Goal: Task Accomplishment & Management: Use online tool/utility

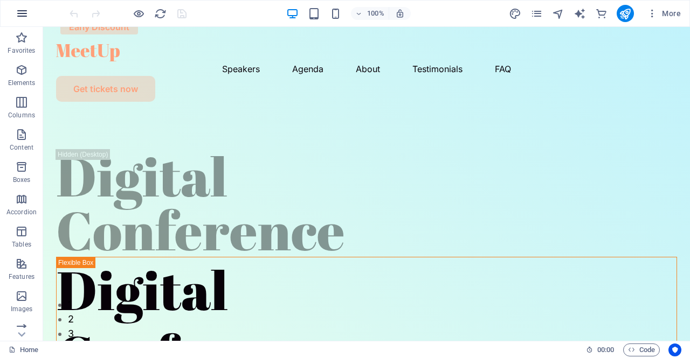
click at [28, 13] on icon "button" at bounding box center [22, 13] width 13 height 13
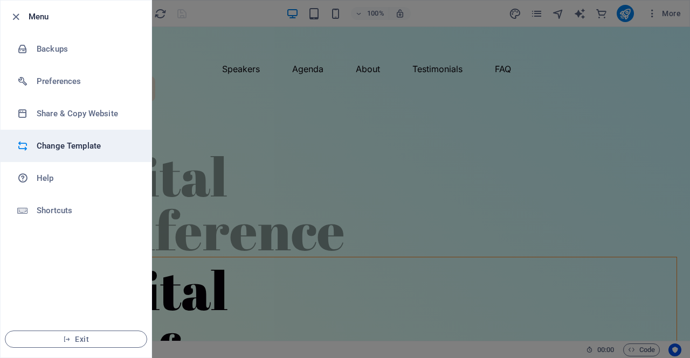
click at [61, 155] on li "Change Template" at bounding box center [76, 146] width 151 height 32
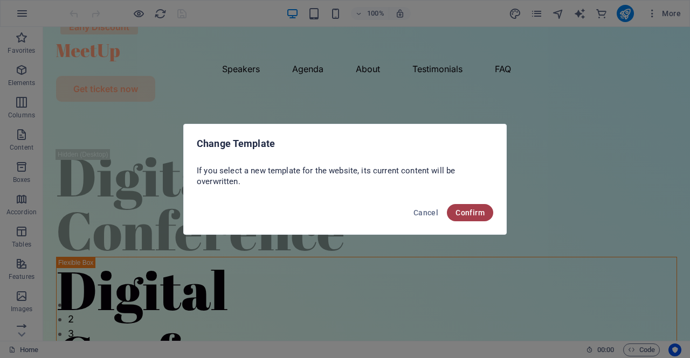
click at [462, 213] on span "Confirm" at bounding box center [469, 213] width 29 height 9
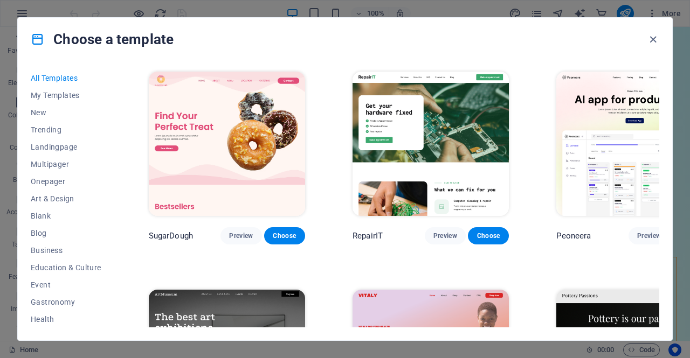
drag, startPoint x: 656, startPoint y: 74, endPoint x: 662, endPoint y: 116, distance: 43.0
click at [662, 116] on div "All Templates My Templates New Trending Landingpage Multipager Onepager Art & D…" at bounding box center [345, 201] width 654 height 280
click at [40, 216] on span "Blank" at bounding box center [66, 216] width 71 height 9
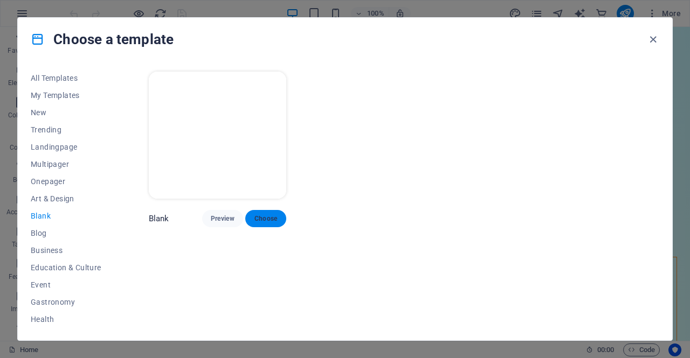
click at [268, 219] on span "Choose" at bounding box center [266, 218] width 24 height 9
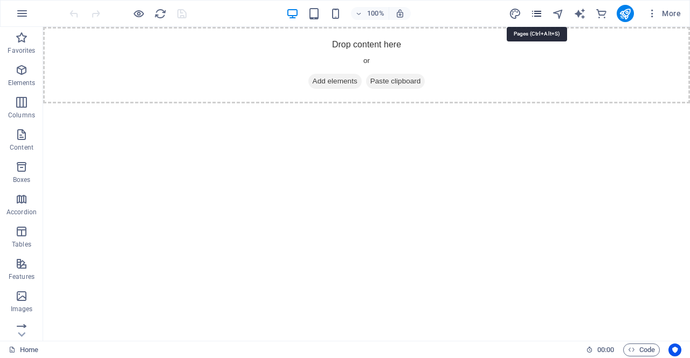
click at [537, 13] on icon "pages" at bounding box center [536, 14] width 12 height 12
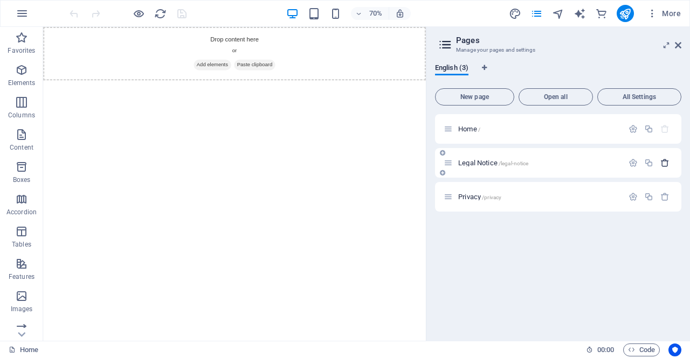
click at [665, 160] on icon "button" at bounding box center [664, 162] width 9 height 9
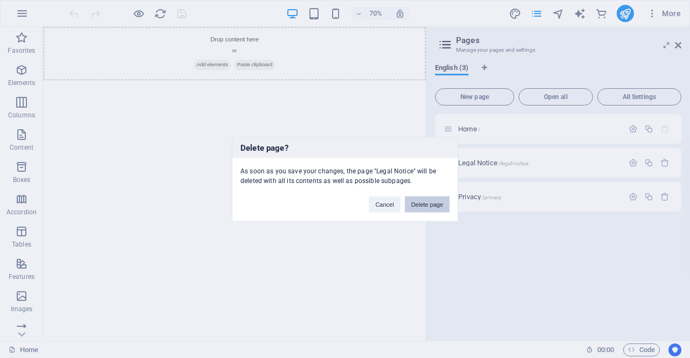
click at [425, 210] on button "Delete page" at bounding box center [427, 204] width 45 height 16
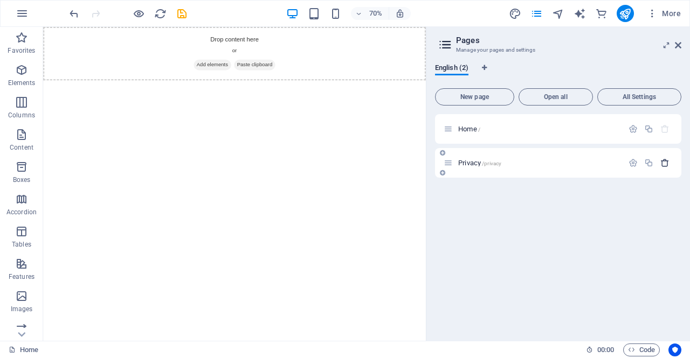
click at [663, 165] on icon "button" at bounding box center [664, 162] width 9 height 9
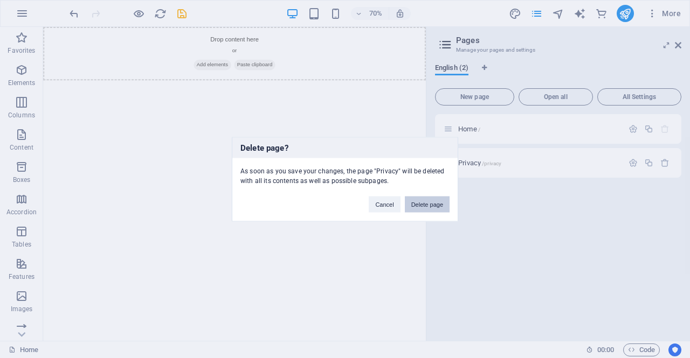
click at [430, 204] on button "Delete page" at bounding box center [427, 204] width 45 height 16
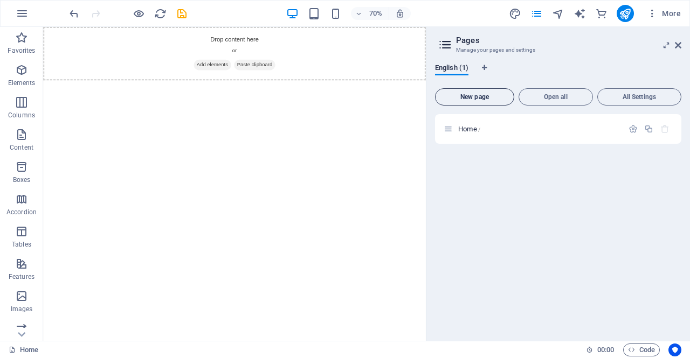
click at [471, 98] on span "New page" at bounding box center [475, 97] width 70 height 6
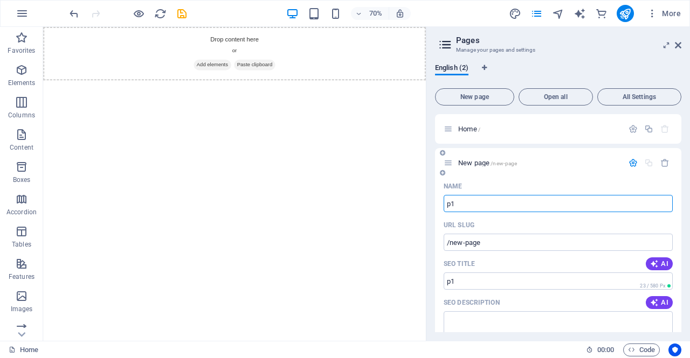
type input "p1"
type input "/p1"
type input "p1"
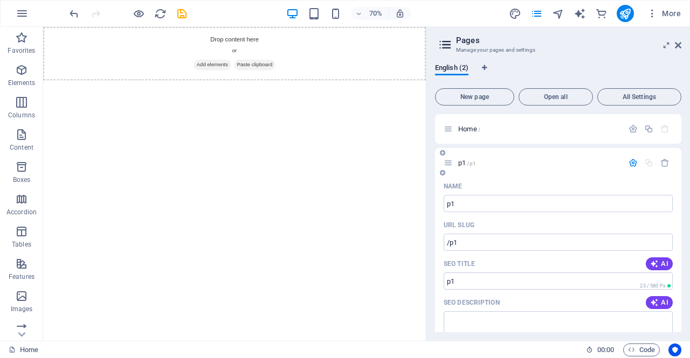
click at [628, 160] on icon "button" at bounding box center [632, 162] width 9 height 9
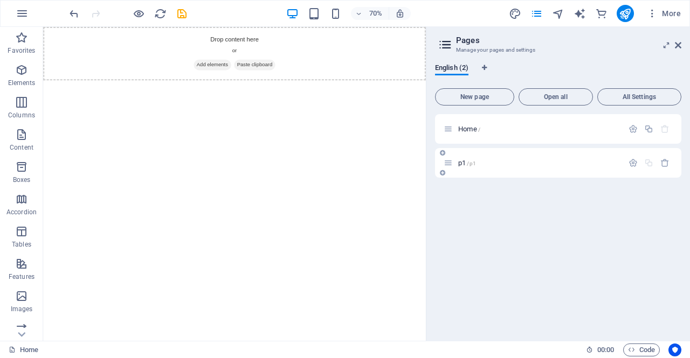
click at [450, 162] on icon at bounding box center [447, 162] width 9 height 9
click at [547, 94] on span "Open all" at bounding box center [555, 97] width 65 height 6
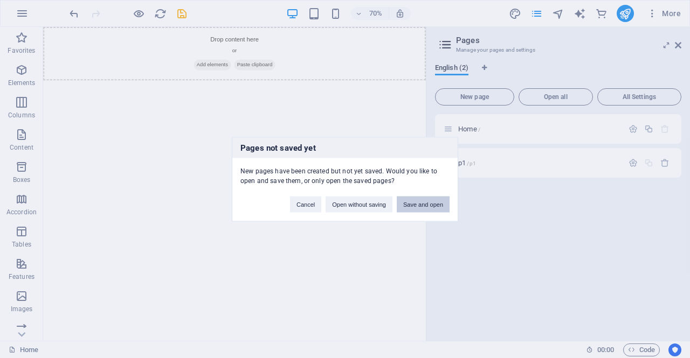
click at [416, 206] on button "Save and open" at bounding box center [423, 204] width 53 height 16
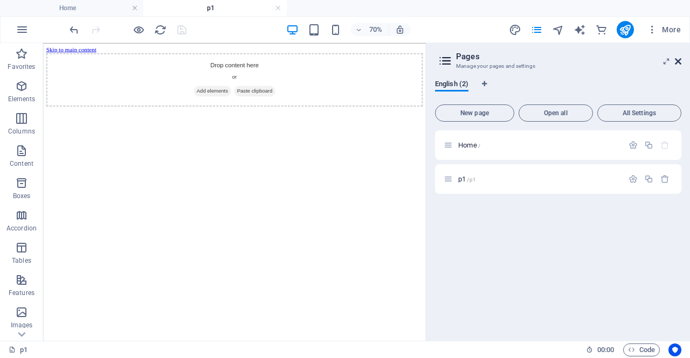
click at [679, 64] on icon at bounding box center [678, 61] width 6 height 9
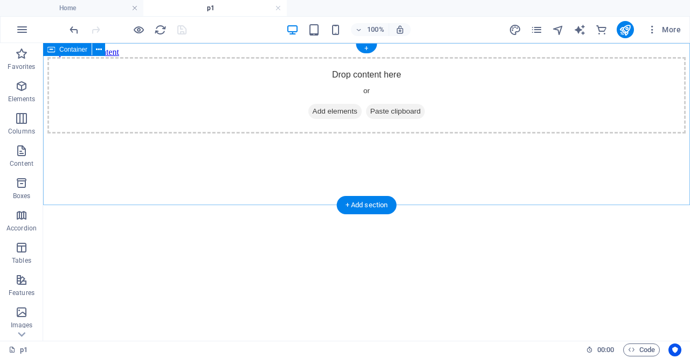
click at [332, 119] on span "Add elements" at bounding box center [334, 111] width 53 height 15
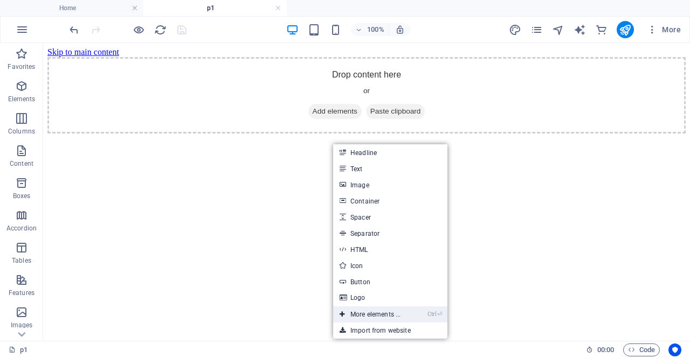
click at [385, 313] on link "Ctrl ⏎ More elements ..." at bounding box center [370, 315] width 74 height 16
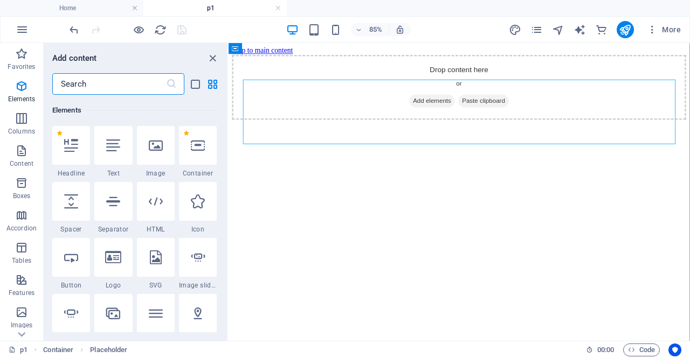
scroll to position [115, 0]
click at [111, 87] on input "text" at bounding box center [109, 84] width 114 height 22
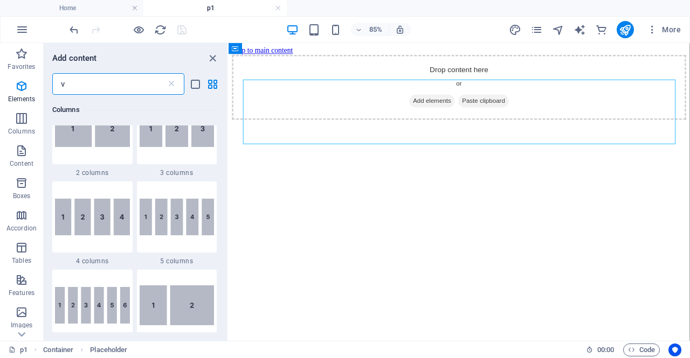
scroll to position [0, 0]
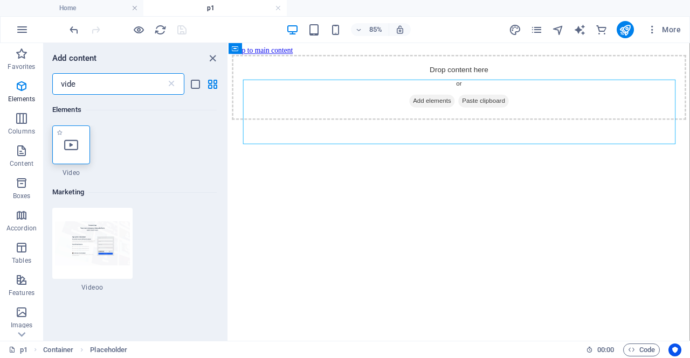
type input "vide"
click at [68, 142] on icon at bounding box center [71, 145] width 14 height 14
select select "%"
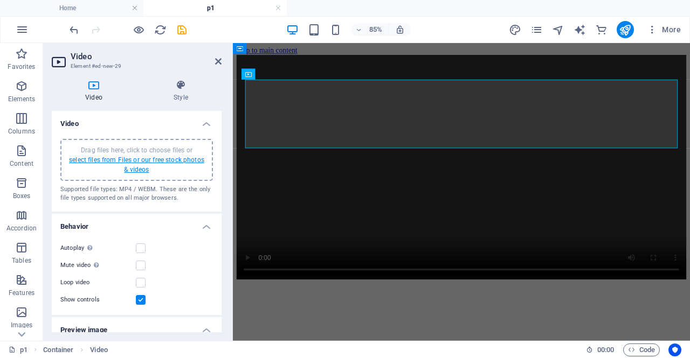
click at [117, 159] on link "select files from Files or our free stock photos & videos" at bounding box center [136, 164] width 135 height 17
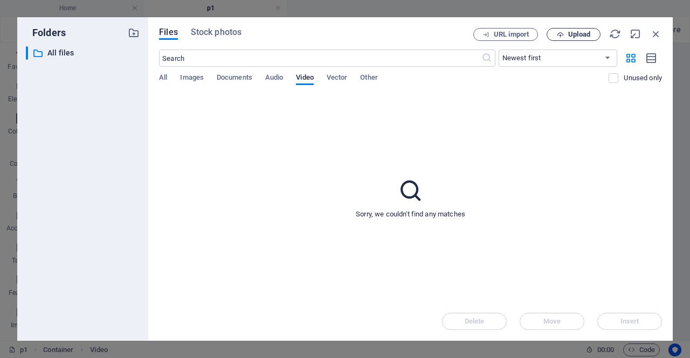
click at [570, 34] on span "Upload" at bounding box center [579, 34] width 22 height 6
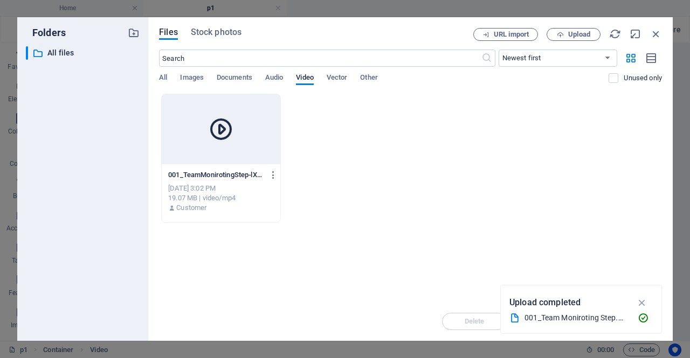
click at [266, 148] on div at bounding box center [221, 129] width 119 height 70
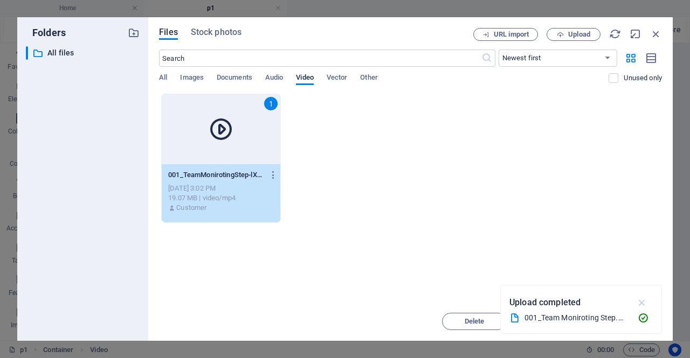
click at [642, 301] on icon "button" at bounding box center [642, 303] width 12 height 12
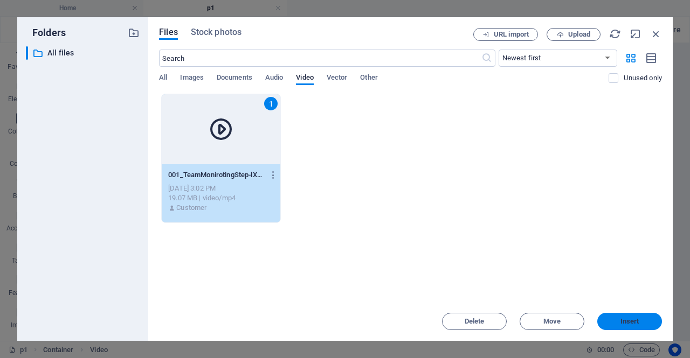
click at [626, 318] on span "Insert" at bounding box center [629, 321] width 19 height 6
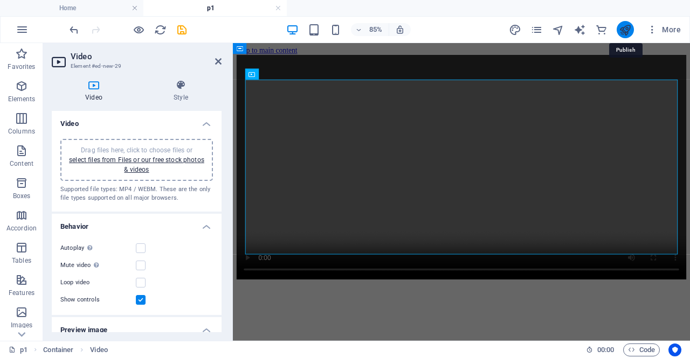
click at [626, 27] on icon "publish" at bounding box center [625, 30] width 12 height 12
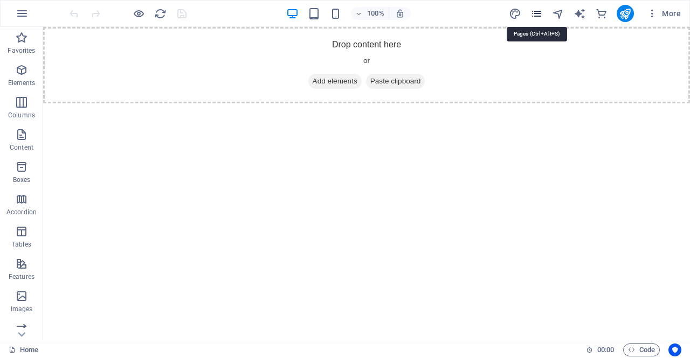
click at [534, 13] on icon "pages" at bounding box center [536, 14] width 12 height 12
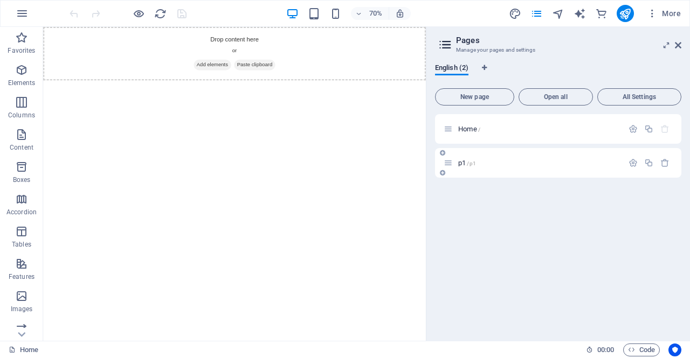
click at [457, 164] on div "p1 /p1" at bounding box center [539, 162] width 168 height 7
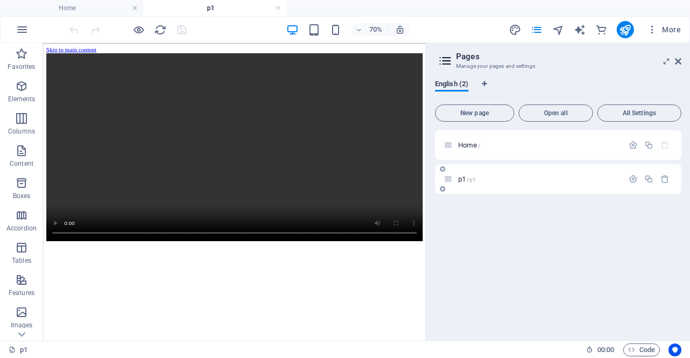
click at [450, 184] on div "p1 /p1" at bounding box center [532, 179] width 179 height 12
click at [630, 180] on icon "button" at bounding box center [632, 179] width 9 height 9
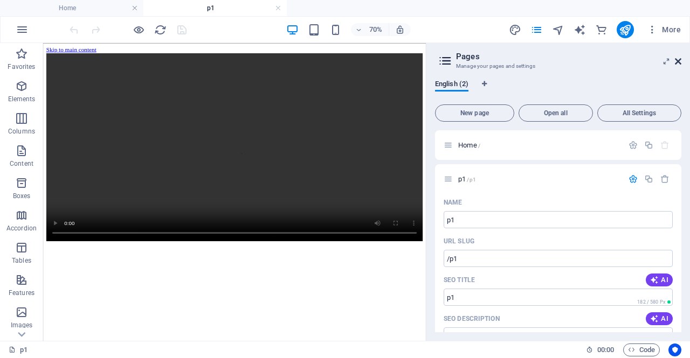
click at [679, 61] on icon at bounding box center [678, 61] width 6 height 9
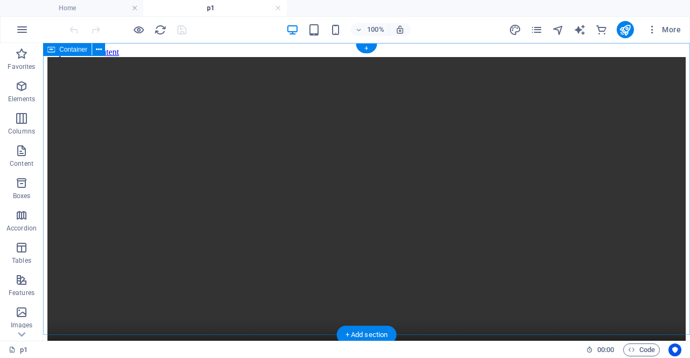
click at [143, 68] on div at bounding box center [366, 217] width 638 height 321
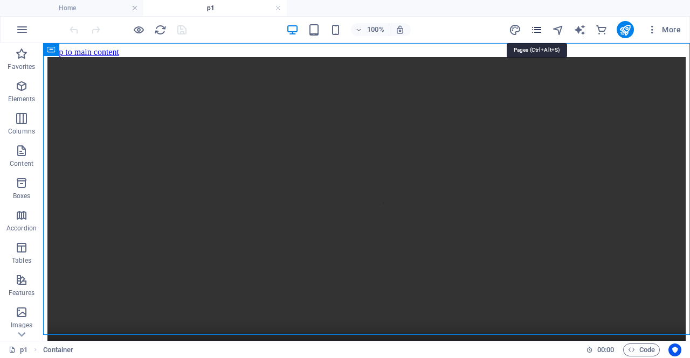
click at [538, 31] on icon "pages" at bounding box center [536, 30] width 12 height 12
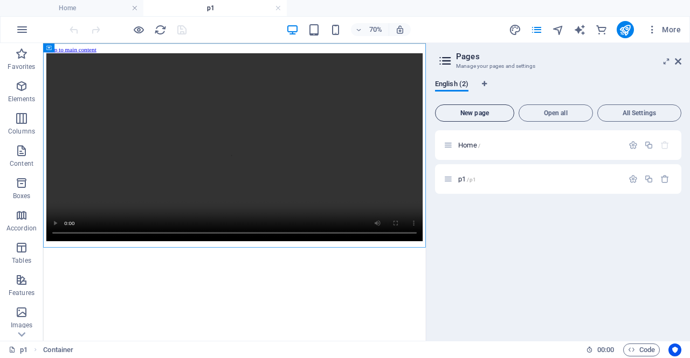
click at [469, 114] on span "New page" at bounding box center [475, 113] width 70 height 6
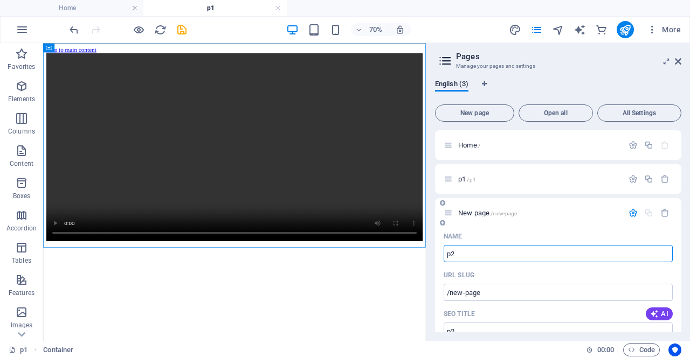
type input "p2"
type input "/p2"
type input "p2"
click at [558, 114] on span "Open all" at bounding box center [555, 113] width 65 height 6
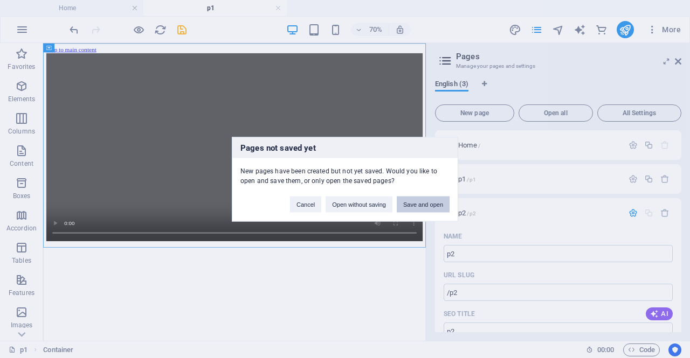
click at [423, 204] on button "Save and open" at bounding box center [423, 204] width 53 height 16
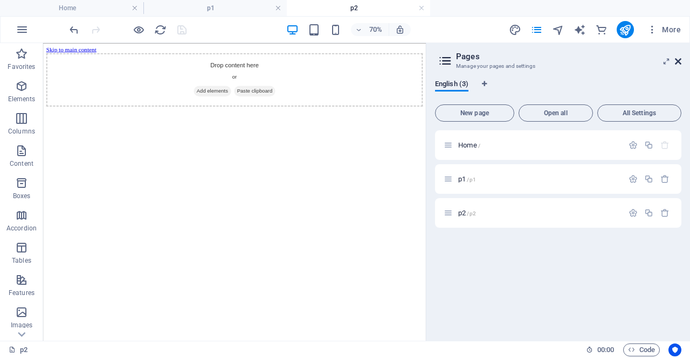
click at [679, 61] on icon at bounding box center [678, 61] width 6 height 9
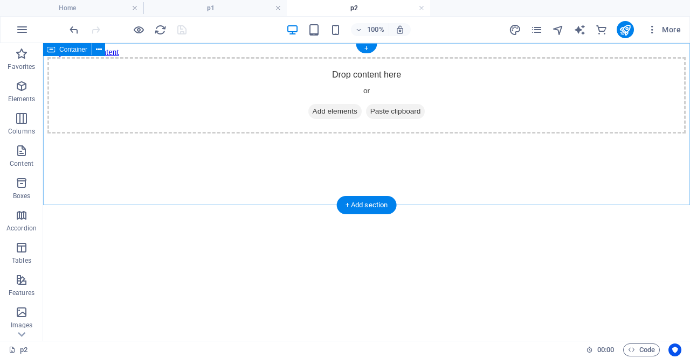
click at [329, 119] on span "Add elements" at bounding box center [334, 111] width 53 height 15
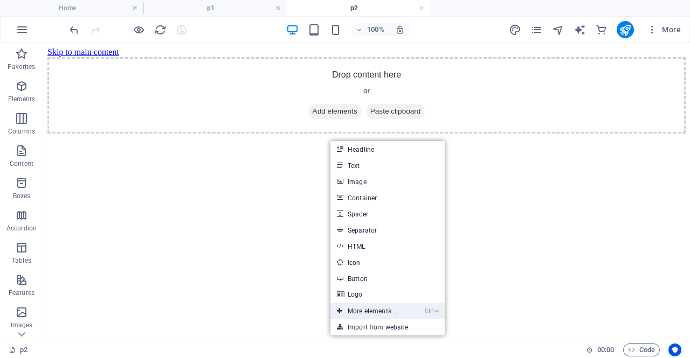
click at [377, 305] on link "Ctrl ⏎ More elements ..." at bounding box center [367, 311] width 74 height 16
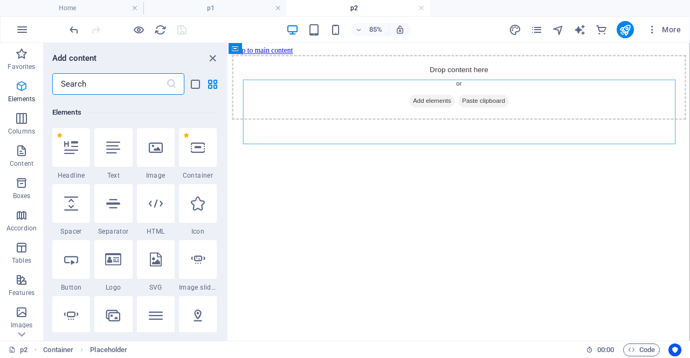
scroll to position [115, 0]
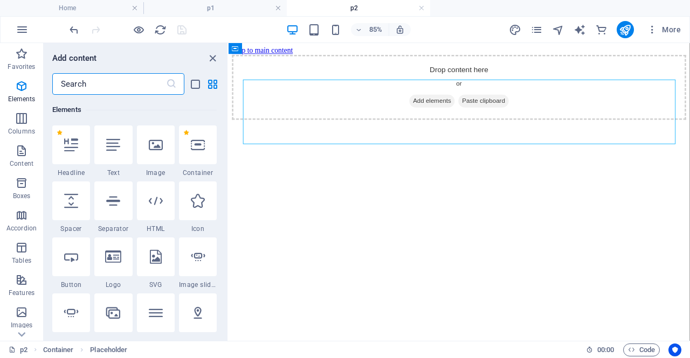
click at [97, 79] on input "text" at bounding box center [109, 84] width 114 height 22
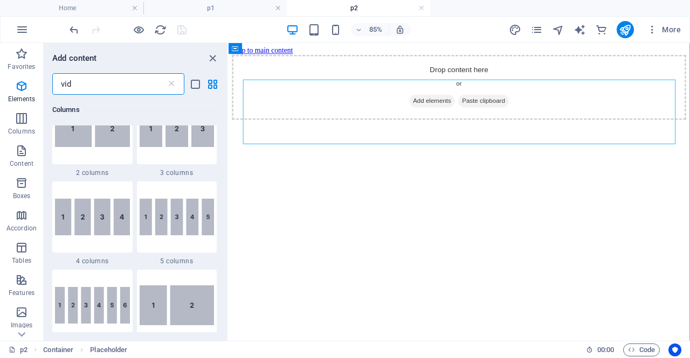
scroll to position [0, 0]
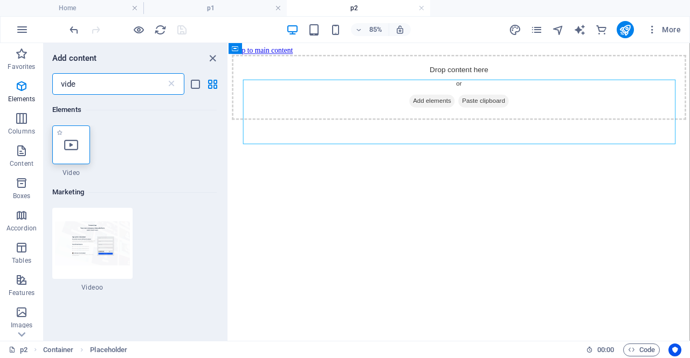
type input "vide"
click at [78, 134] on div at bounding box center [71, 145] width 38 height 39
select select "%"
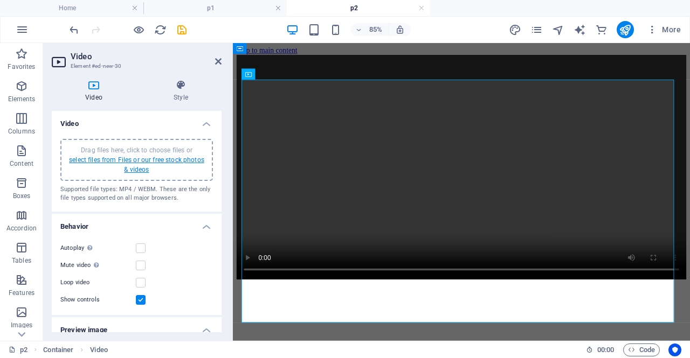
click at [130, 161] on link "select files from Files or our free stock photos & videos" at bounding box center [136, 164] width 135 height 17
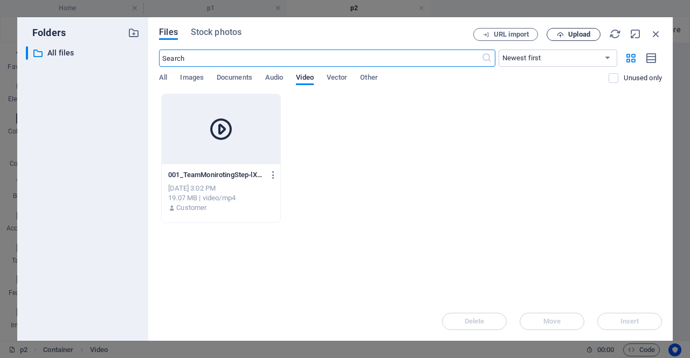
click at [570, 37] on span "Upload" at bounding box center [579, 34] width 22 height 6
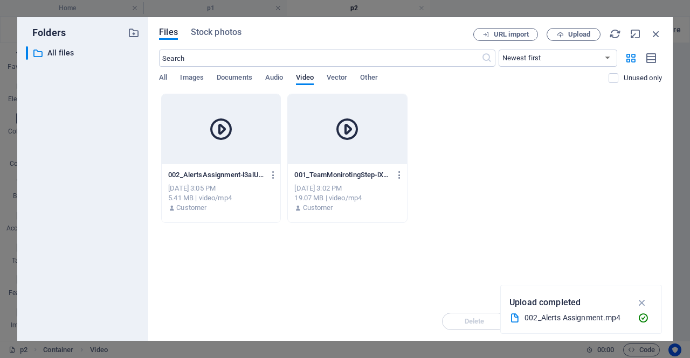
click at [243, 144] on div at bounding box center [221, 129] width 119 height 70
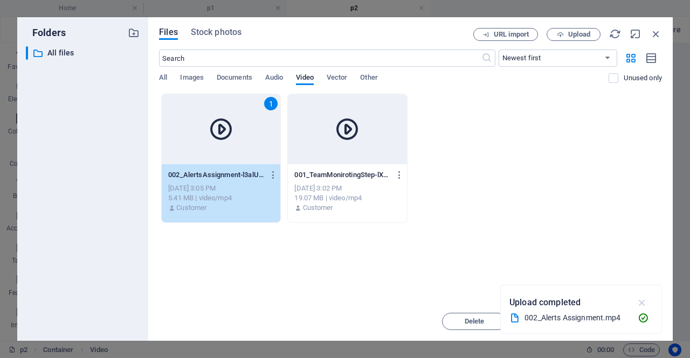
click at [642, 302] on icon "button" at bounding box center [642, 303] width 12 height 12
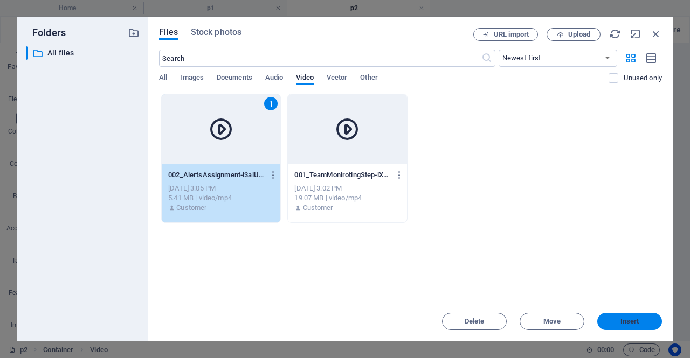
click at [623, 322] on span "Insert" at bounding box center [629, 321] width 19 height 6
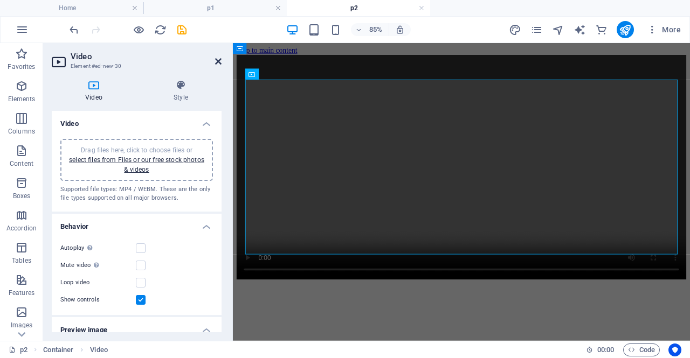
click at [219, 63] on icon at bounding box center [218, 61] width 6 height 9
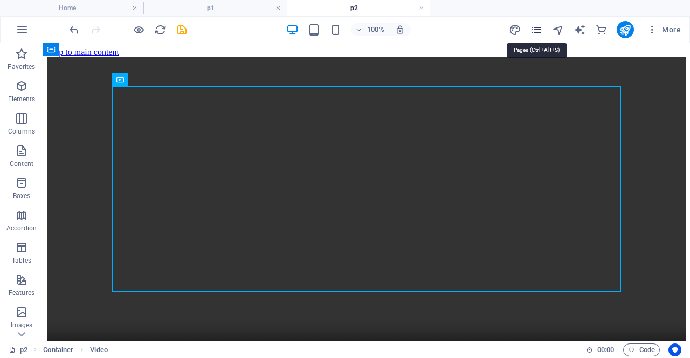
click at [537, 29] on icon "pages" at bounding box center [536, 30] width 12 height 12
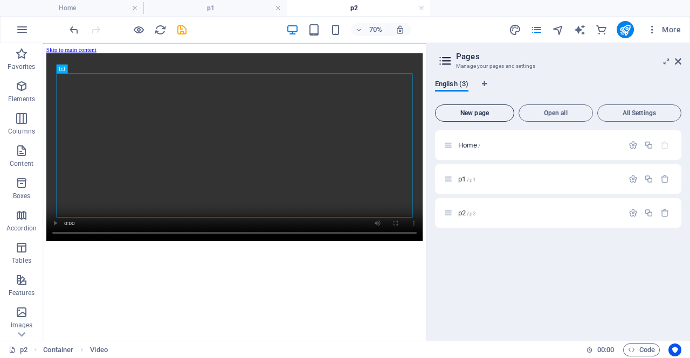
click at [472, 114] on span "New page" at bounding box center [475, 113] width 70 height 6
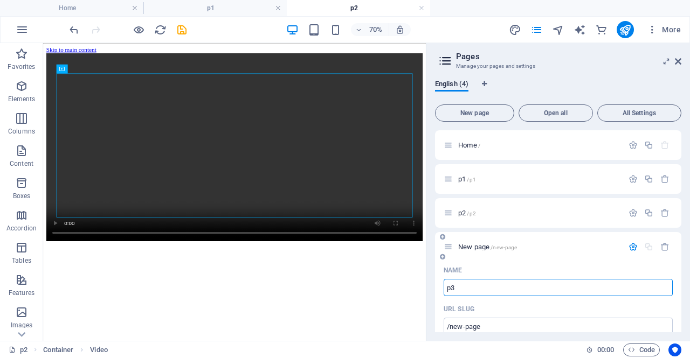
type input "p3"
type input "/p3"
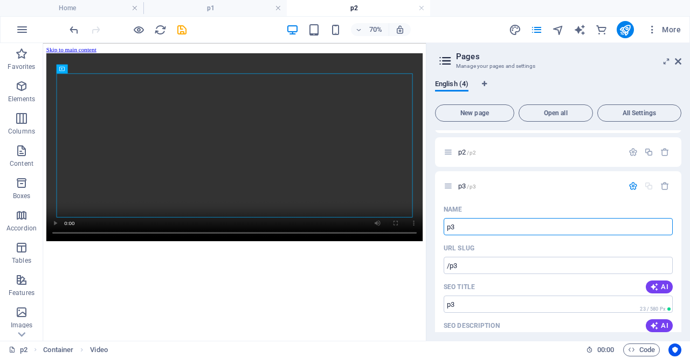
scroll to position [50, 0]
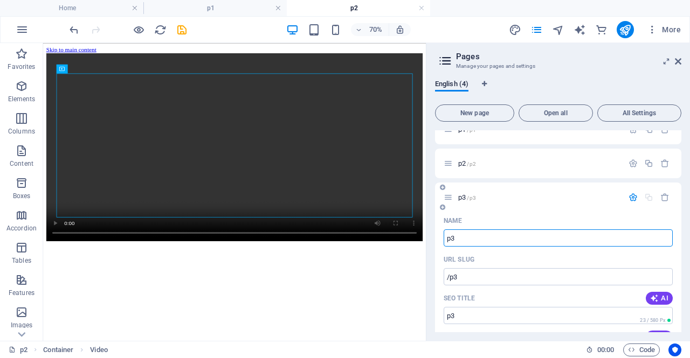
click at [446, 198] on icon at bounding box center [447, 197] width 9 height 9
type input "p3"
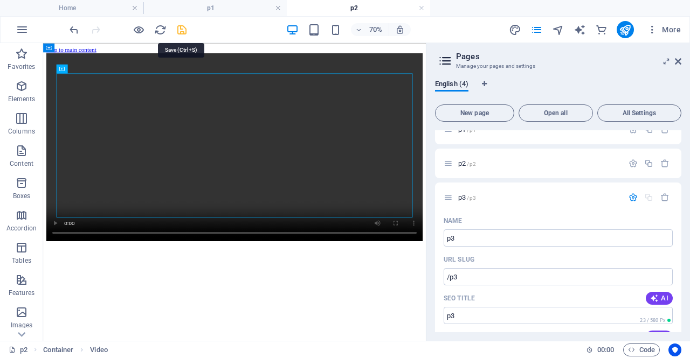
click at [183, 26] on icon "save" at bounding box center [182, 30] width 12 height 12
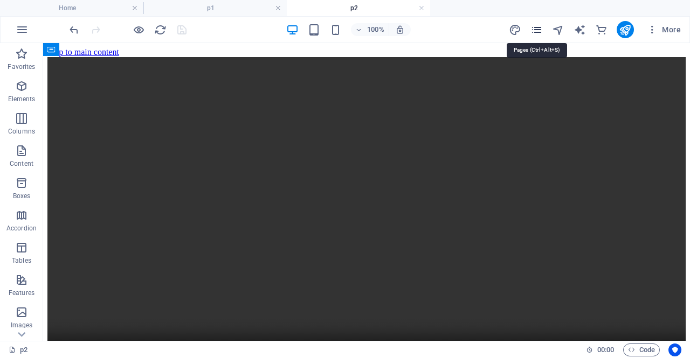
click at [534, 29] on icon "pages" at bounding box center [536, 30] width 12 height 12
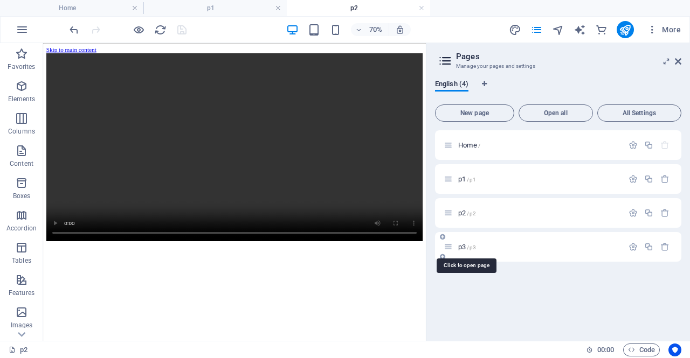
click at [460, 247] on span "p3 /p3" at bounding box center [467, 247] width 18 height 8
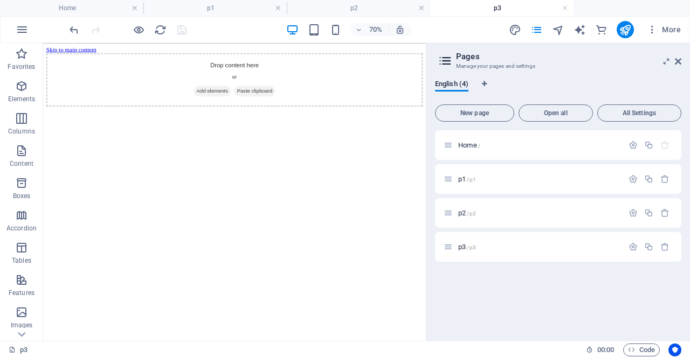
scroll to position [0, 0]
click at [676, 61] on icon at bounding box center [678, 61] width 6 height 9
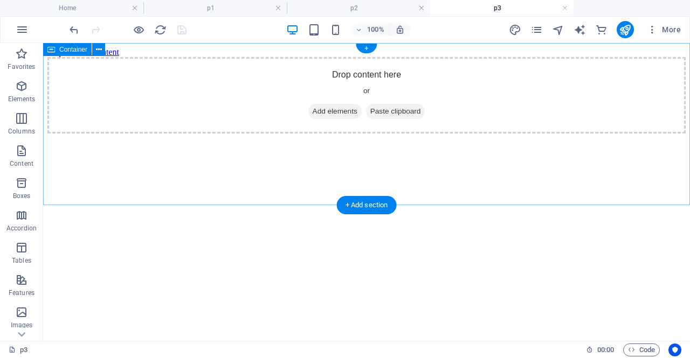
click at [326, 119] on span "Add elements" at bounding box center [334, 111] width 53 height 15
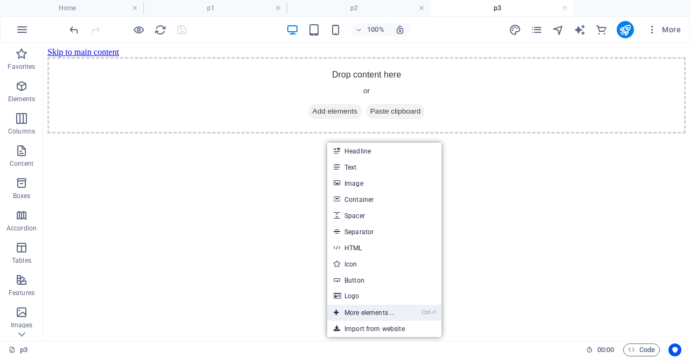
click at [384, 315] on link "Ctrl ⏎ More elements ..." at bounding box center [364, 313] width 74 height 16
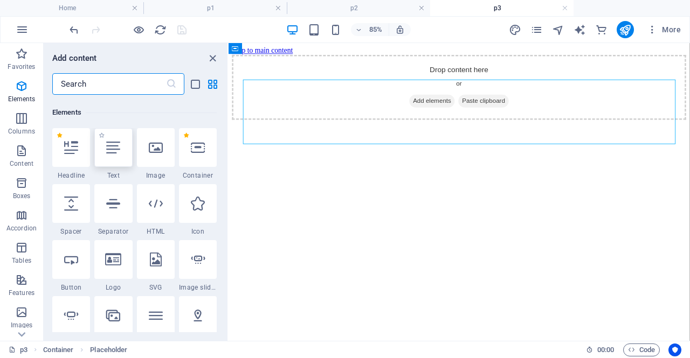
scroll to position [115, 0]
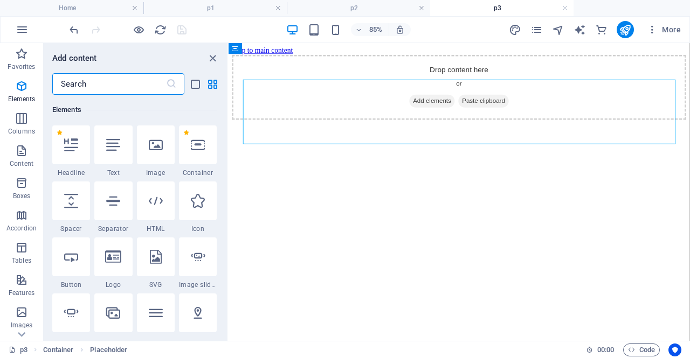
click at [84, 86] on input "text" at bounding box center [109, 84] width 114 height 22
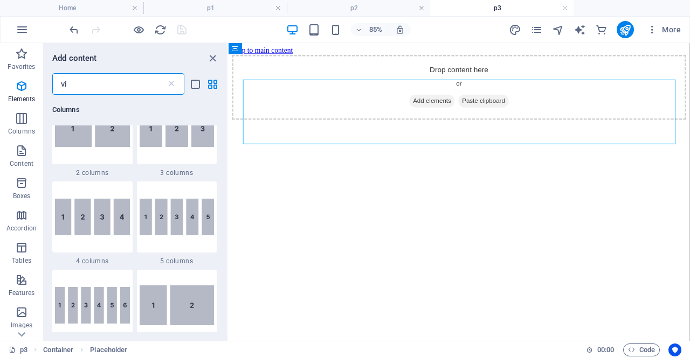
scroll to position [0, 0]
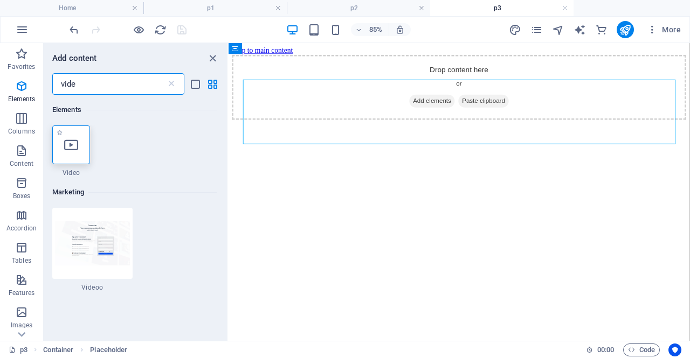
type input "vide"
click at [79, 138] on div at bounding box center [71, 145] width 38 height 39
select select "%"
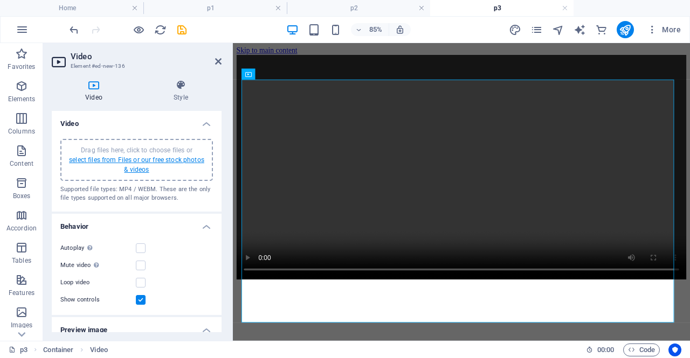
click at [117, 162] on link "select files from Files or our free stock photos & videos" at bounding box center [136, 164] width 135 height 17
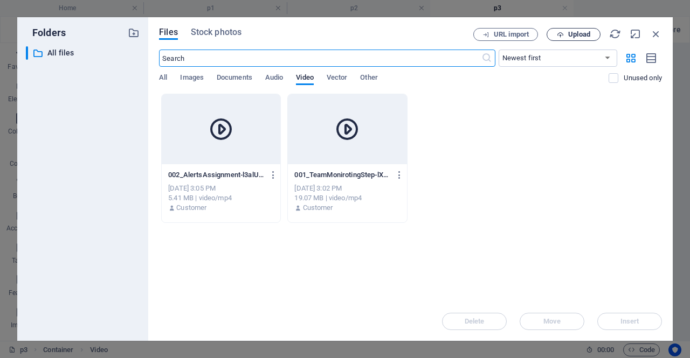
click at [577, 32] on span "Upload" at bounding box center [579, 34] width 22 height 6
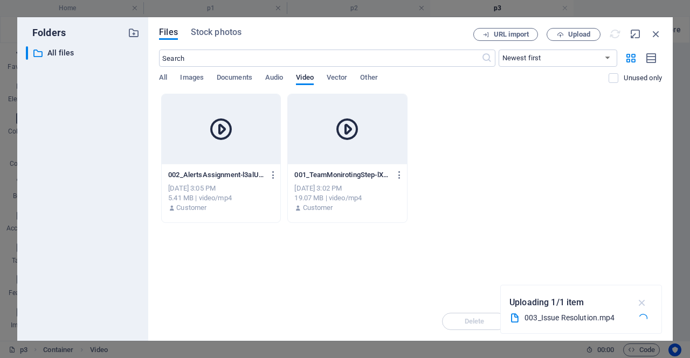
click at [642, 304] on icon "button" at bounding box center [642, 303] width 12 height 12
click at [577, 37] on span "Upload" at bounding box center [579, 34] width 22 height 6
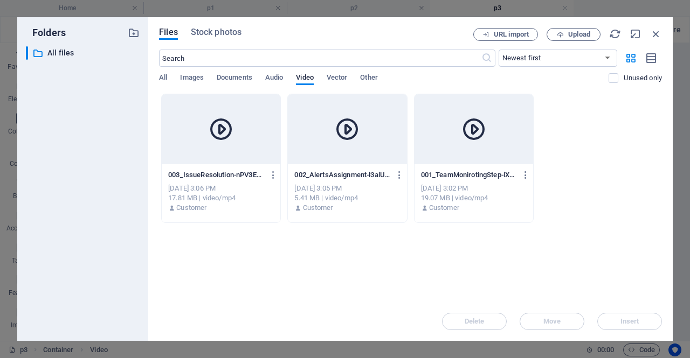
click at [250, 147] on div at bounding box center [221, 129] width 119 height 70
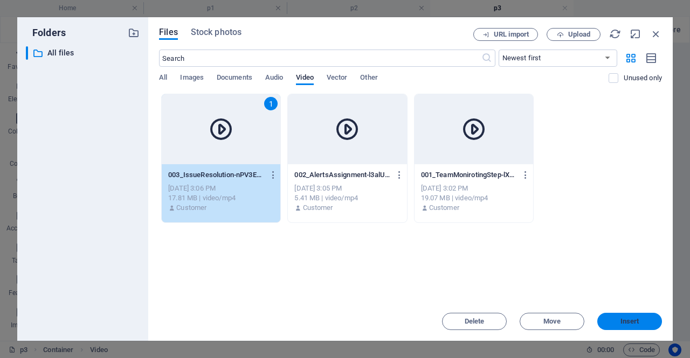
click at [623, 327] on button "Insert" at bounding box center [629, 321] width 65 height 17
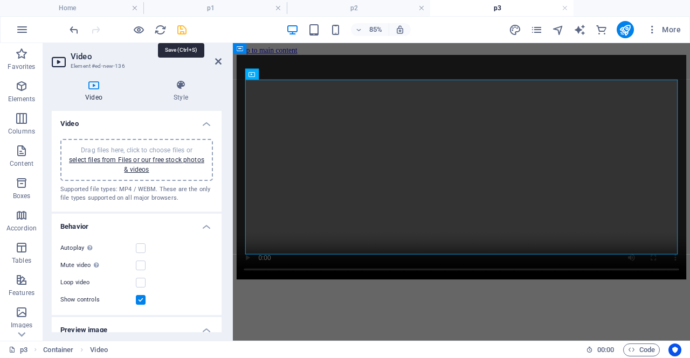
click at [182, 30] on icon "save" at bounding box center [182, 30] width 12 height 12
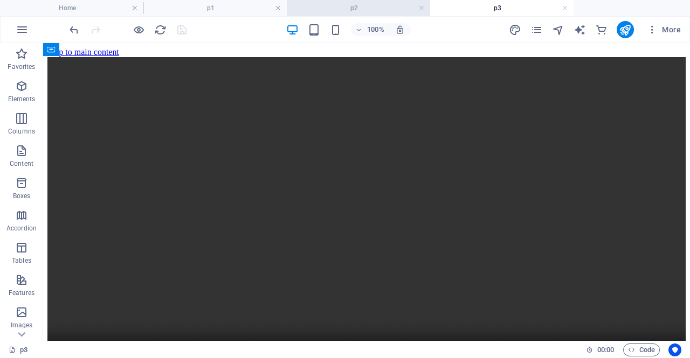
click at [355, 6] on h4 "p2" at bounding box center [358, 8] width 143 height 12
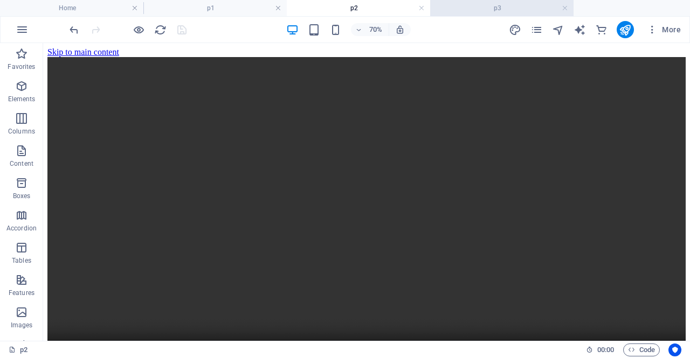
click at [494, 11] on h4 "p3" at bounding box center [501, 8] width 143 height 12
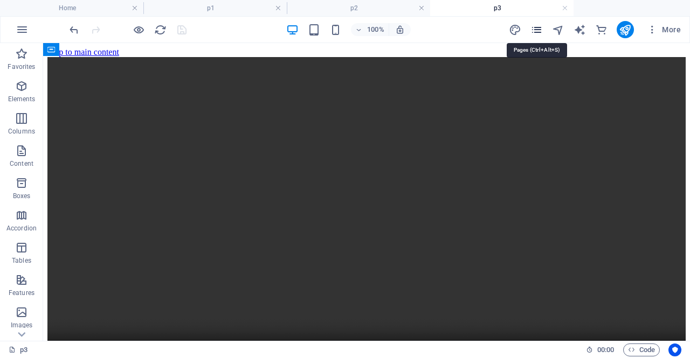
click at [540, 28] on icon "pages" at bounding box center [536, 30] width 12 height 12
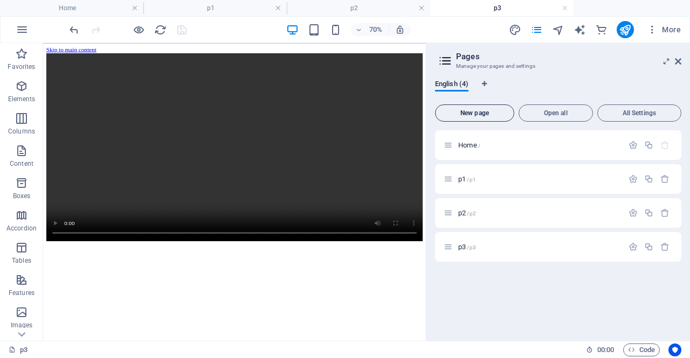
click at [484, 113] on span "New page" at bounding box center [475, 113] width 70 height 6
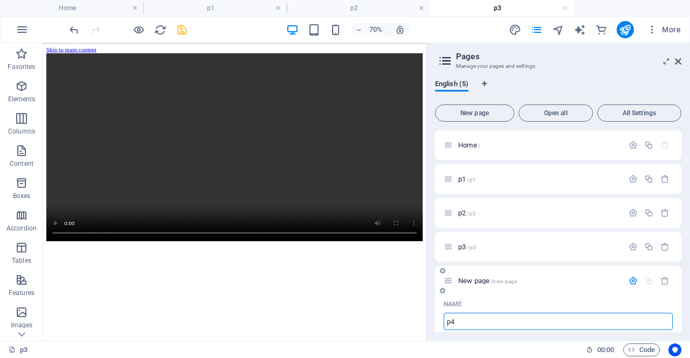
type input "p4"
type input "/p4"
type input "p4"
click at [181, 30] on icon "save" at bounding box center [182, 30] width 12 height 12
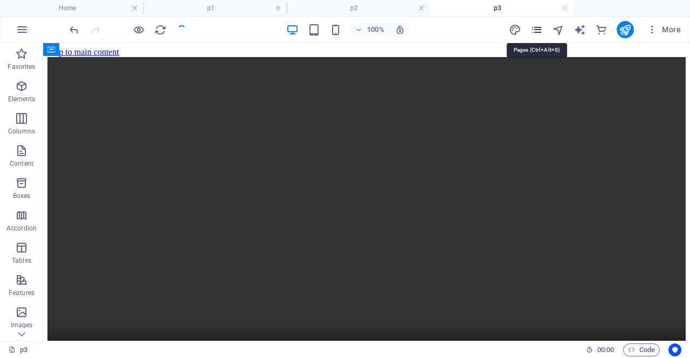
click at [533, 26] on icon "pages" at bounding box center [536, 30] width 12 height 12
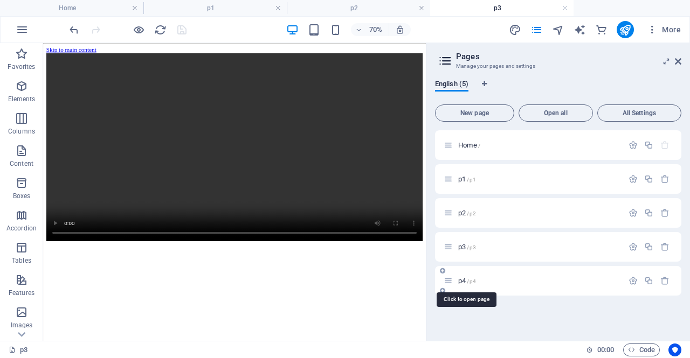
click at [460, 280] on span "p4 /p4" at bounding box center [467, 281] width 18 height 8
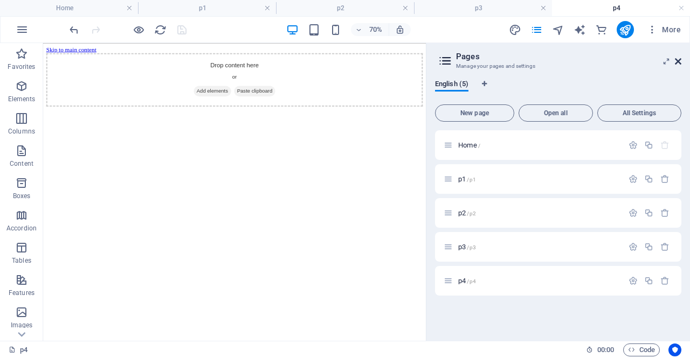
click at [677, 59] on icon at bounding box center [678, 61] width 6 height 9
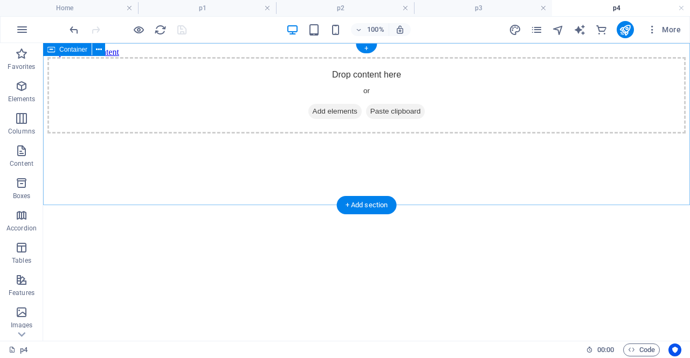
click at [326, 119] on span "Add elements" at bounding box center [334, 111] width 53 height 15
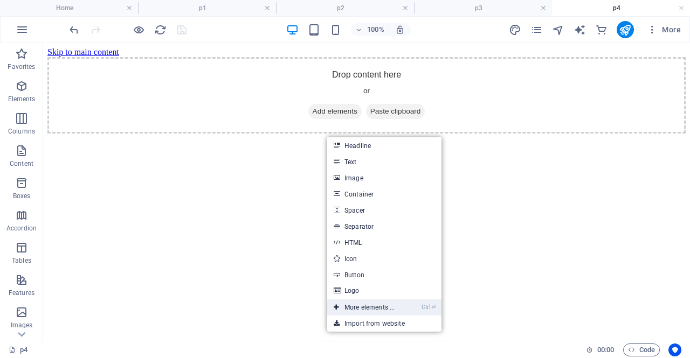
click at [363, 304] on link "Ctrl ⏎ More elements ..." at bounding box center [364, 308] width 74 height 16
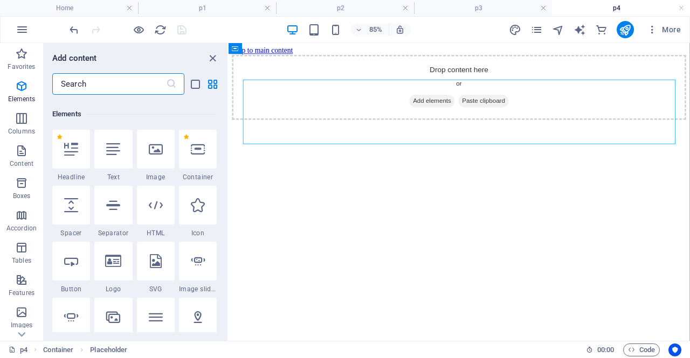
scroll to position [115, 0]
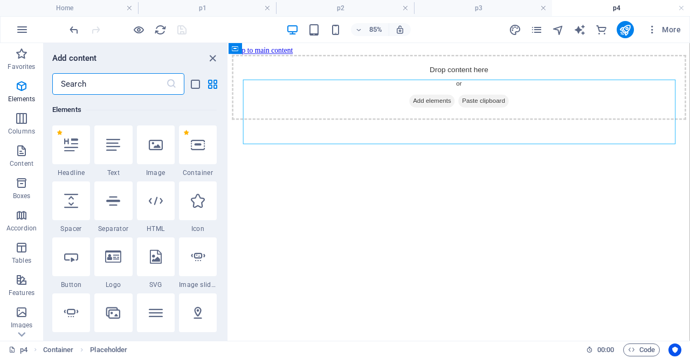
click at [111, 87] on input "text" at bounding box center [109, 84] width 114 height 22
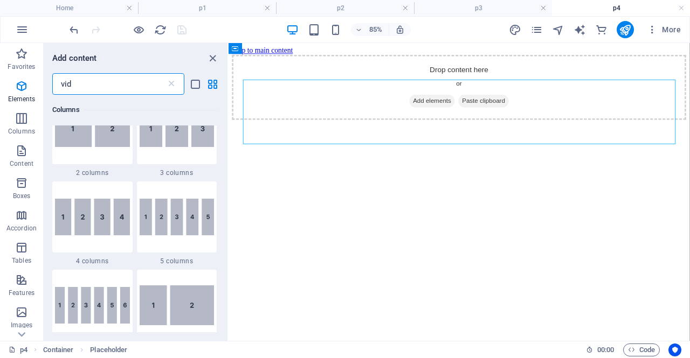
scroll to position [0, 0]
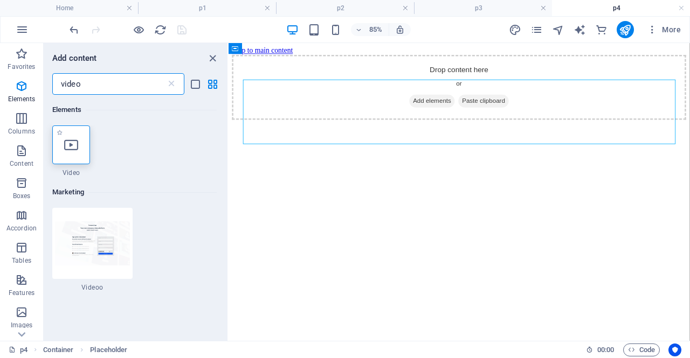
type input "video"
click at [84, 145] on div at bounding box center [71, 145] width 38 height 39
select select "%"
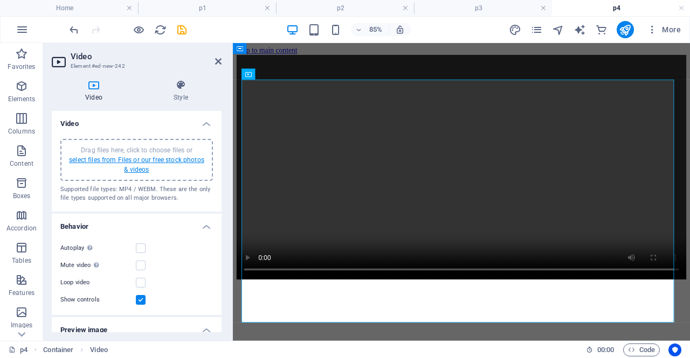
click at [106, 162] on link "select files from Files or our free stock photos & videos" at bounding box center [136, 164] width 135 height 17
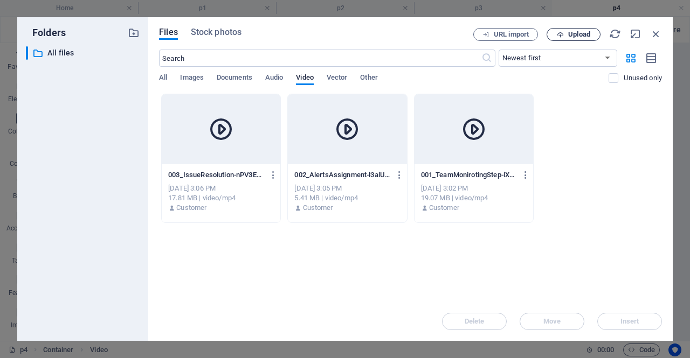
click at [575, 34] on span "Upload" at bounding box center [579, 34] width 22 height 6
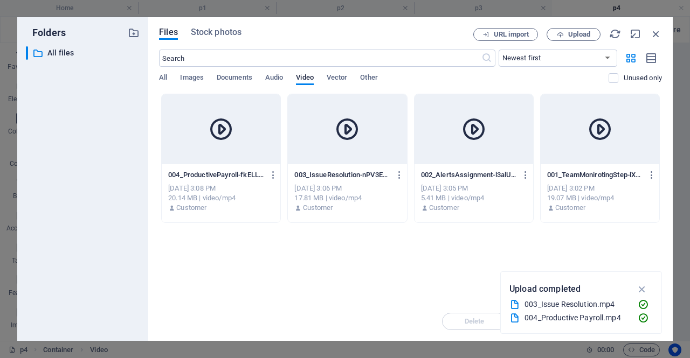
click at [251, 142] on div at bounding box center [221, 129] width 119 height 70
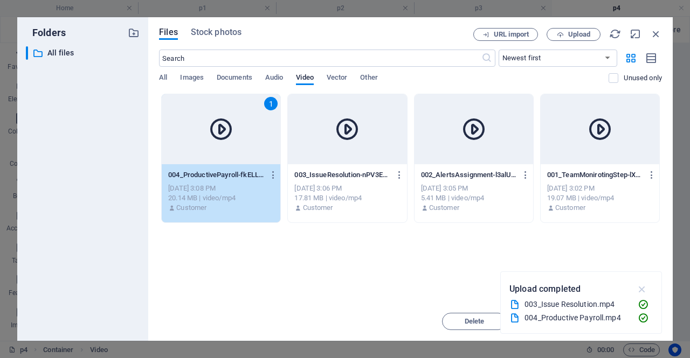
click at [645, 289] on icon "button" at bounding box center [642, 289] width 12 height 12
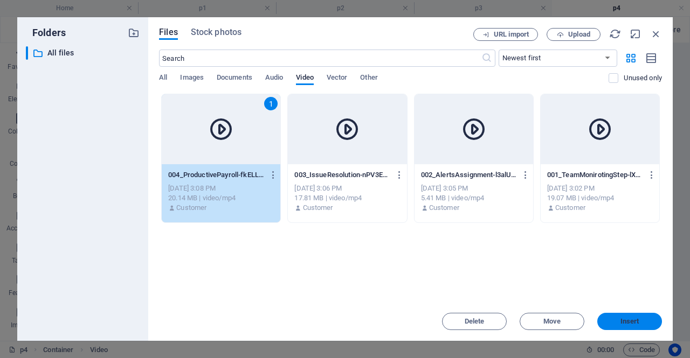
click at [640, 325] on button "Insert" at bounding box center [629, 321] width 65 height 17
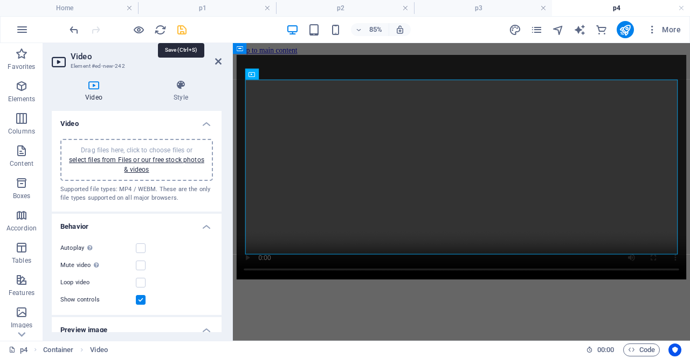
click at [180, 31] on icon "save" at bounding box center [182, 30] width 12 height 12
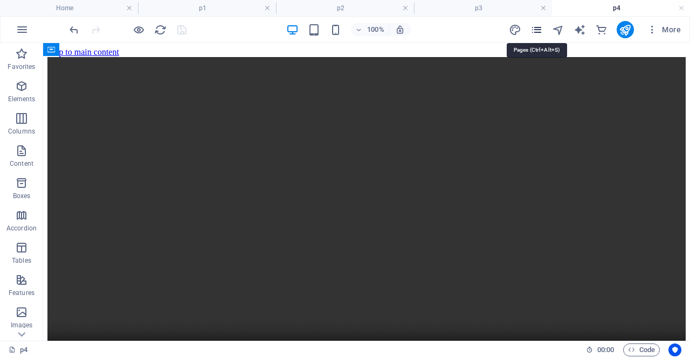
click at [538, 30] on icon "pages" at bounding box center [536, 30] width 12 height 12
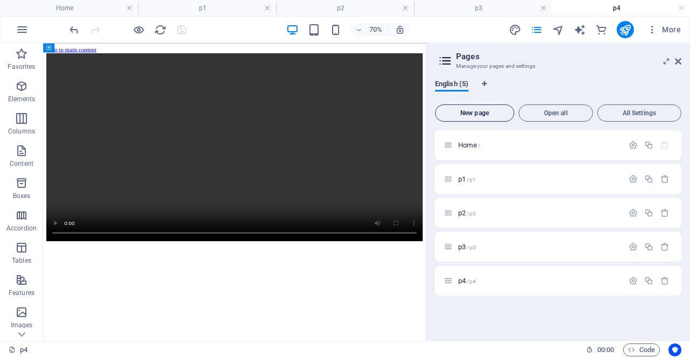
click at [473, 117] on button "New page" at bounding box center [474, 113] width 79 height 17
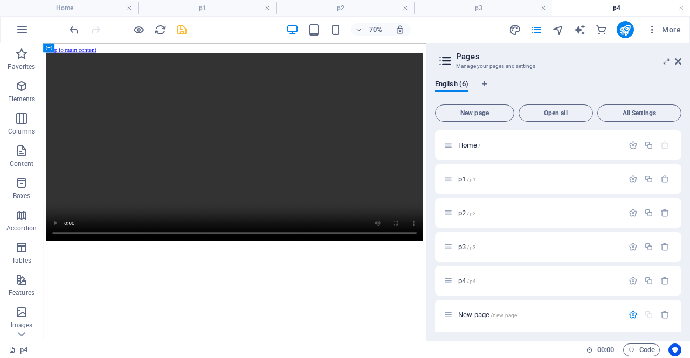
scroll to position [124, 0]
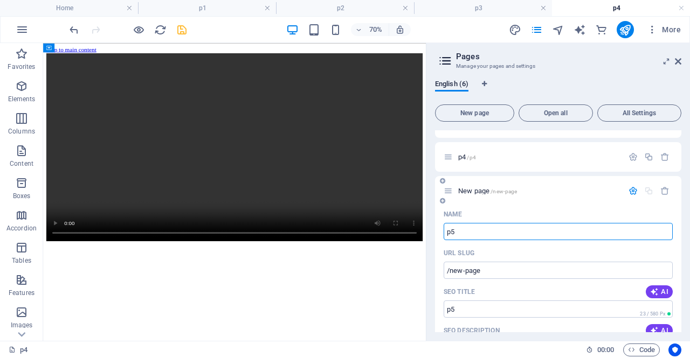
type input "p5"
type input "/p5"
type input "p5"
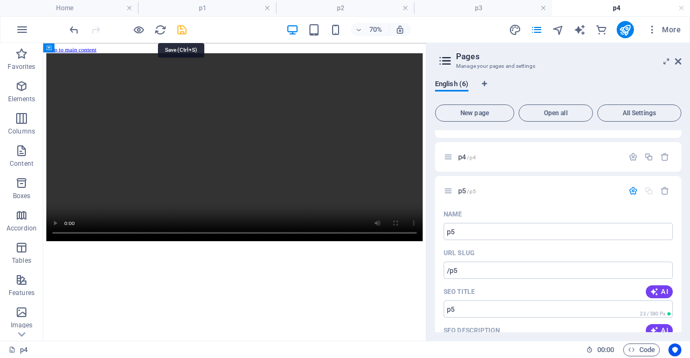
click at [184, 34] on icon "save" at bounding box center [182, 30] width 12 height 12
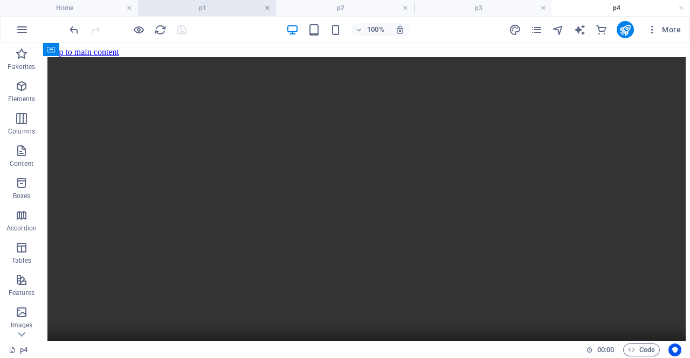
click at [267, 6] on link at bounding box center [267, 8] width 6 height 10
click at [276, 7] on link at bounding box center [278, 8] width 6 height 10
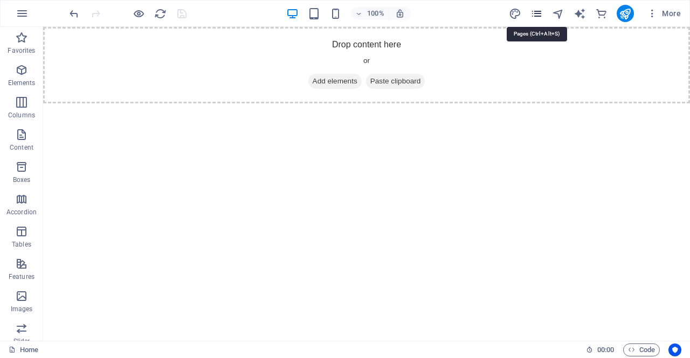
click at [537, 15] on icon "pages" at bounding box center [536, 14] width 12 height 12
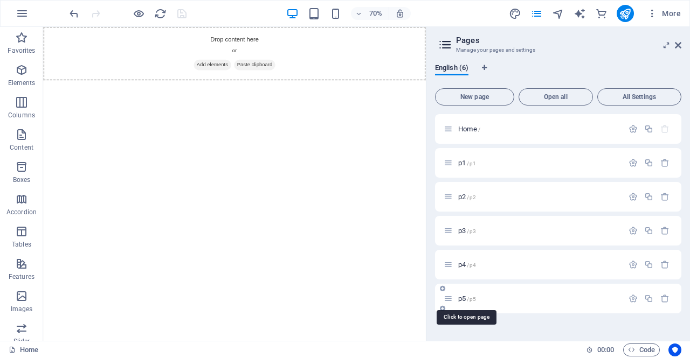
click at [464, 298] on span "p5 /p5" at bounding box center [467, 299] width 18 height 8
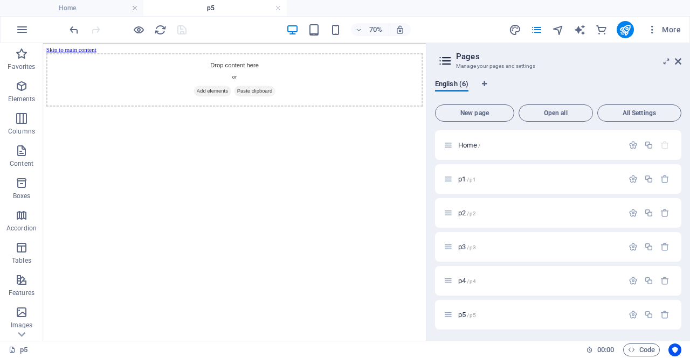
scroll to position [0, 0]
drag, startPoint x: 678, startPoint y: 61, endPoint x: 265, endPoint y: 62, distance: 412.7
click at [678, 61] on icon at bounding box center [678, 61] width 6 height 9
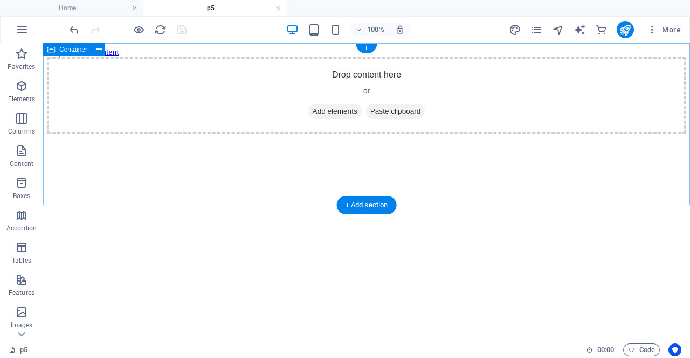
click at [342, 119] on span "Add elements" at bounding box center [334, 111] width 53 height 15
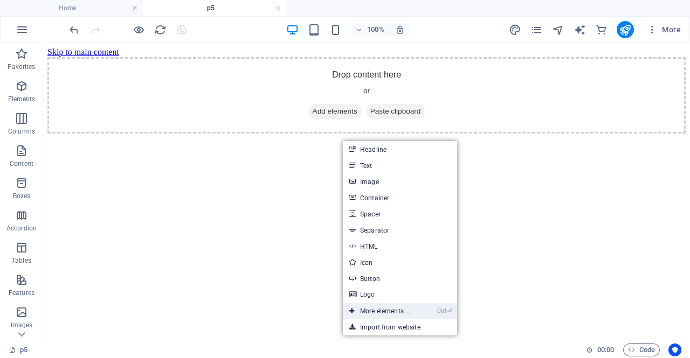
drag, startPoint x: 385, startPoint y: 305, endPoint x: 176, endPoint y: 307, distance: 209.1
click at [385, 305] on link "Ctrl ⏎ More elements ..." at bounding box center [380, 311] width 74 height 16
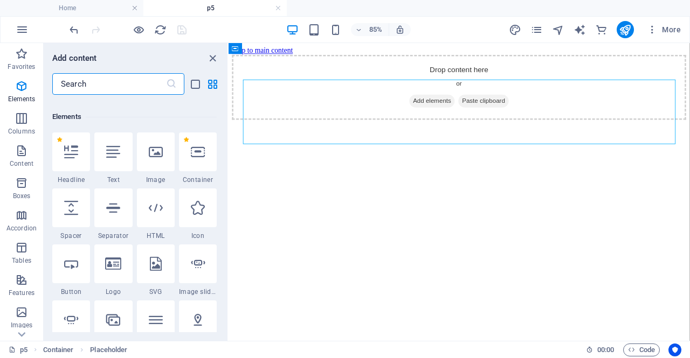
scroll to position [115, 0]
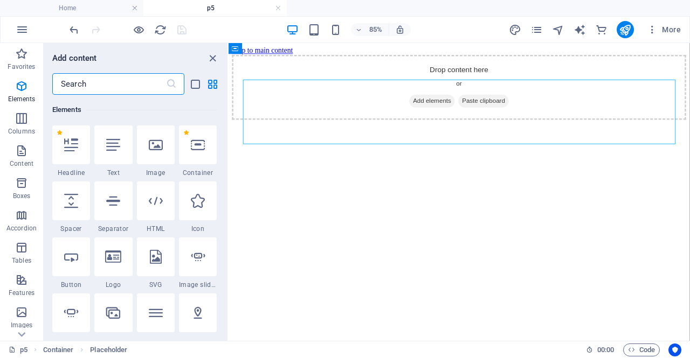
click at [85, 84] on input "text" at bounding box center [109, 84] width 114 height 22
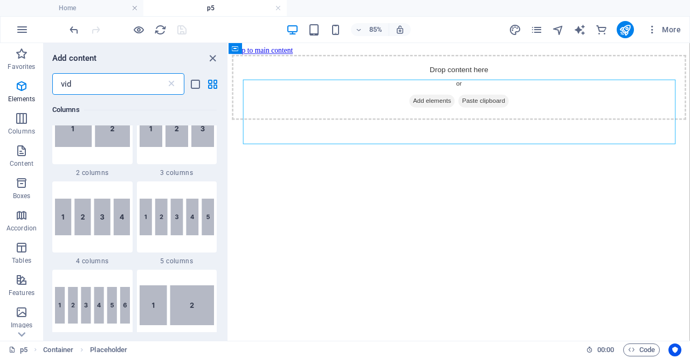
scroll to position [0, 0]
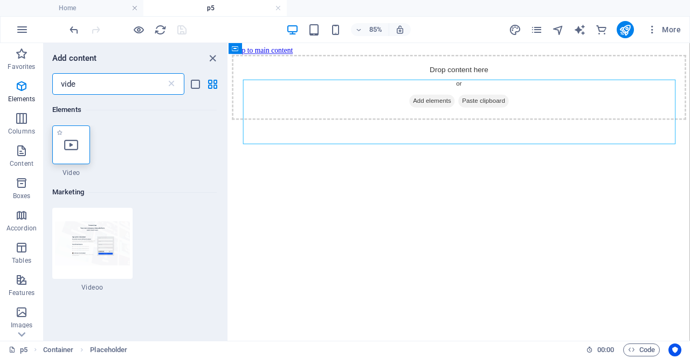
type input "vide"
click at [78, 147] on icon at bounding box center [71, 145] width 14 height 14
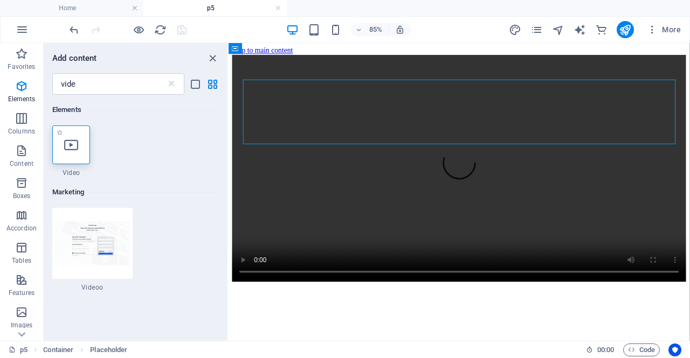
select select "%"
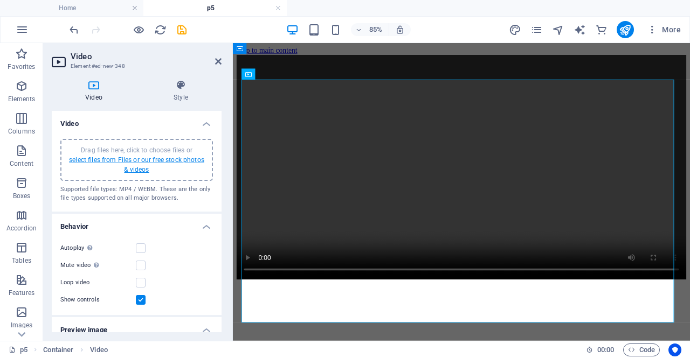
click at [123, 159] on link "select files from Files or our free stock photos & videos" at bounding box center [136, 164] width 135 height 17
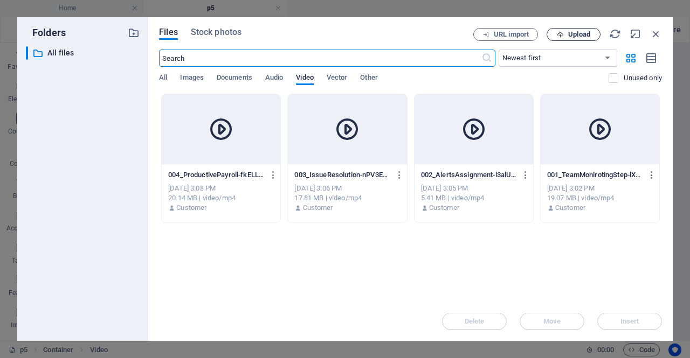
click at [572, 36] on span "Upload" at bounding box center [579, 34] width 22 height 6
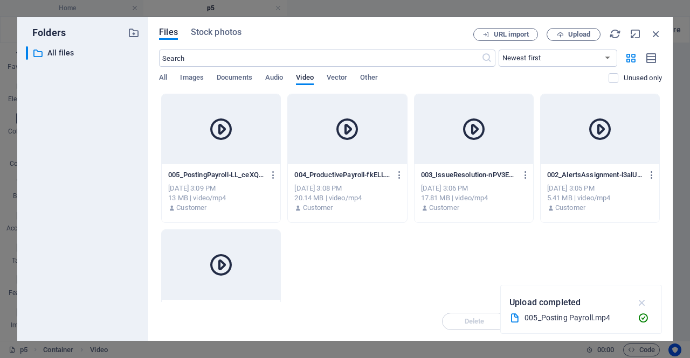
click at [645, 304] on icon "button" at bounding box center [642, 303] width 12 height 12
click at [225, 154] on div at bounding box center [221, 129] width 119 height 70
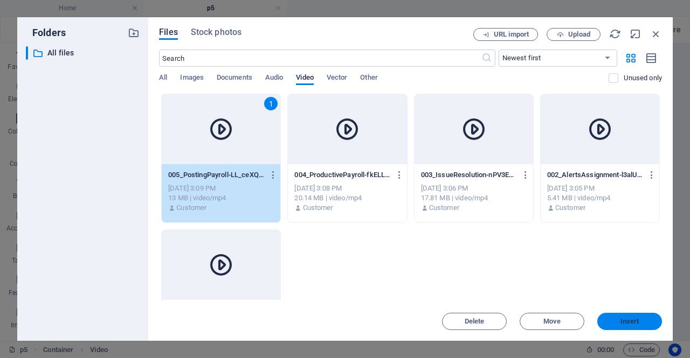
click at [616, 320] on span "Insert" at bounding box center [629, 321] width 56 height 6
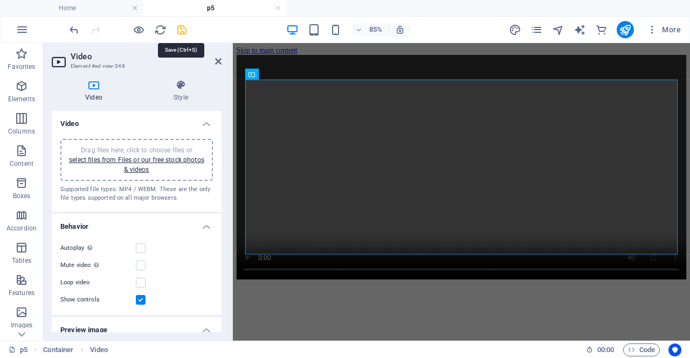
click at [182, 31] on icon "save" at bounding box center [182, 30] width 12 height 12
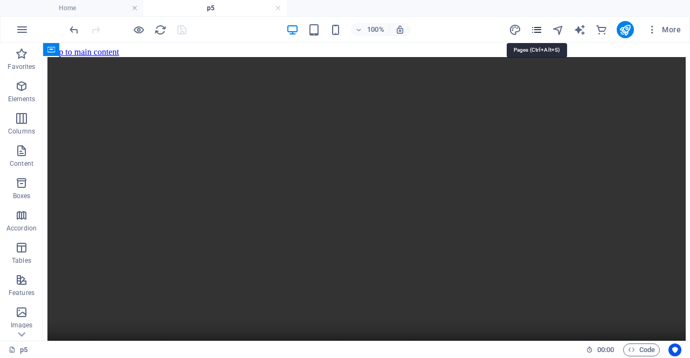
click at [537, 27] on icon "pages" at bounding box center [536, 30] width 12 height 12
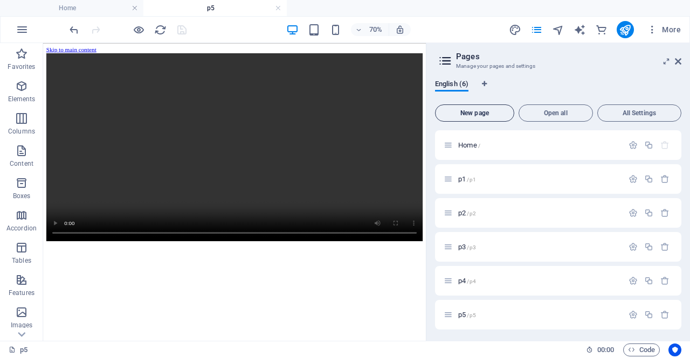
click at [471, 114] on span "New page" at bounding box center [475, 113] width 70 height 6
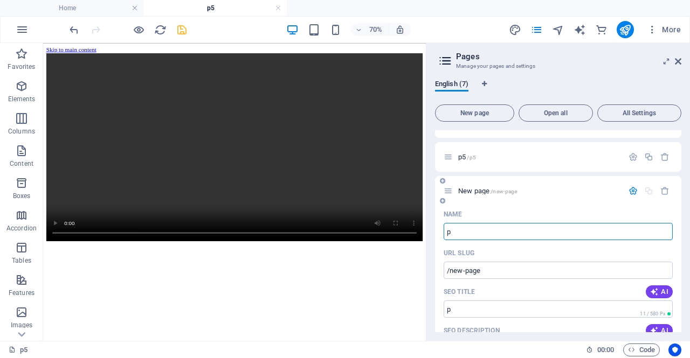
type input "p6"
type input "/p"
type input "p6"
type input "/p6"
type input "p6"
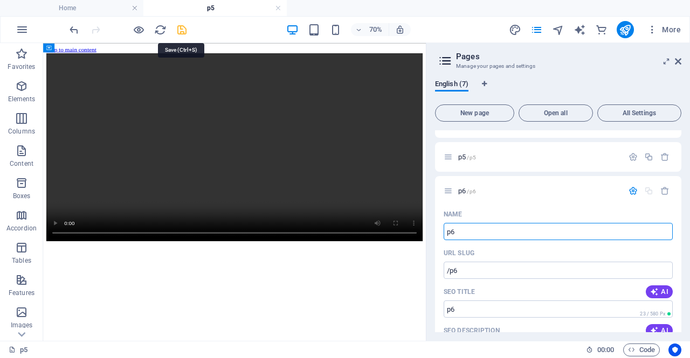
click at [183, 25] on icon "save" at bounding box center [182, 30] width 12 height 12
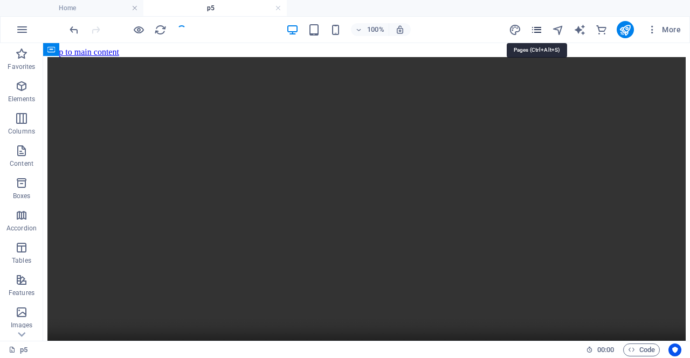
click at [537, 30] on icon "pages" at bounding box center [536, 30] width 12 height 12
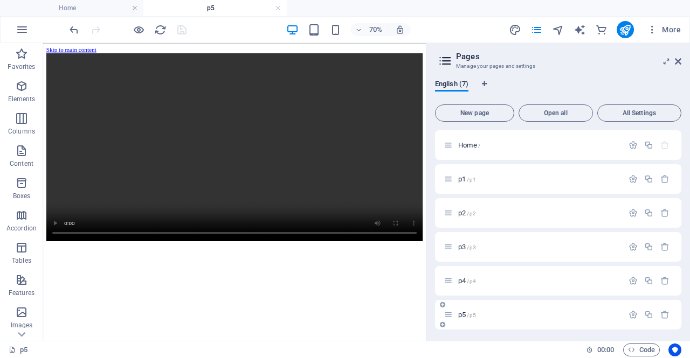
scroll to position [36, 0]
click at [455, 314] on div "p6 /p6" at bounding box center [539, 313] width 168 height 7
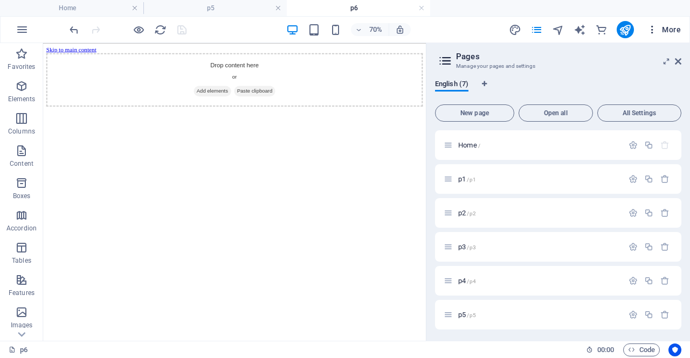
scroll to position [0, 0]
click at [680, 62] on icon at bounding box center [678, 61] width 6 height 9
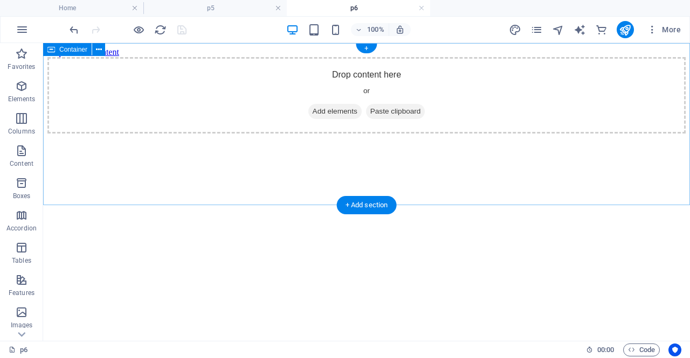
click at [324, 119] on span "Add elements" at bounding box center [334, 111] width 53 height 15
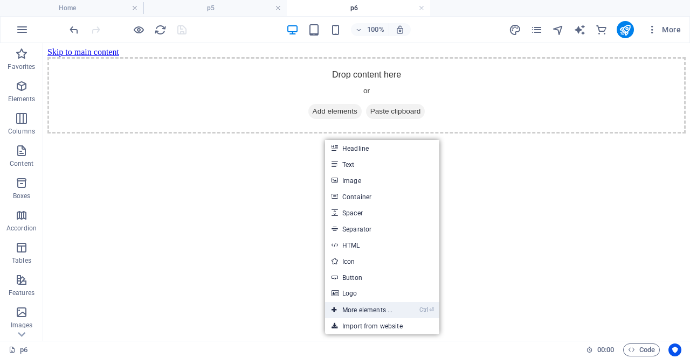
click at [351, 308] on link "Ctrl ⏎ More elements ..." at bounding box center [362, 310] width 74 height 16
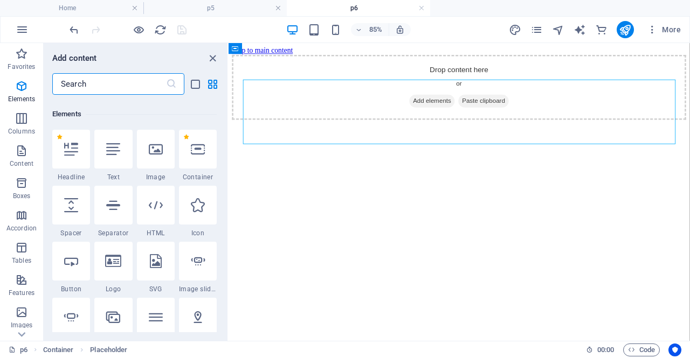
scroll to position [115, 0]
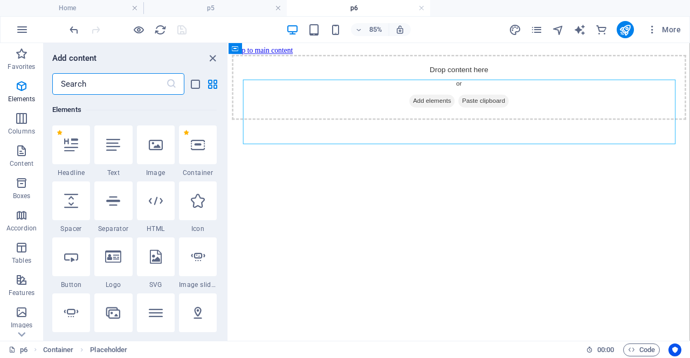
click at [140, 82] on input "text" at bounding box center [109, 84] width 114 height 22
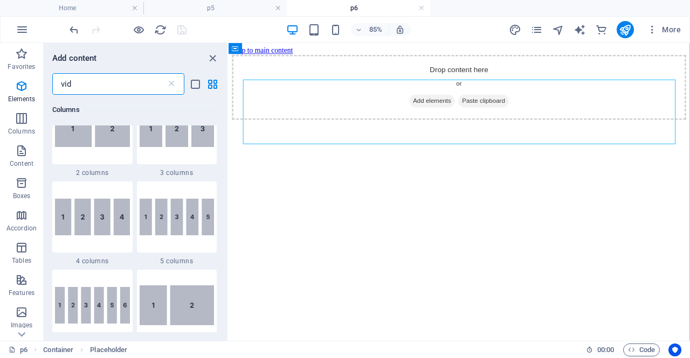
scroll to position [0, 0]
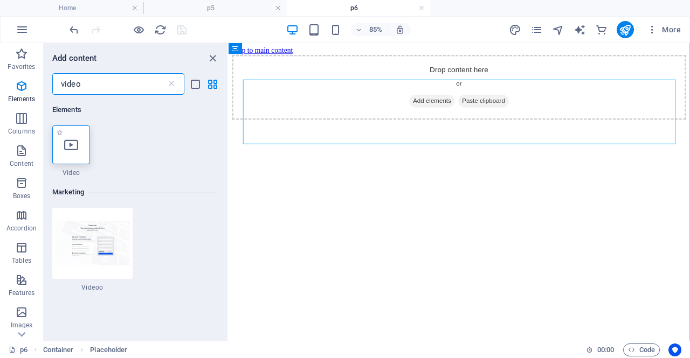
type input "video"
click at [76, 147] on icon at bounding box center [71, 145] width 14 height 14
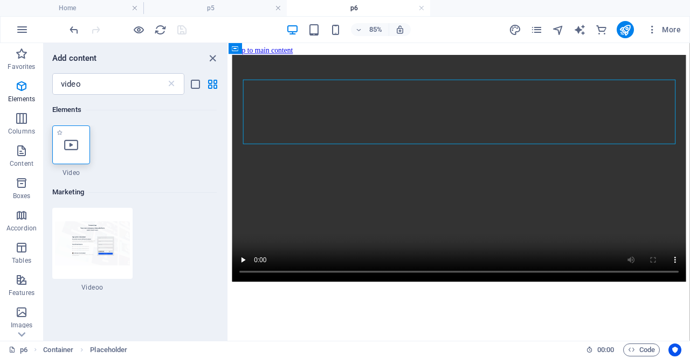
select select "%"
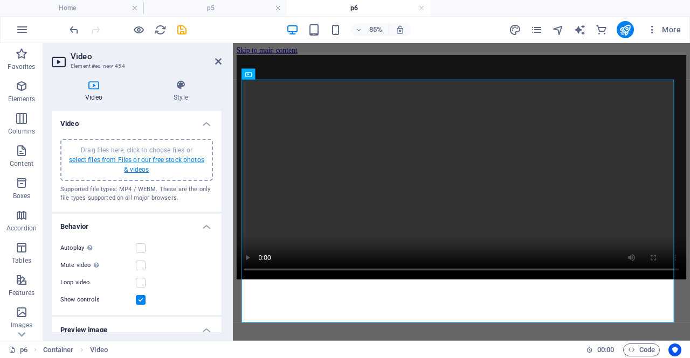
click at [114, 157] on link "select files from Files or our free stock photos & videos" at bounding box center [136, 164] width 135 height 17
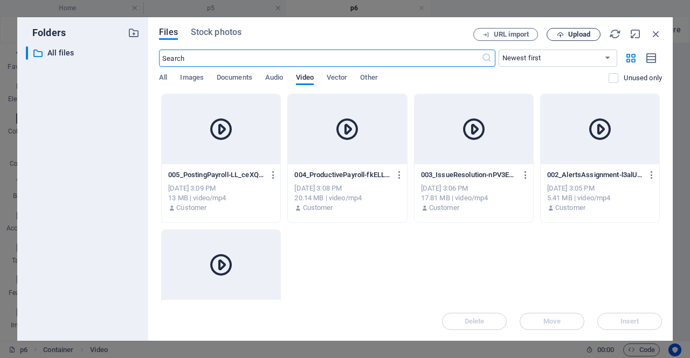
click at [566, 34] on span "Upload" at bounding box center [573, 34] width 44 height 7
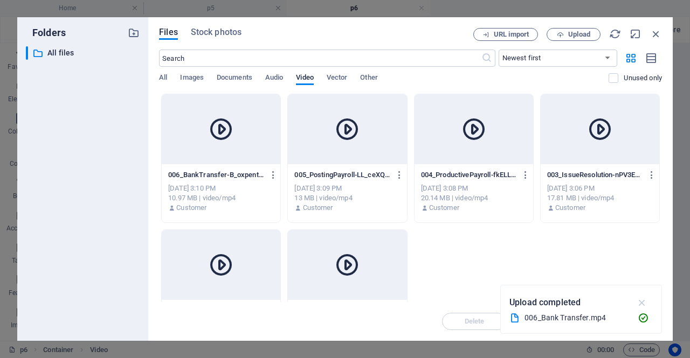
click at [643, 300] on icon "button" at bounding box center [642, 303] width 12 height 12
click at [224, 149] on div at bounding box center [221, 129] width 119 height 70
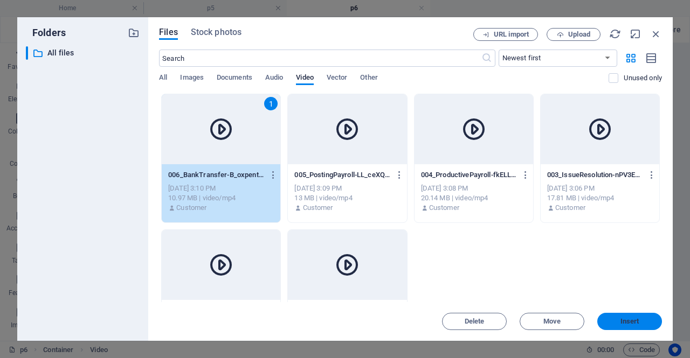
click at [636, 323] on span "Insert" at bounding box center [629, 321] width 19 height 6
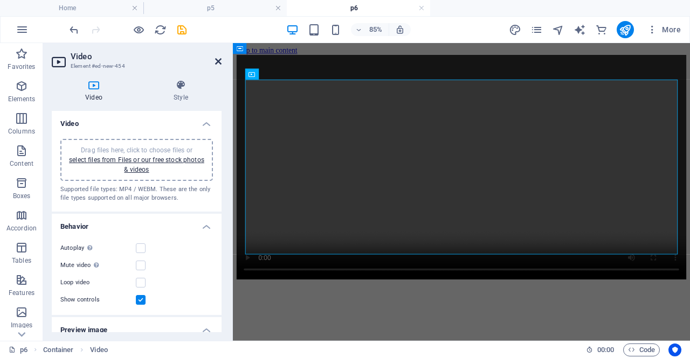
click at [218, 60] on icon at bounding box center [218, 61] width 6 height 9
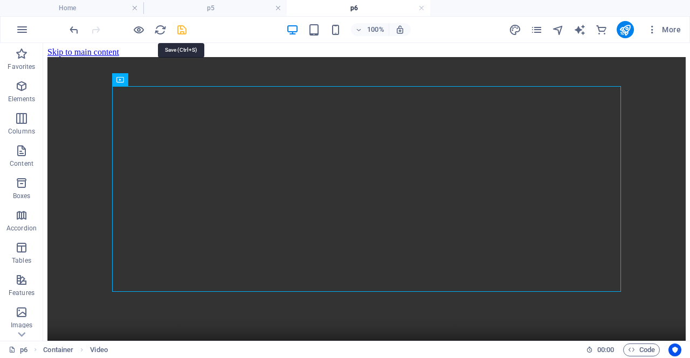
click at [183, 33] on icon "save" at bounding box center [182, 30] width 12 height 12
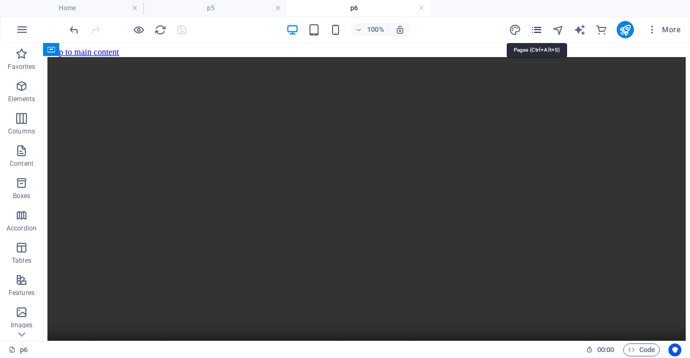
click at [537, 31] on icon "pages" at bounding box center [536, 30] width 12 height 12
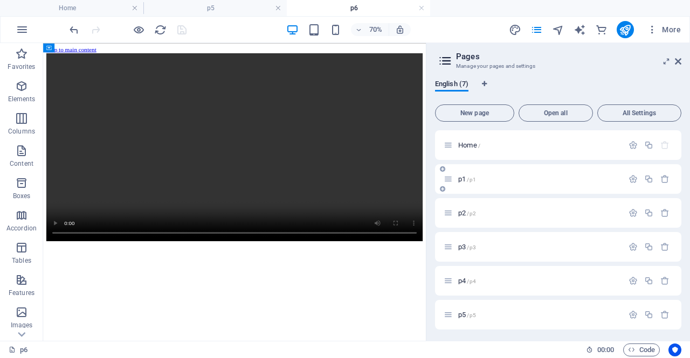
click at [447, 178] on icon at bounding box center [447, 179] width 9 height 9
click at [449, 182] on icon at bounding box center [447, 179] width 9 height 9
click at [630, 178] on icon "button" at bounding box center [632, 179] width 9 height 9
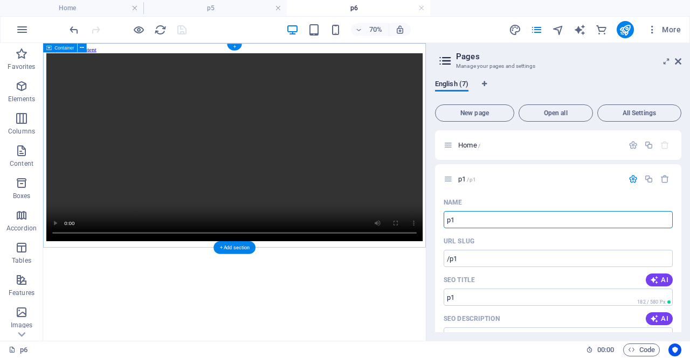
drag, startPoint x: 534, startPoint y: 263, endPoint x: 561, endPoint y: 296, distance: 42.5
drag, startPoint x: 472, startPoint y: 217, endPoint x: 443, endPoint y: 217, distance: 28.6
click at [443, 217] on input "p1" at bounding box center [557, 219] width 229 height 17
paste input "tm1fefimecp65xyz"
type input "tm1fefimecp65xyz"
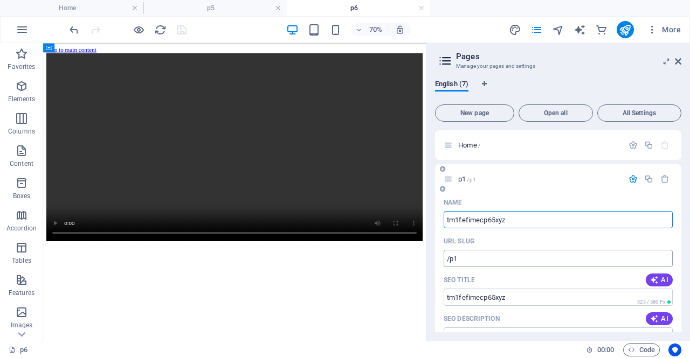
type input "/tm1fefimecp65xyz"
type input "tm1fefimecp65xyz"
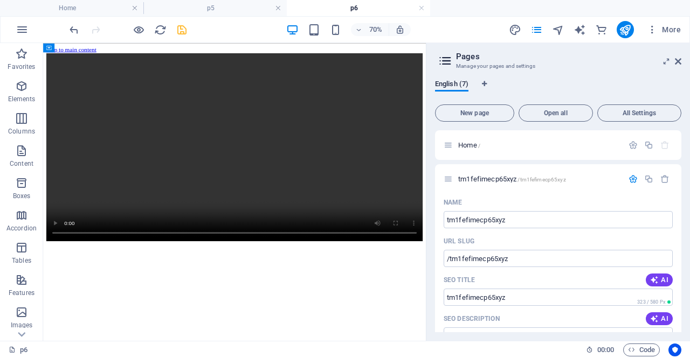
drag, startPoint x: 681, startPoint y: 184, endPoint x: 681, endPoint y: 210, distance: 25.9
click at [681, 210] on div "English (7) New page Open all All Settings Home / tm1fefimecp65xyz /tm1fefimecp…" at bounding box center [557, 206] width 263 height 270
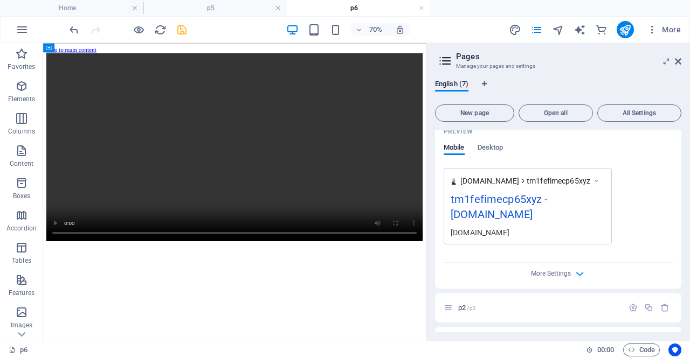
scroll to position [338, 0]
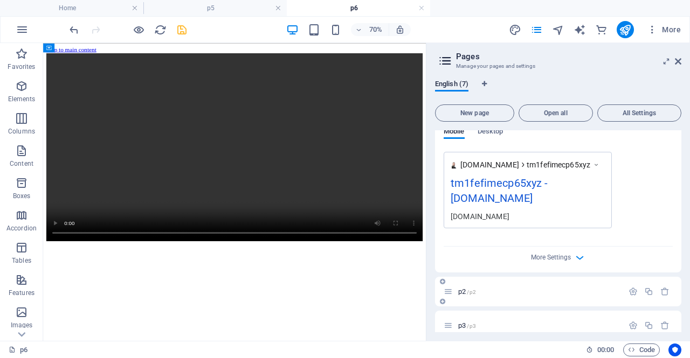
click at [448, 292] on icon at bounding box center [447, 291] width 9 height 9
click at [628, 289] on icon "button" at bounding box center [632, 291] width 9 height 9
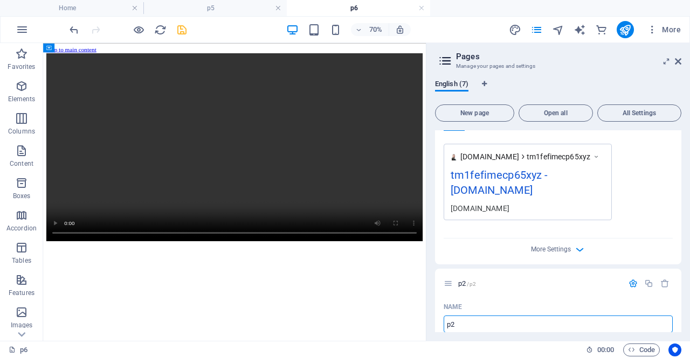
scroll to position [347, 0]
drag, startPoint x: 525, startPoint y: 370, endPoint x: 557, endPoint y: 439, distance: 76.4
paste input "aa2fefimecp65abc"
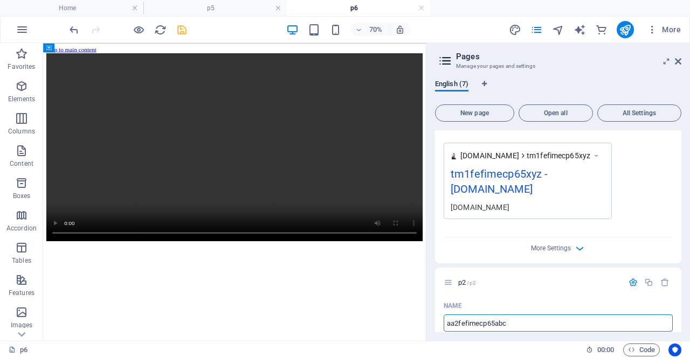
type input "aa2fefimecp65abc"
type input "/aa2fefimecp65abc"
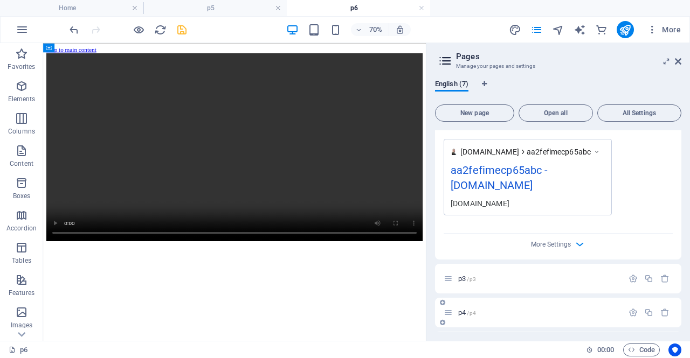
scroll to position [806, 0]
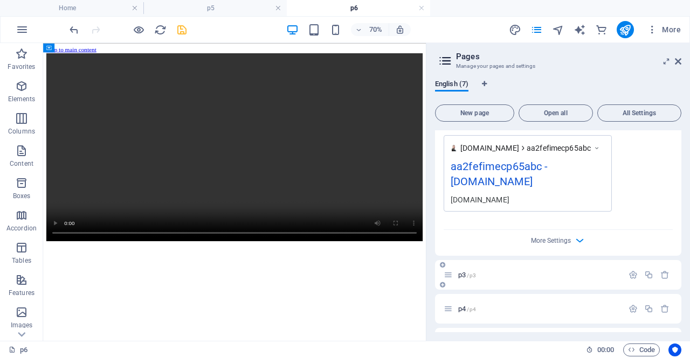
click at [448, 274] on icon at bounding box center [447, 274] width 9 height 9
type input "aa2fefimecp65abc"
click at [628, 272] on icon "button" at bounding box center [632, 274] width 9 height 9
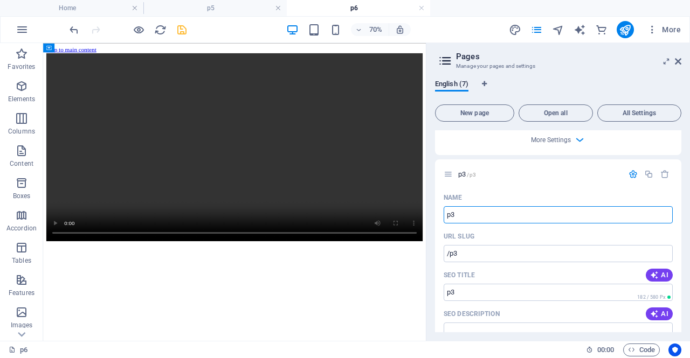
scroll to position [956, 0]
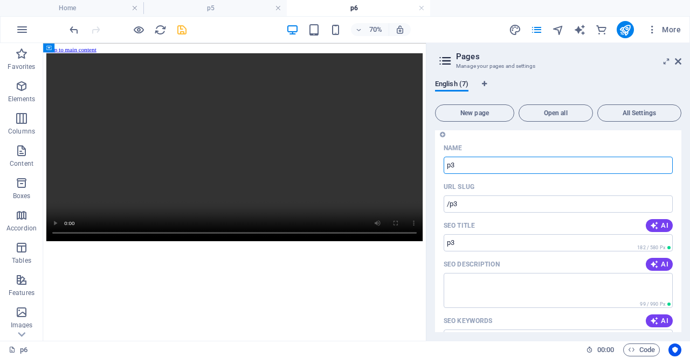
drag, startPoint x: 463, startPoint y: 167, endPoint x: 435, endPoint y: 168, distance: 28.0
click at [435, 168] on div "Name p3 ​ URL SLUG /p3 ​ SEO Title AI ​ 182 / 580 Px SEO Description AI ​ 99 / …" at bounding box center [558, 340] width 246 height 401
paste input "ir3fefimecp65qwe"
type input "ir3fefimecp65qwe"
type input "/ir3fefimecp65qwe"
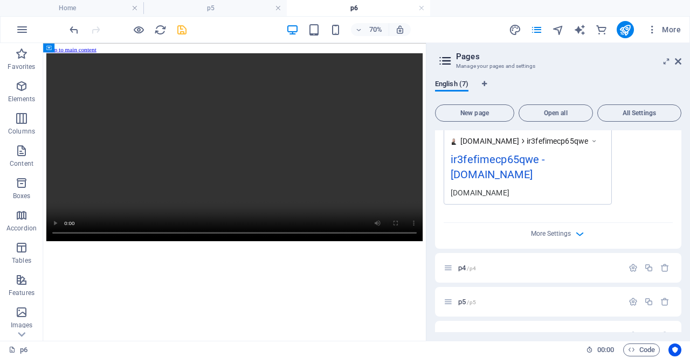
scroll to position [1284, 0]
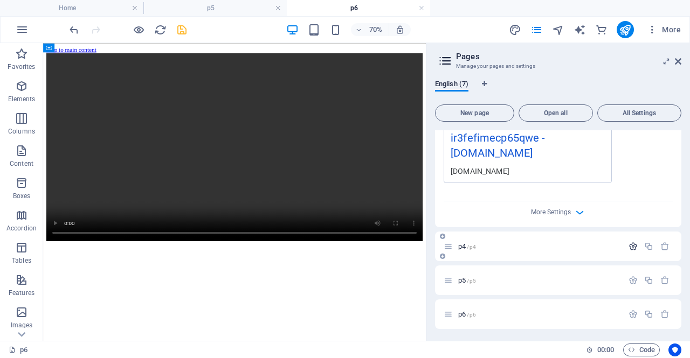
type input "ir3fefimecp65qwe"
click at [630, 247] on icon "button" at bounding box center [632, 246] width 9 height 9
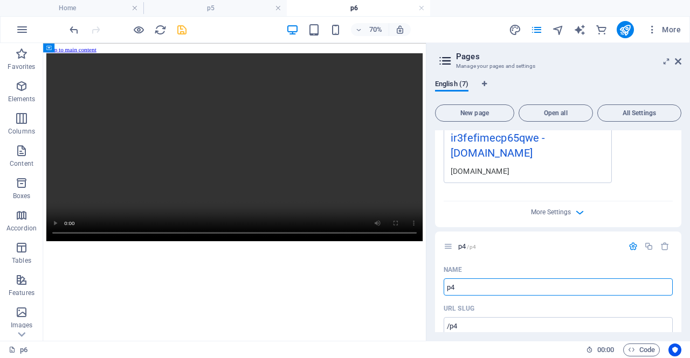
drag, startPoint x: 458, startPoint y: 285, endPoint x: 430, endPoint y: 288, distance: 28.1
click at [430, 288] on div "English (7) New page Open all All Settings Home / tm1fefimecp65xyz /tm1fefimecp…" at bounding box center [557, 206] width 263 height 270
paste input "p4fefimecp65tyr"
type input "pp4fefimecp65tyr"
type input "/pp4fefimecp65tyr"
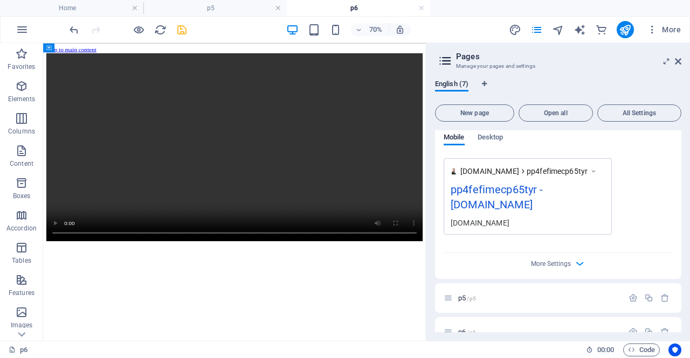
scroll to position [1700, 0]
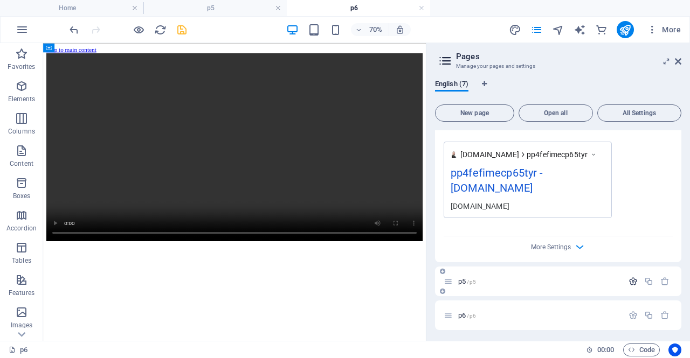
type input "pp4fefimecp65tyr"
click at [630, 280] on icon "button" at bounding box center [632, 281] width 9 height 9
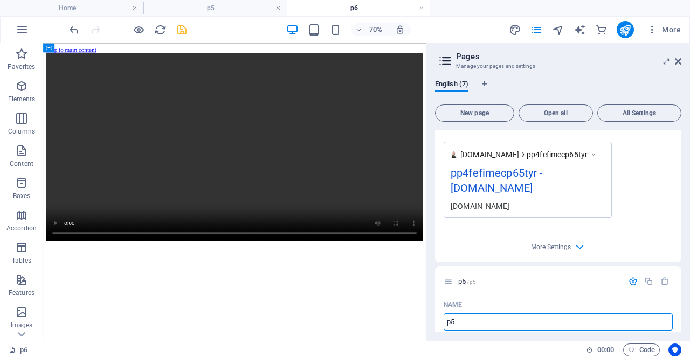
drag, startPoint x: 509, startPoint y: 362, endPoint x: 552, endPoint y: 436, distance: 86.4
drag, startPoint x: 497, startPoint y: 363, endPoint x: 568, endPoint y: 431, distance: 98.3
paste input "p5fefimecp65oiu"
type input "pp5fefimecp65oiu"
type input "/pp5fefimecp65oiu"
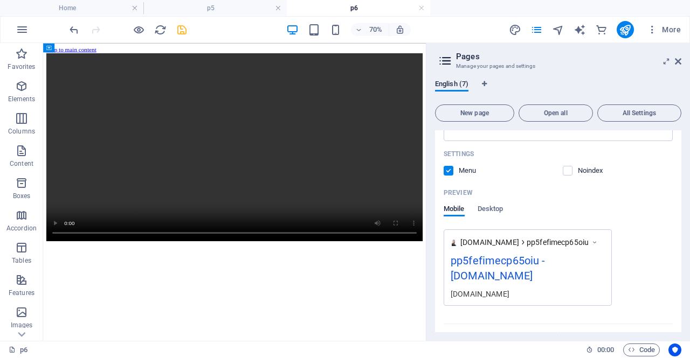
scroll to position [2117, 0]
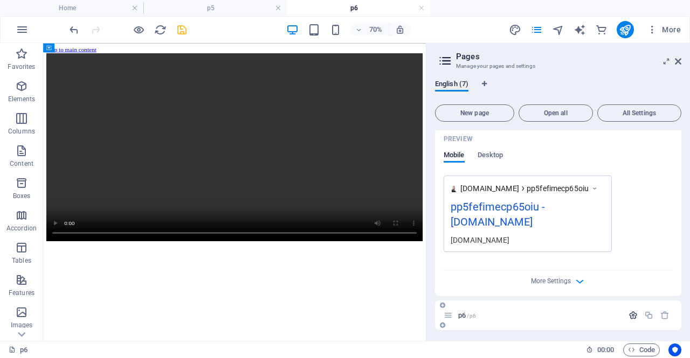
type input "pp5fefimecp65oiu"
click at [631, 312] on icon "button" at bounding box center [632, 315] width 9 height 9
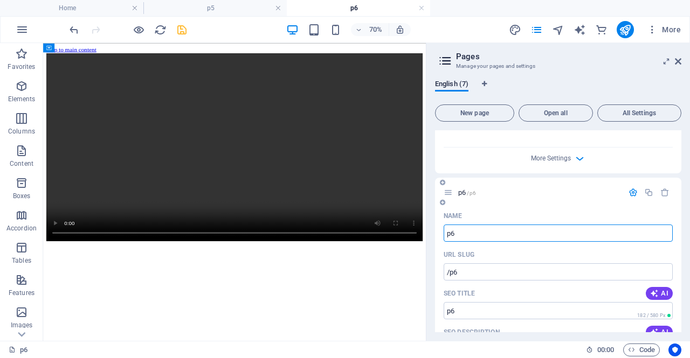
drag, startPoint x: 456, startPoint y: 232, endPoint x: 443, endPoint y: 231, distance: 13.5
click at [443, 231] on input "p6" at bounding box center [557, 233] width 229 height 17
paste input "bt6fefimecp65zse"
type input "bt6fefimecp65zse"
type input "/bt6fefimecp65zse"
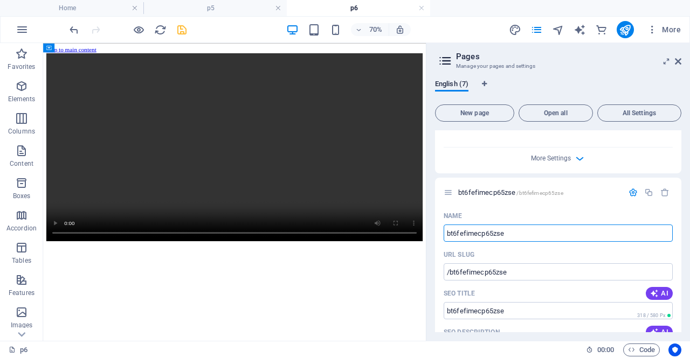
scroll to position [2280, 0]
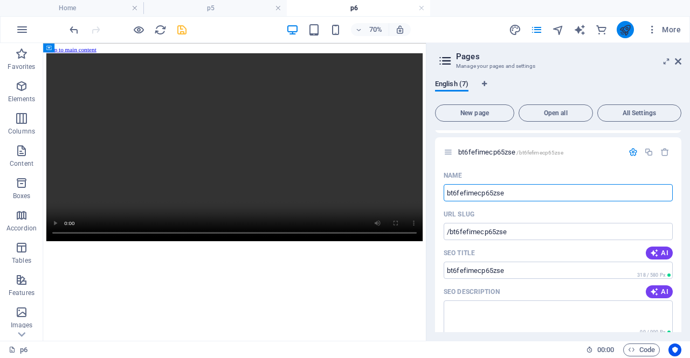
type input "bt6fefimecp65zse"
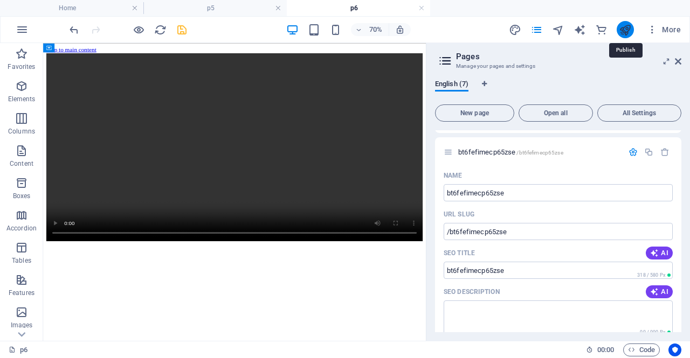
click at [623, 31] on icon "publish" at bounding box center [625, 30] width 12 height 12
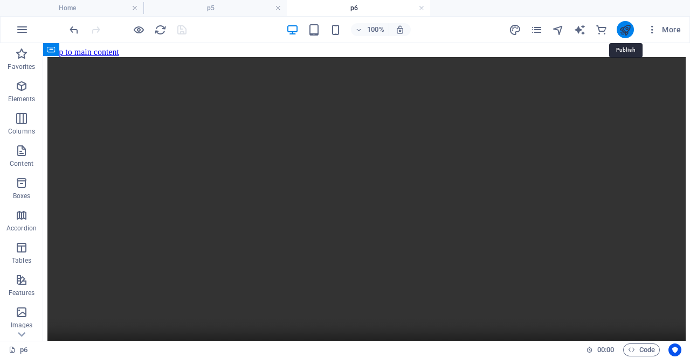
click at [623, 29] on icon "publish" at bounding box center [625, 30] width 12 height 12
click at [538, 31] on icon "pages" at bounding box center [536, 30] width 12 height 12
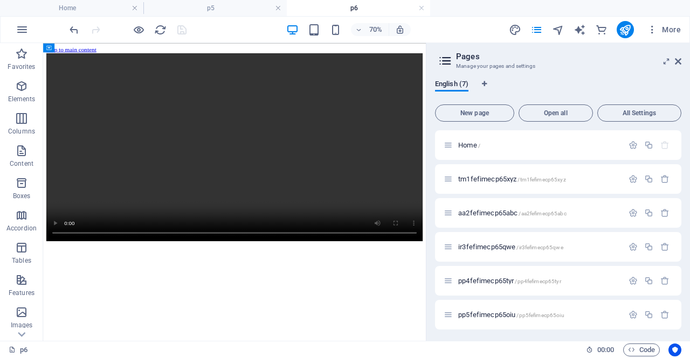
click at [175, 27] on div at bounding box center [127, 29] width 121 height 17
click at [227, 10] on h4 "p5" at bounding box center [214, 8] width 143 height 12
click at [276, 10] on link at bounding box center [278, 8] width 6 height 10
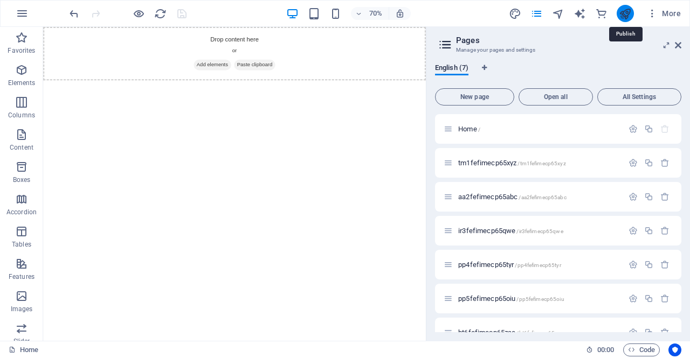
click at [628, 12] on icon "publish" at bounding box center [625, 14] width 12 height 12
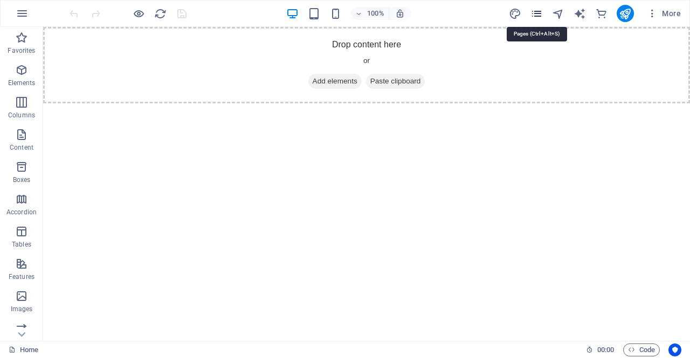
click at [534, 12] on icon "pages" at bounding box center [536, 14] width 12 height 12
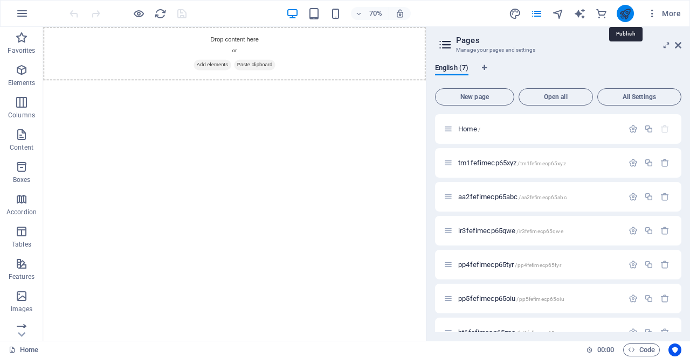
click at [627, 15] on icon "publish" at bounding box center [625, 14] width 12 height 12
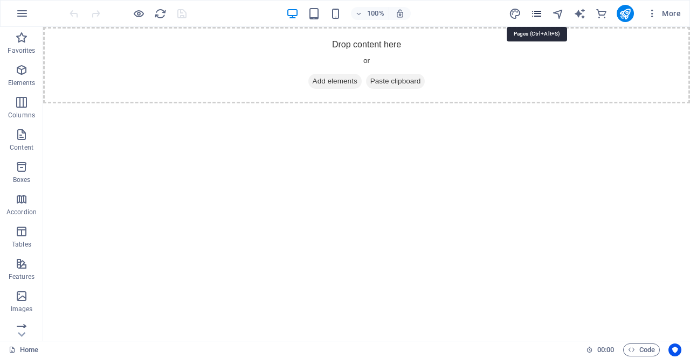
click at [539, 16] on icon "pages" at bounding box center [536, 14] width 12 height 12
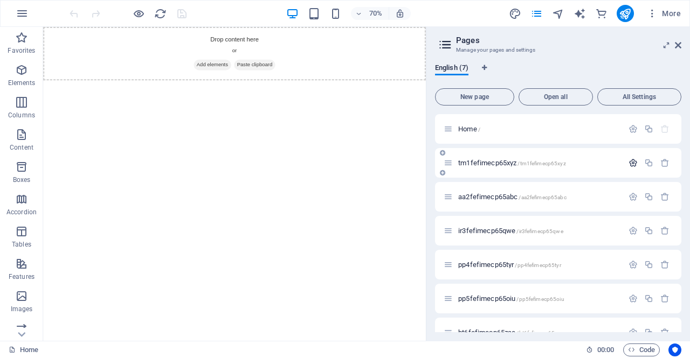
click at [629, 165] on icon "button" at bounding box center [632, 162] width 9 height 9
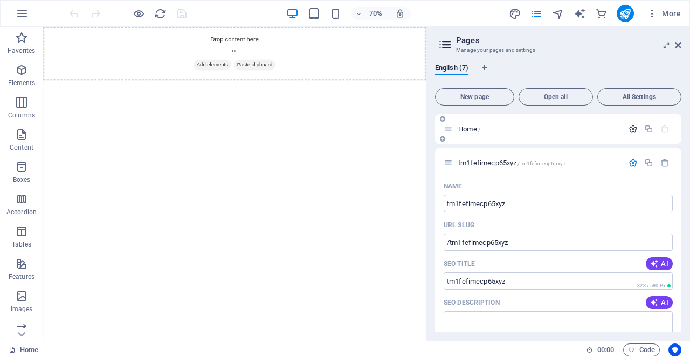
click at [631, 132] on icon "button" at bounding box center [632, 128] width 9 height 9
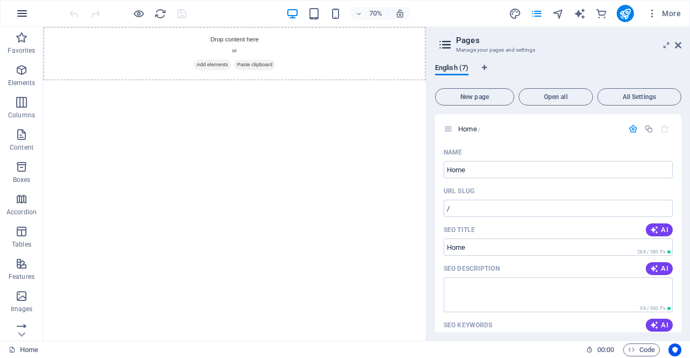
click at [23, 13] on icon "button" at bounding box center [22, 13] width 13 height 13
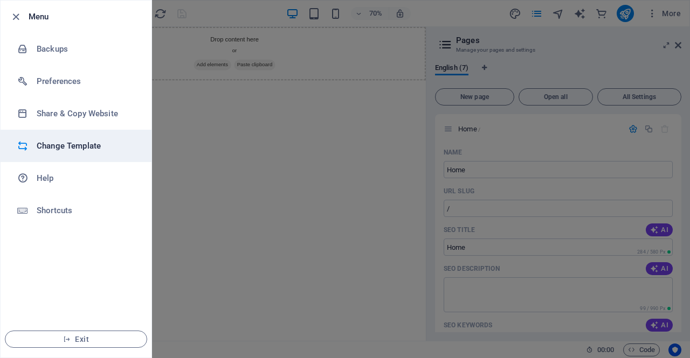
click at [60, 141] on h6 "Change Template" at bounding box center [87, 146] width 100 height 13
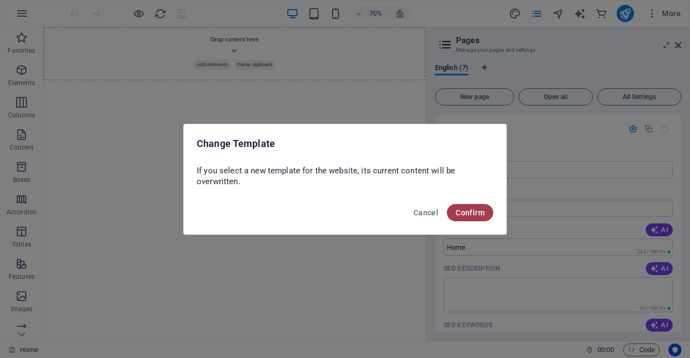
click at [456, 211] on span "Confirm" at bounding box center [469, 213] width 29 height 9
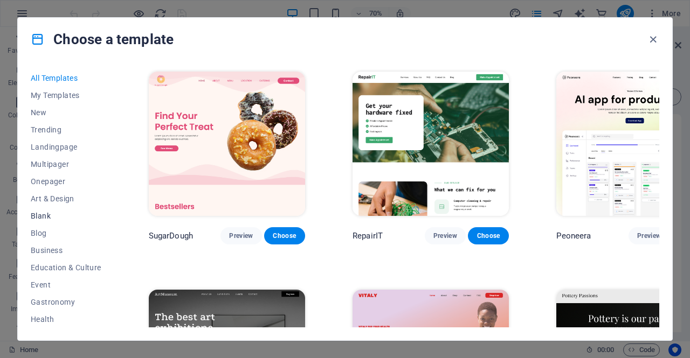
click at [46, 216] on span "Blank" at bounding box center [66, 216] width 71 height 9
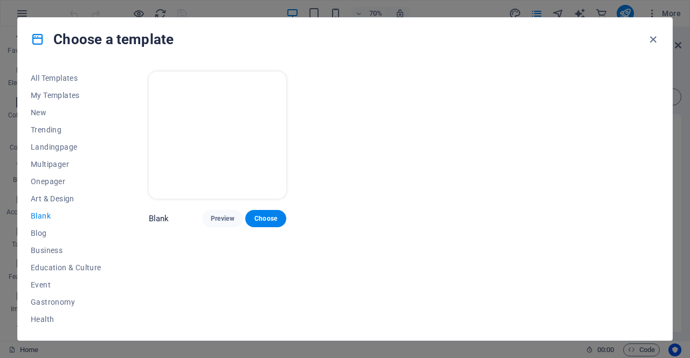
click at [220, 150] on img at bounding box center [218, 135] width 138 height 127
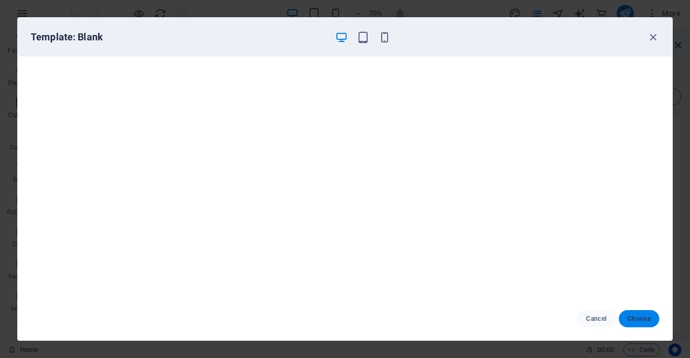
click at [638, 316] on span "Choose" at bounding box center [638, 319] width 23 height 9
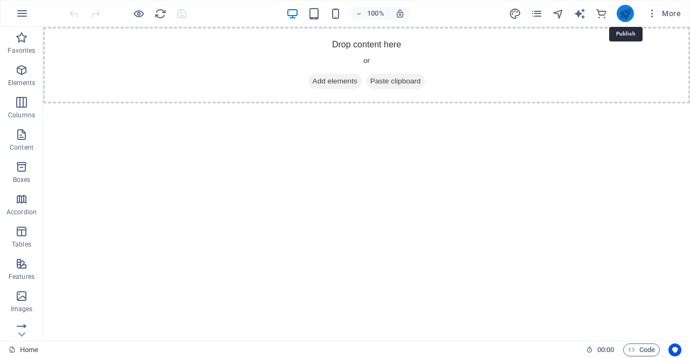
click at [629, 13] on icon "publish" at bounding box center [625, 14] width 12 height 12
click at [22, 11] on icon "button" at bounding box center [22, 13] width 13 height 13
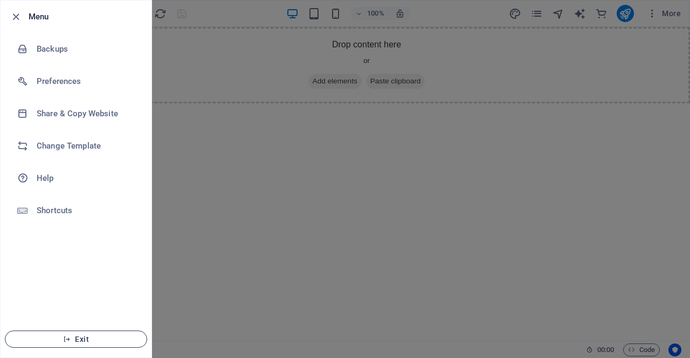
click at [71, 339] on icon "button" at bounding box center [67, 340] width 8 height 8
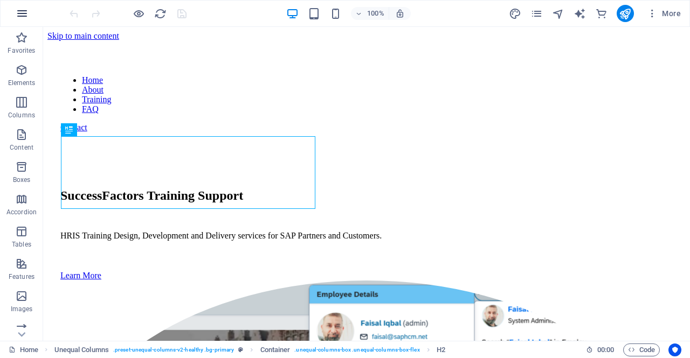
click at [20, 16] on icon "button" at bounding box center [22, 13] width 13 height 13
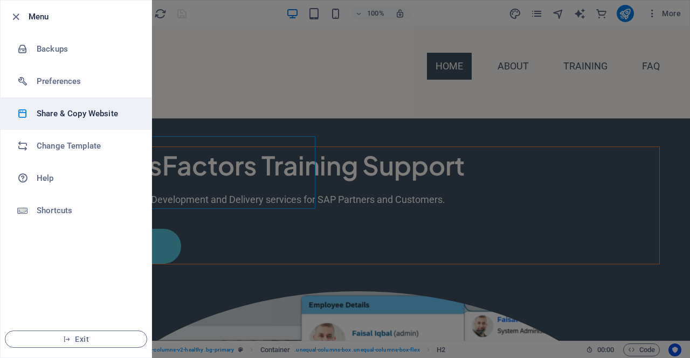
click at [78, 113] on h6 "Share & Copy Website" at bounding box center [87, 113] width 100 height 13
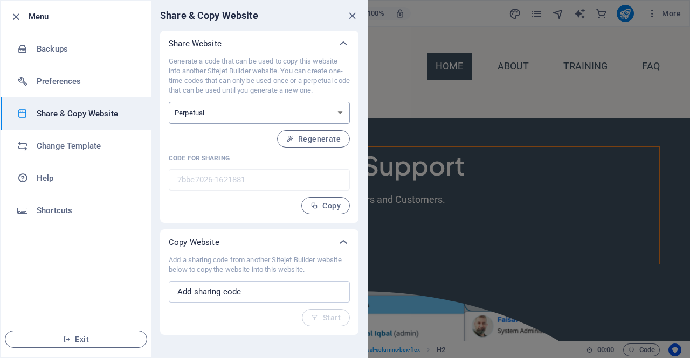
click at [324, 116] on select "One-time Perpetual" at bounding box center [259, 113] width 181 height 22
select select "onetime"
click at [169, 102] on select "One-time Perpetual" at bounding box center [259, 113] width 181 height 22
click at [324, 143] on span "Generate" at bounding box center [317, 139] width 46 height 9
type input "d52d60c9-1621881"
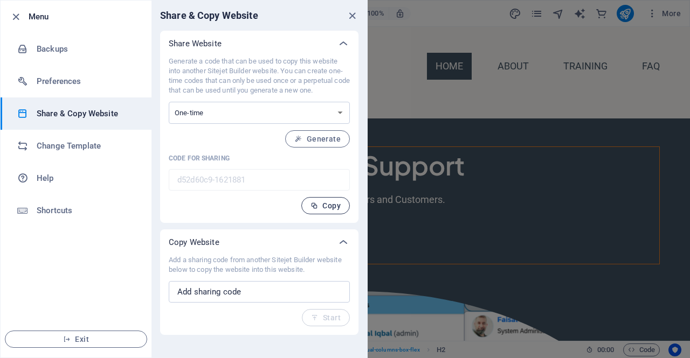
click at [319, 207] on span "Copy" at bounding box center [325, 206] width 30 height 9
click at [323, 210] on button "Copy" at bounding box center [325, 205] width 48 height 17
click at [320, 206] on span "Copy" at bounding box center [325, 206] width 30 height 9
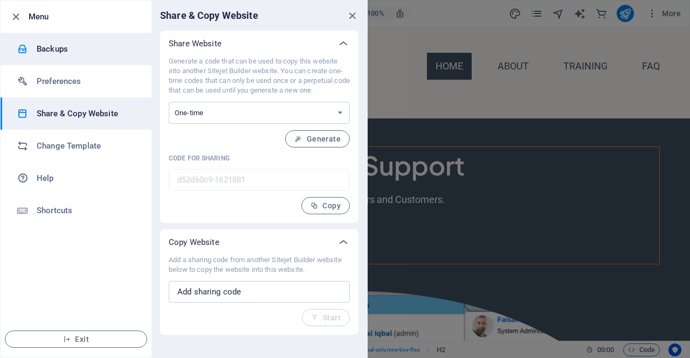
click at [40, 54] on h6 "Backups" at bounding box center [87, 49] width 100 height 13
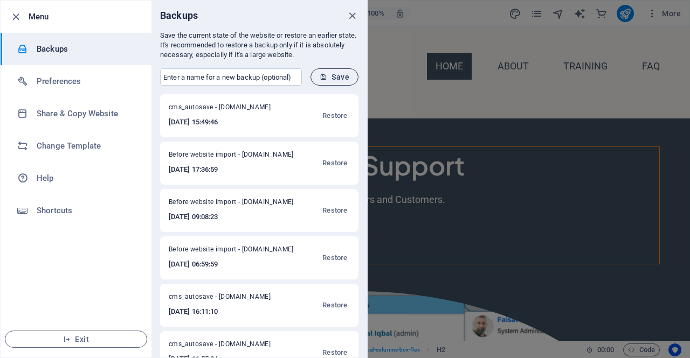
click at [341, 81] on button "Save" at bounding box center [334, 76] width 48 height 17
click at [240, 83] on input "text" at bounding box center [231, 76] width 142 height 17
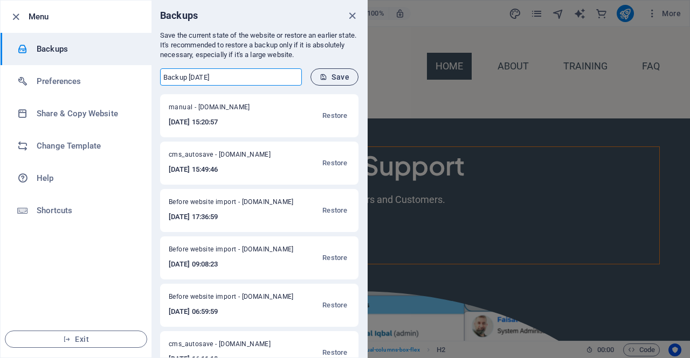
type input "Backup Sep 2025"
click at [344, 78] on span "Save" at bounding box center [335, 77] width 30 height 9
click at [352, 15] on icon "close" at bounding box center [352, 16] width 12 height 12
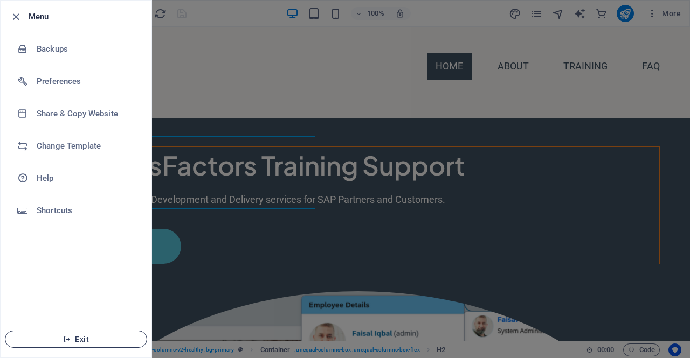
click at [93, 344] on span "Exit" at bounding box center [76, 339] width 124 height 9
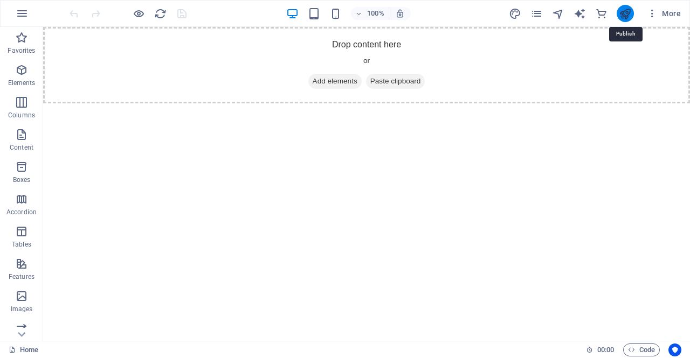
click at [629, 15] on icon "publish" at bounding box center [625, 14] width 12 height 12
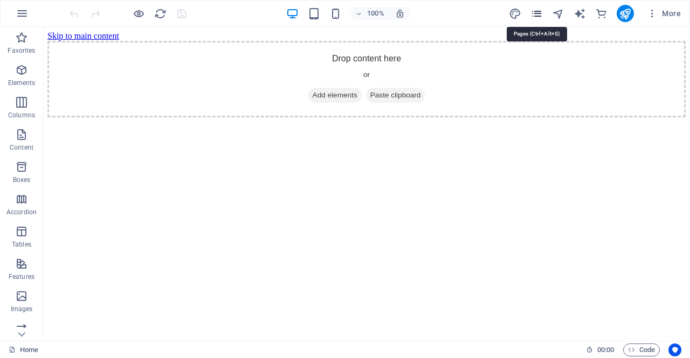
click at [538, 15] on icon "pages" at bounding box center [536, 14] width 12 height 12
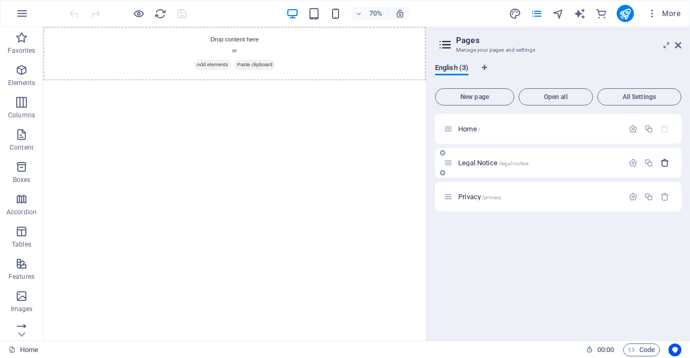
click at [665, 164] on icon "button" at bounding box center [664, 162] width 9 height 9
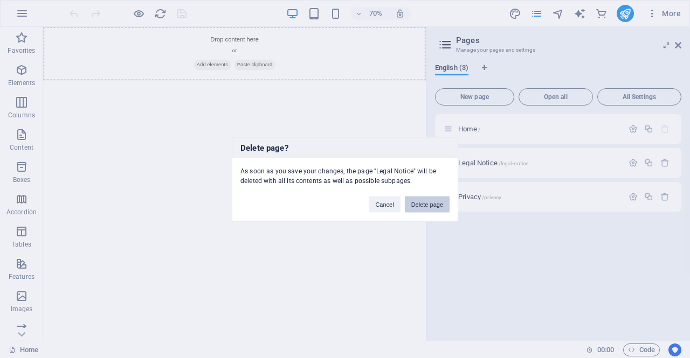
click at [426, 209] on button "Delete page" at bounding box center [427, 204] width 45 height 16
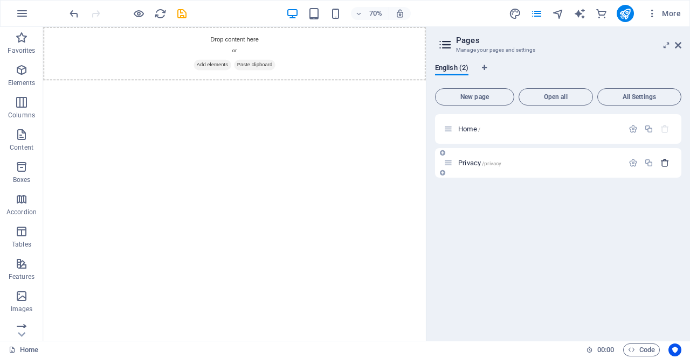
click at [664, 163] on icon "button" at bounding box center [664, 162] width 9 height 9
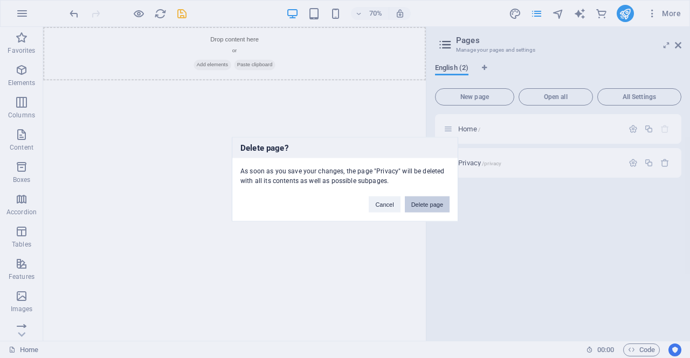
click at [433, 204] on button "Delete page" at bounding box center [427, 204] width 45 height 16
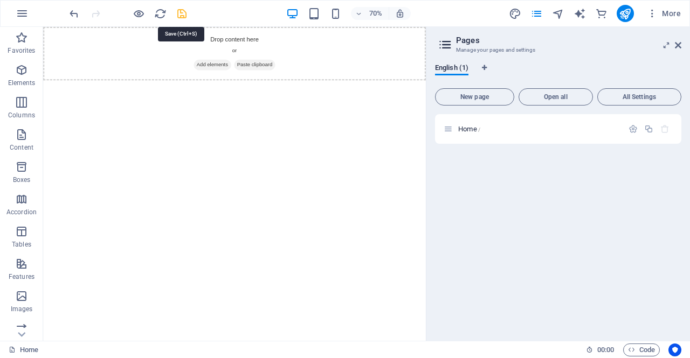
click at [184, 15] on icon "save" at bounding box center [182, 14] width 12 height 12
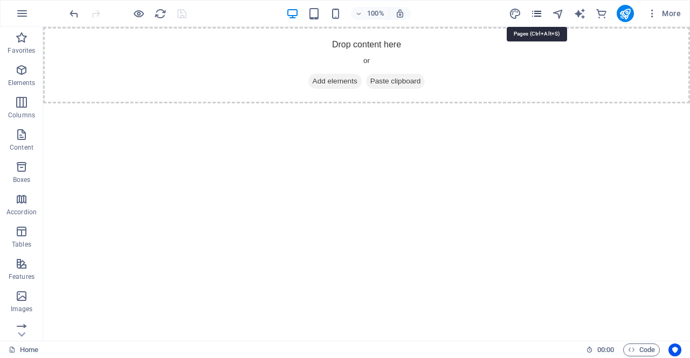
click at [534, 15] on icon "pages" at bounding box center [536, 14] width 12 height 12
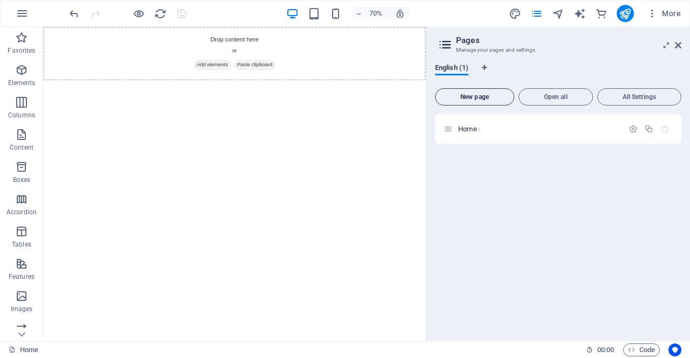
click at [475, 100] on span "New page" at bounding box center [475, 97] width 70 height 6
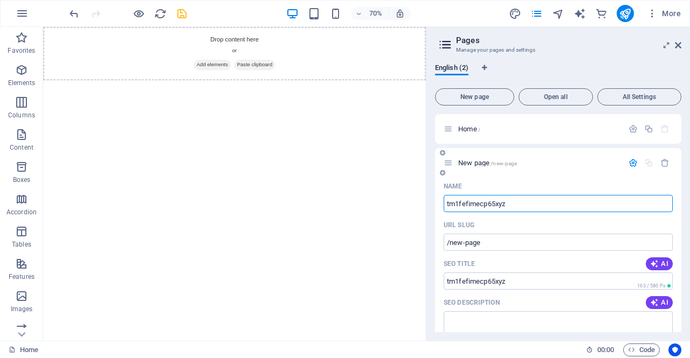
type input "tm1fefimecp65xyz"
type input "/tm1fefimecp65xyz"
type input "tm1fefimecp65xyz"
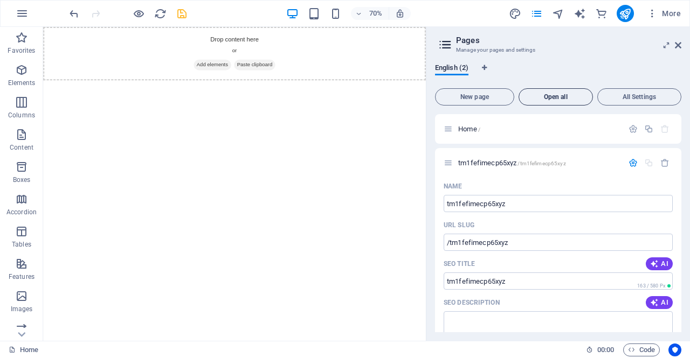
click at [544, 99] on span "Open all" at bounding box center [555, 97] width 65 height 6
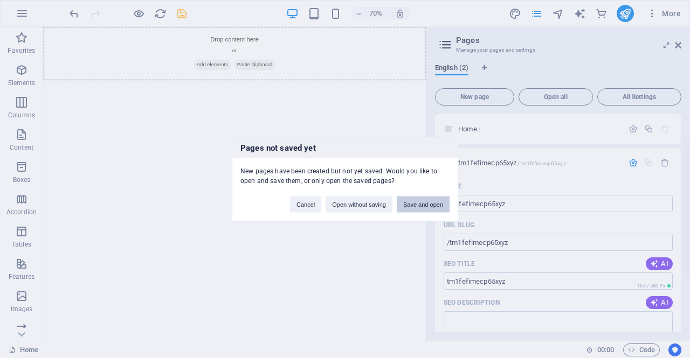
click at [420, 202] on button "Save and open" at bounding box center [423, 204] width 53 height 16
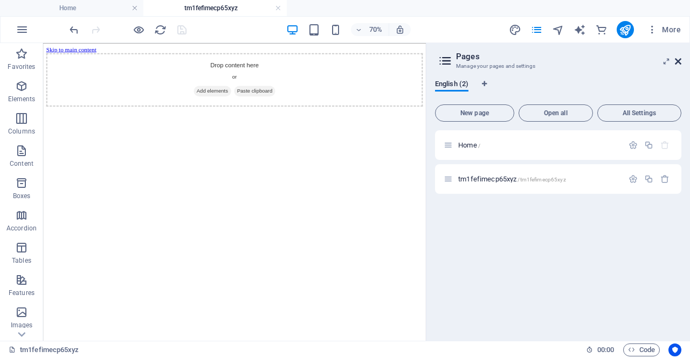
click at [678, 62] on icon at bounding box center [678, 61] width 6 height 9
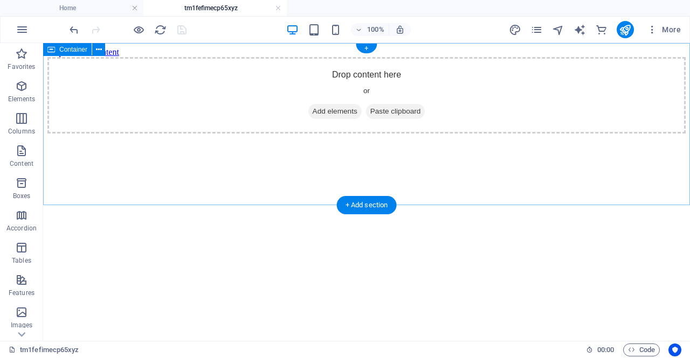
click at [327, 119] on span "Add elements" at bounding box center [334, 111] width 53 height 15
click at [335, 119] on span "Add elements" at bounding box center [334, 111] width 53 height 15
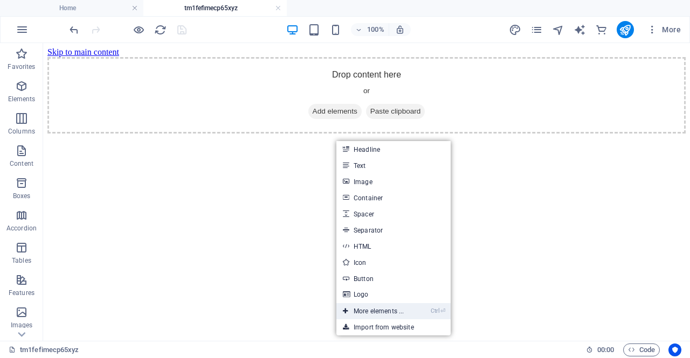
drag, startPoint x: 374, startPoint y: 309, endPoint x: 86, endPoint y: 251, distance: 294.0
click at [374, 309] on link "Ctrl ⏎ More elements ..." at bounding box center [373, 311] width 74 height 16
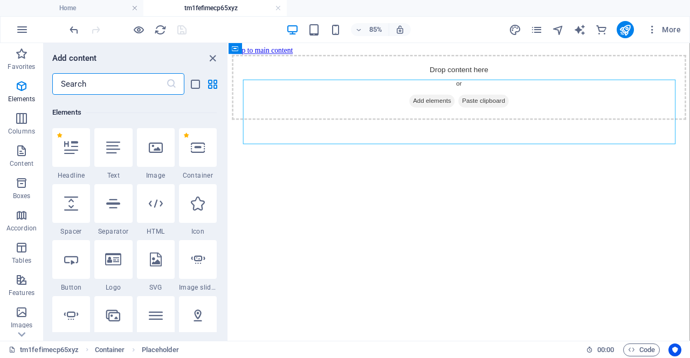
scroll to position [115, 0]
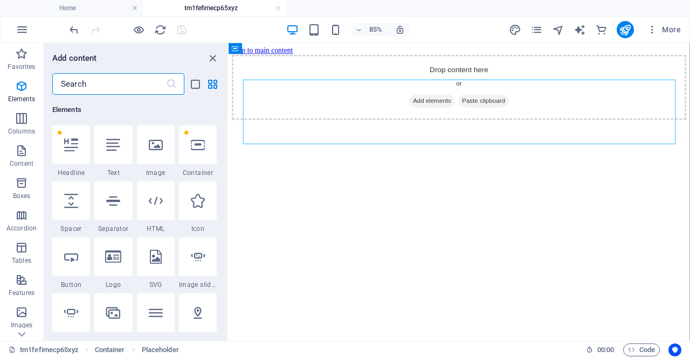
click at [98, 86] on input "text" at bounding box center [109, 84] width 114 height 22
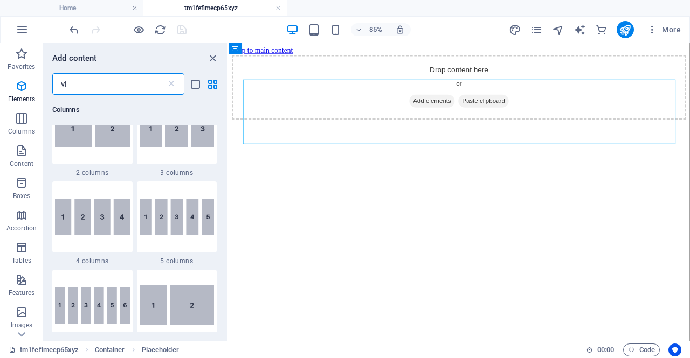
scroll to position [0, 0]
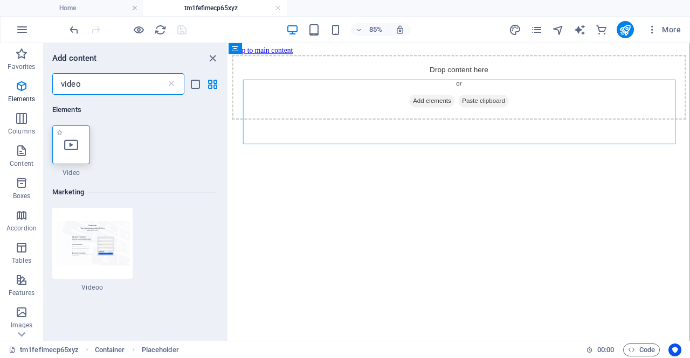
type input "video"
click at [83, 135] on div at bounding box center [71, 145] width 38 height 39
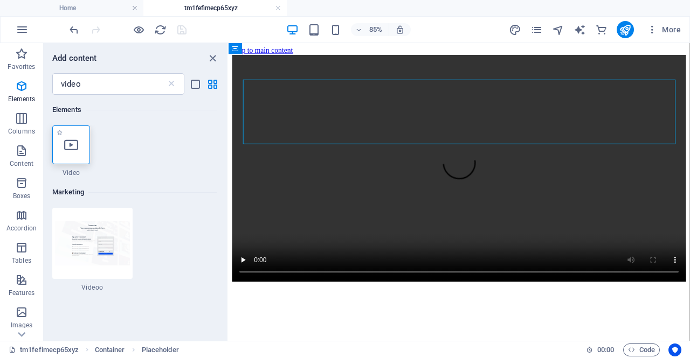
select select "%"
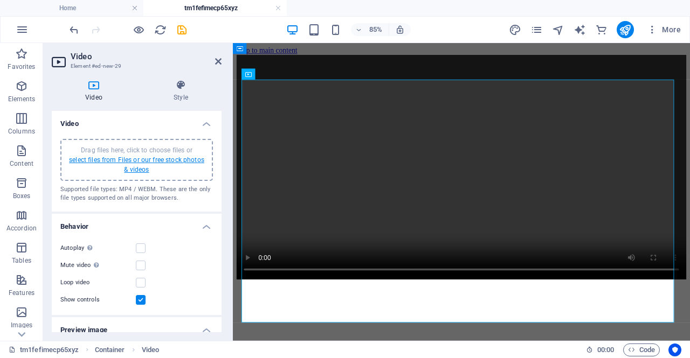
click at [123, 160] on link "select files from Files or our free stock photos & videos" at bounding box center [136, 164] width 135 height 17
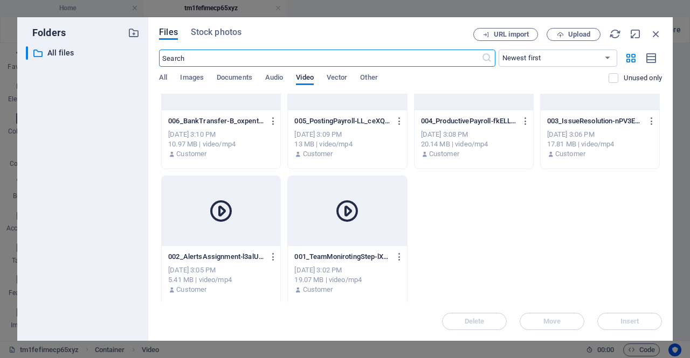
scroll to position [56, 0]
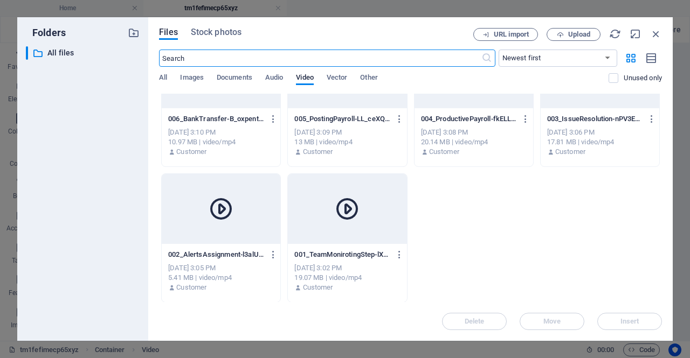
click at [378, 232] on div at bounding box center [347, 209] width 119 height 70
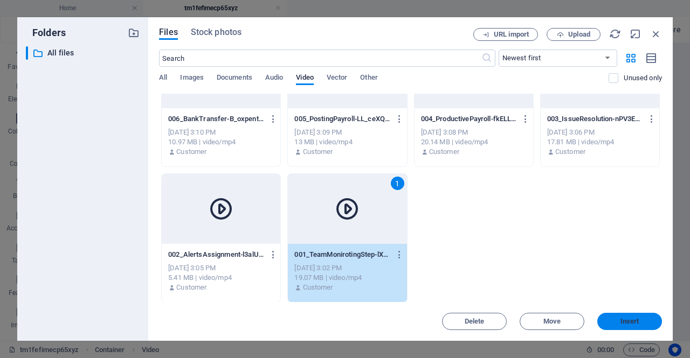
click at [626, 324] on span "Insert" at bounding box center [629, 321] width 19 height 6
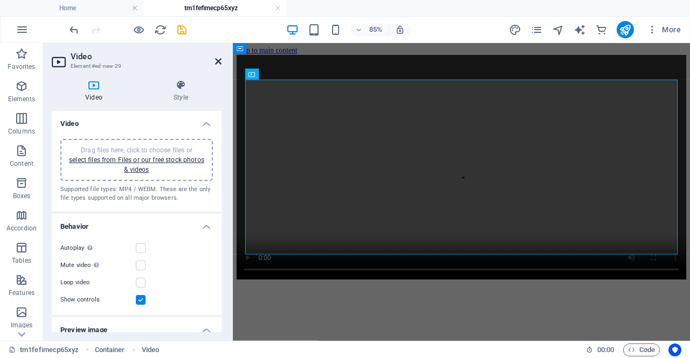
click at [216, 60] on icon at bounding box center [218, 61] width 6 height 9
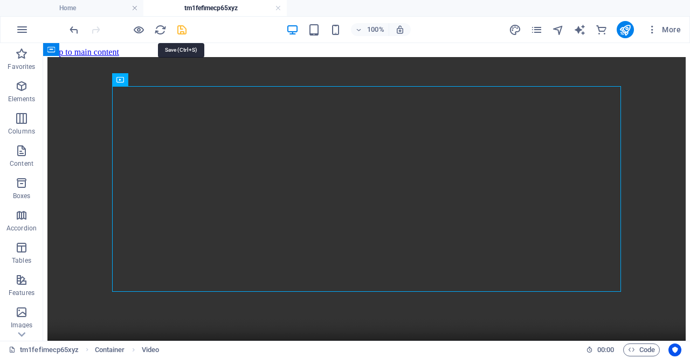
click at [179, 31] on icon "save" at bounding box center [182, 30] width 12 height 12
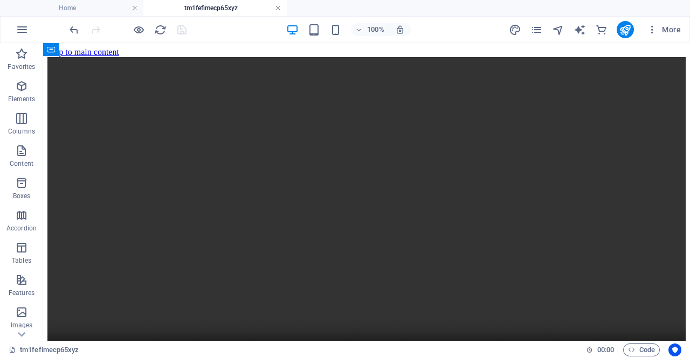
click at [278, 10] on link at bounding box center [278, 8] width 6 height 10
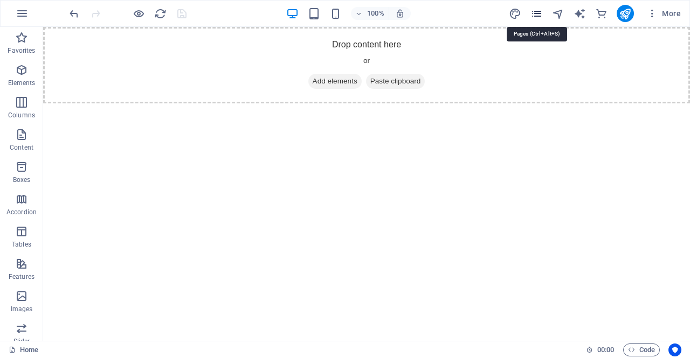
click at [539, 12] on icon "pages" at bounding box center [536, 14] width 12 height 12
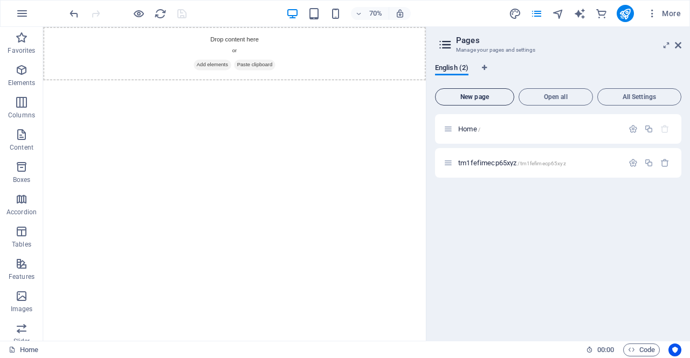
click at [478, 98] on span "New page" at bounding box center [475, 97] width 70 height 6
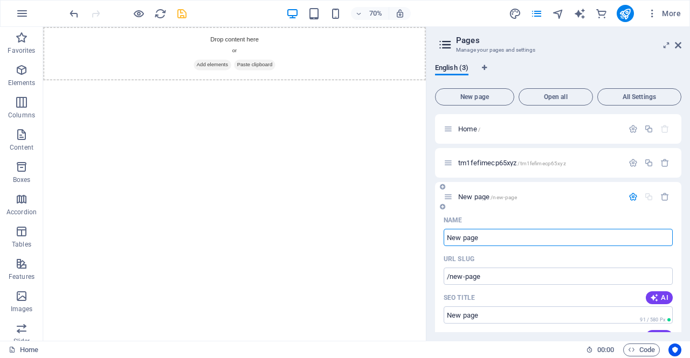
paste input "aa2fefimecp65abc"
type input "aa2fefimecp65abc"
type input "/aa2fefimecp65abc"
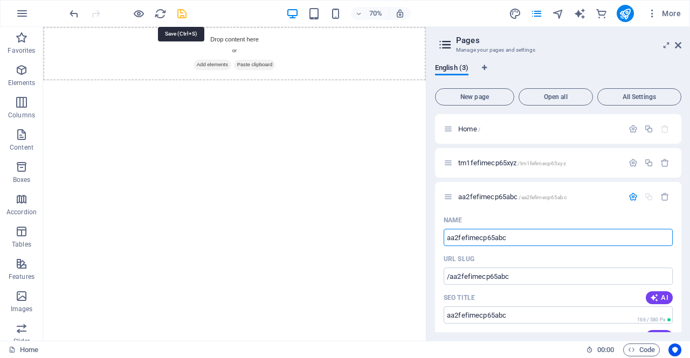
type input "aa2fefimecp65abc"
click at [180, 16] on icon "save" at bounding box center [182, 14] width 12 height 12
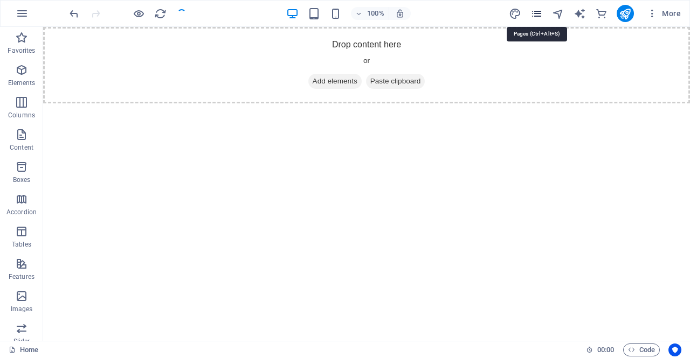
click at [539, 15] on icon "pages" at bounding box center [536, 14] width 12 height 12
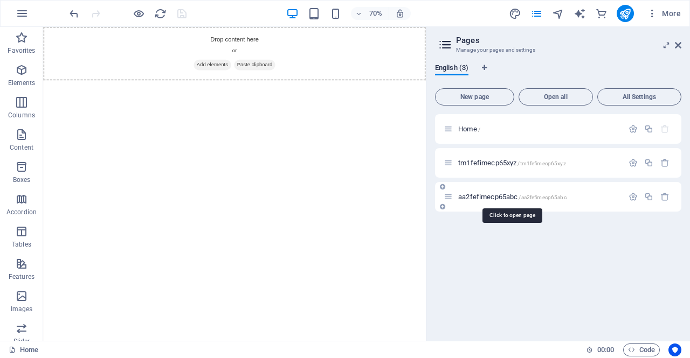
click at [462, 197] on span "aa2fefimecp65abc /aa2fefimecp65abc" at bounding box center [512, 197] width 108 height 8
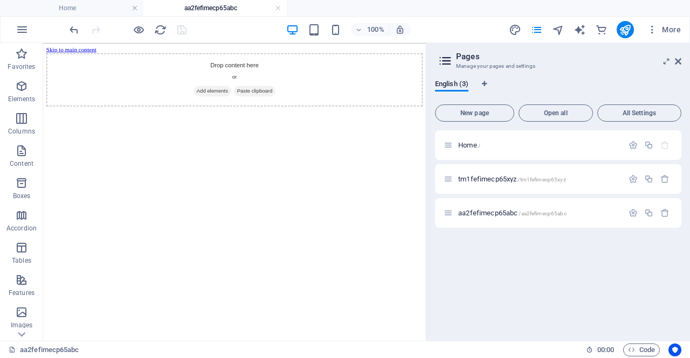
scroll to position [0, 0]
click at [680, 62] on icon at bounding box center [678, 61] width 6 height 9
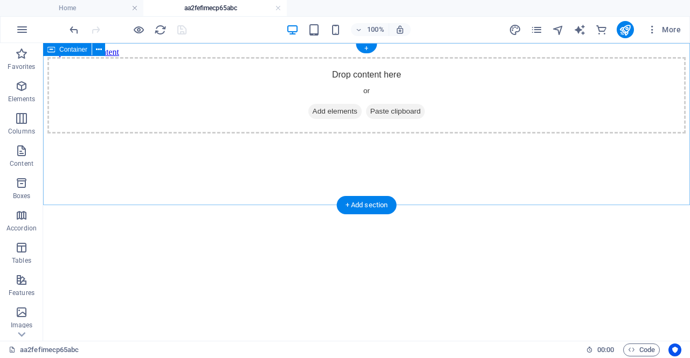
click at [320, 119] on span "Add elements" at bounding box center [334, 111] width 53 height 15
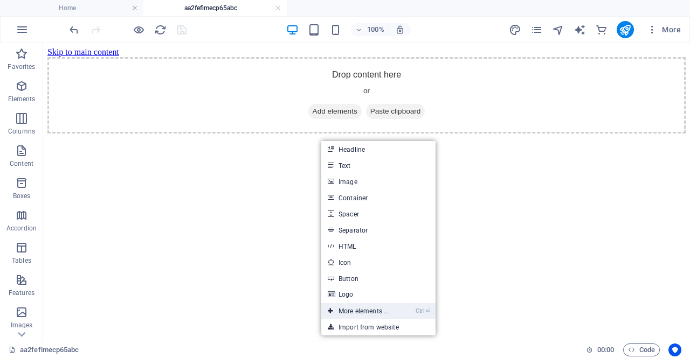
drag, startPoint x: 353, startPoint y: 309, endPoint x: 88, endPoint y: 238, distance: 274.5
click at [353, 309] on link "Ctrl ⏎ More elements ..." at bounding box center [358, 311] width 74 height 16
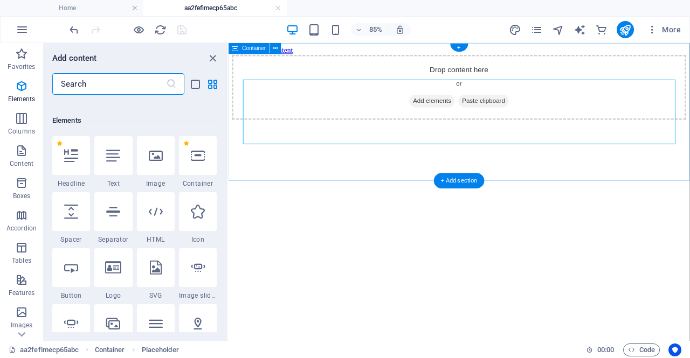
scroll to position [115, 0]
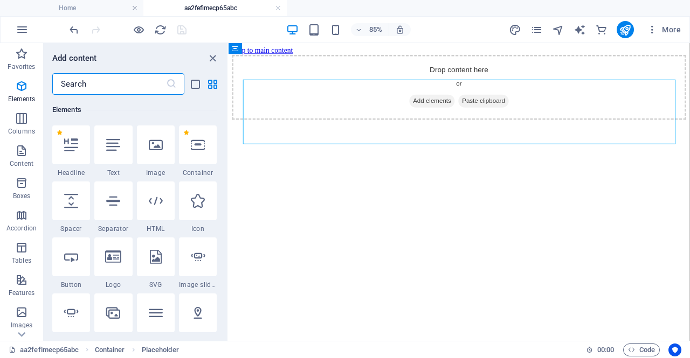
click at [108, 86] on input "text" at bounding box center [109, 84] width 114 height 22
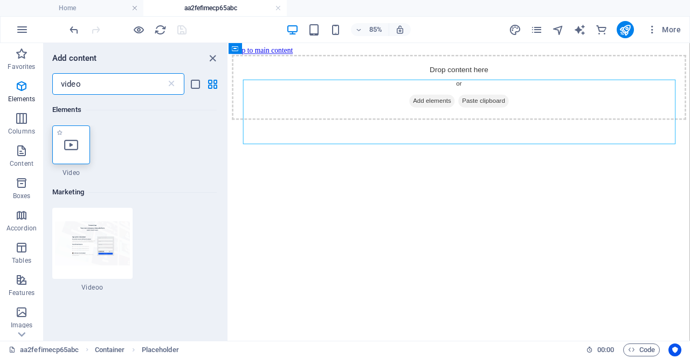
type input "video"
click at [80, 137] on div at bounding box center [71, 145] width 38 height 39
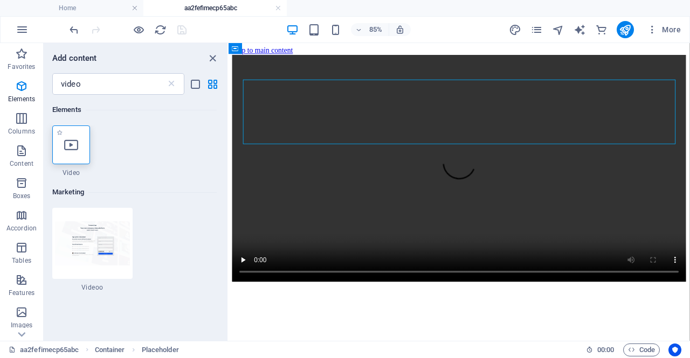
select select "%"
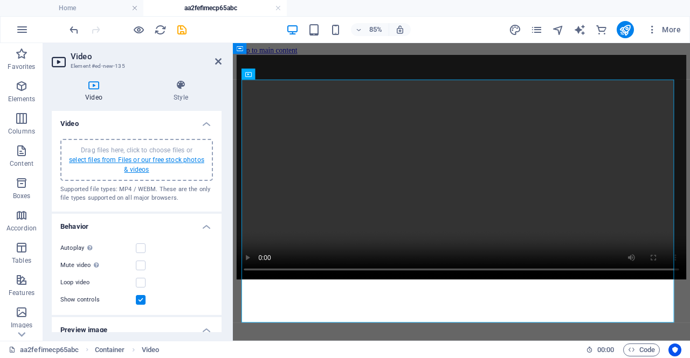
click at [119, 163] on link "select files from Files or our free stock photos & videos" at bounding box center [136, 164] width 135 height 17
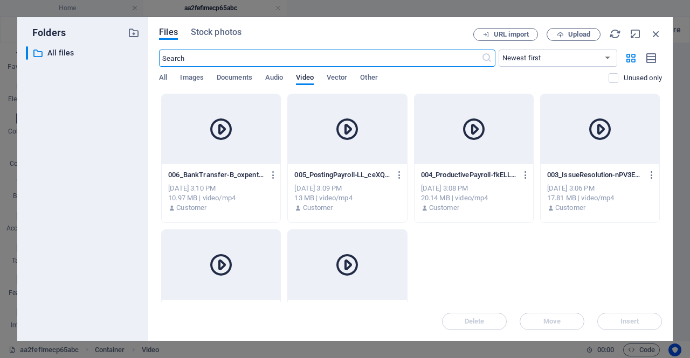
scroll to position [56, 0]
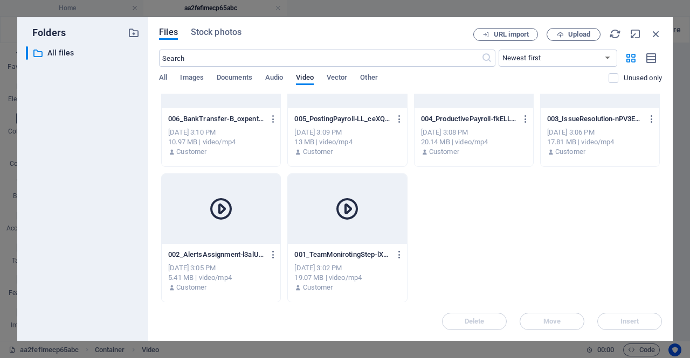
click at [234, 220] on div at bounding box center [221, 209] width 119 height 70
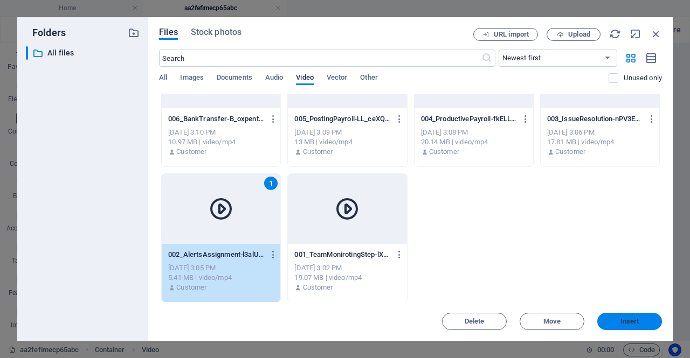
click at [640, 325] on button "Insert" at bounding box center [629, 321] width 65 height 17
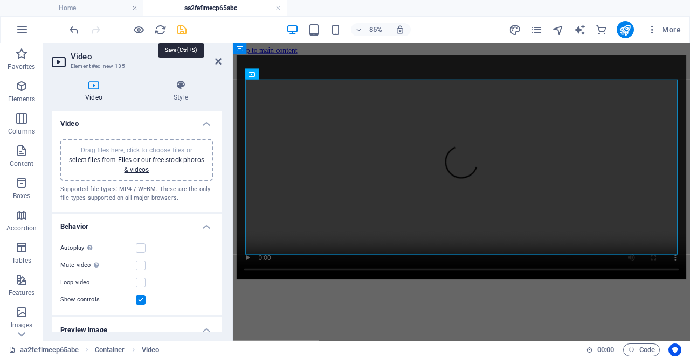
click at [185, 31] on icon "save" at bounding box center [182, 30] width 12 height 12
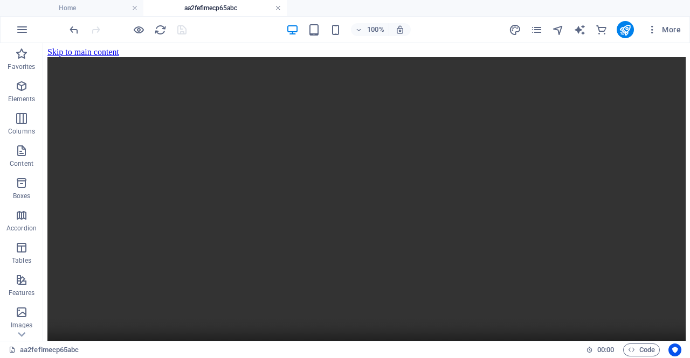
click at [276, 7] on link at bounding box center [278, 8] width 6 height 10
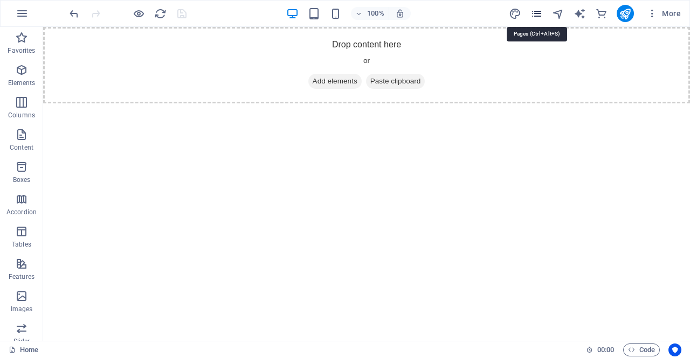
click at [533, 11] on icon "pages" at bounding box center [536, 14] width 12 height 12
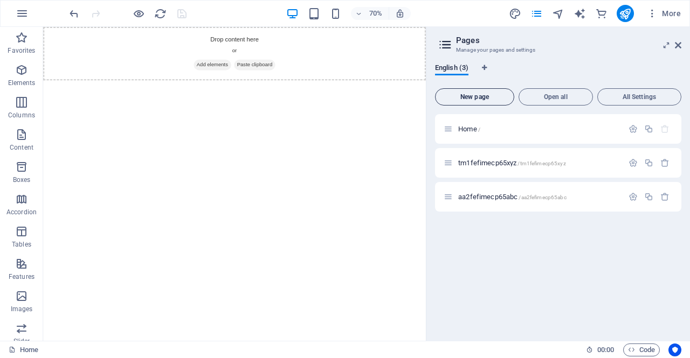
click at [495, 96] on span "New page" at bounding box center [475, 97] width 70 height 6
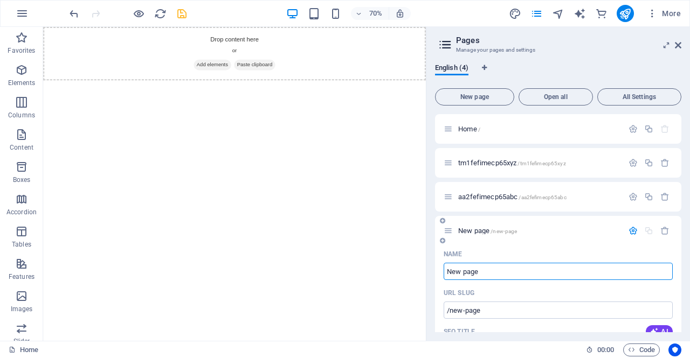
paste input "ir3fefimecp65qw"
type input "ir3fefimecp65qwe"
type input "/ir3fefimecp65qwe"
type input "ir3fefimecp65qwe"
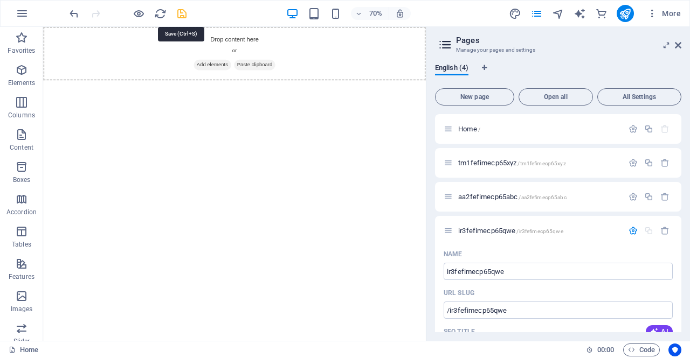
click at [182, 15] on icon "save" at bounding box center [182, 14] width 12 height 12
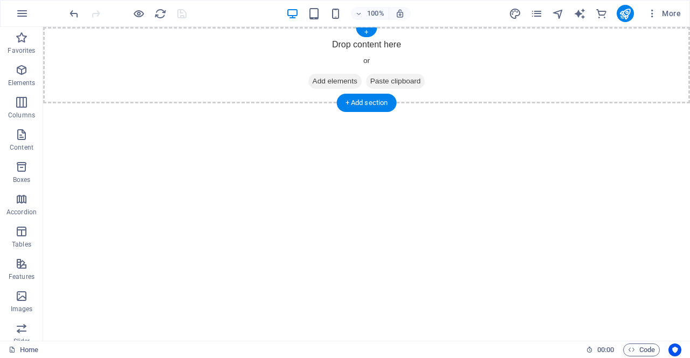
click at [324, 75] on span "Add elements" at bounding box center [334, 81] width 53 height 15
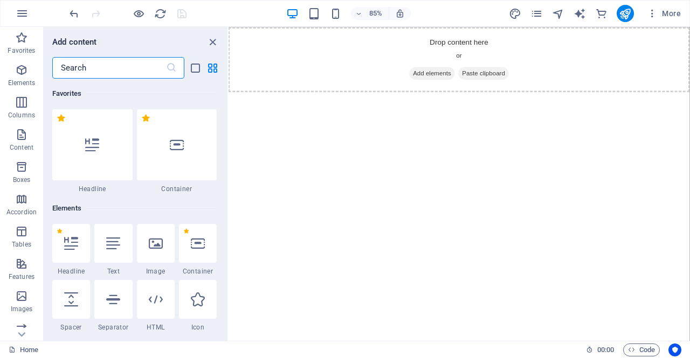
click at [111, 72] on input "text" at bounding box center [109, 68] width 114 height 22
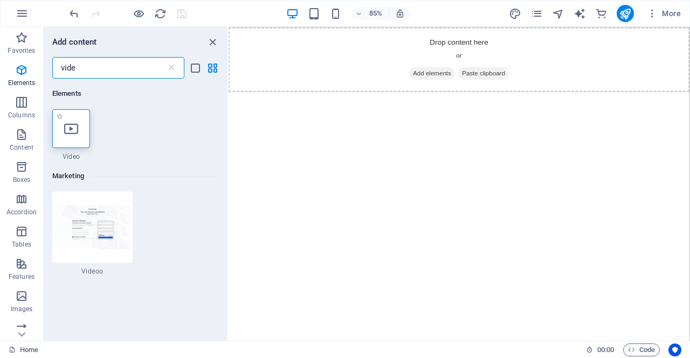
type input "vide"
click at [81, 119] on div at bounding box center [71, 128] width 38 height 39
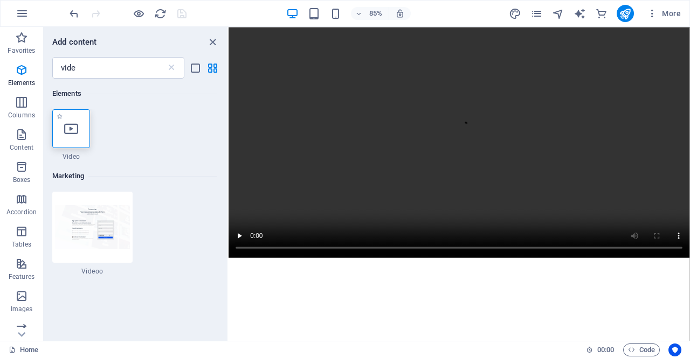
select select "%"
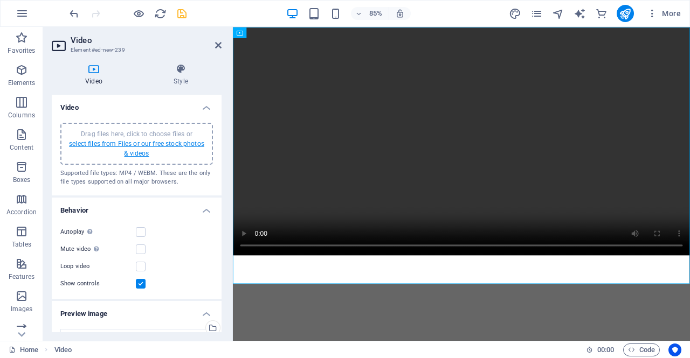
click at [122, 141] on link "select files from Files or our free stock photos & videos" at bounding box center [136, 148] width 135 height 17
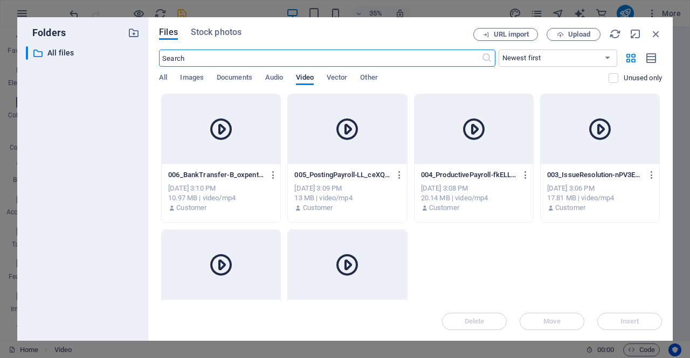
click at [584, 149] on div at bounding box center [599, 129] width 119 height 70
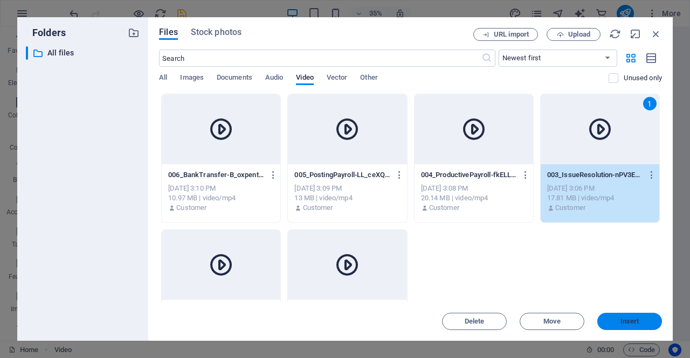
click at [624, 324] on span "Insert" at bounding box center [629, 321] width 19 height 6
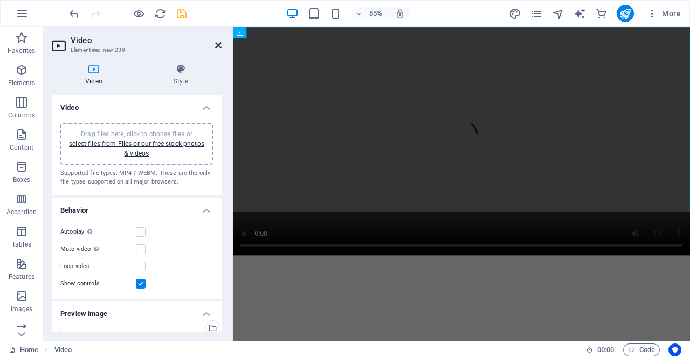
drag, startPoint x: 220, startPoint y: 45, endPoint x: 159, endPoint y: 5, distance: 72.8
click at [220, 45] on icon at bounding box center [218, 45] width 6 height 9
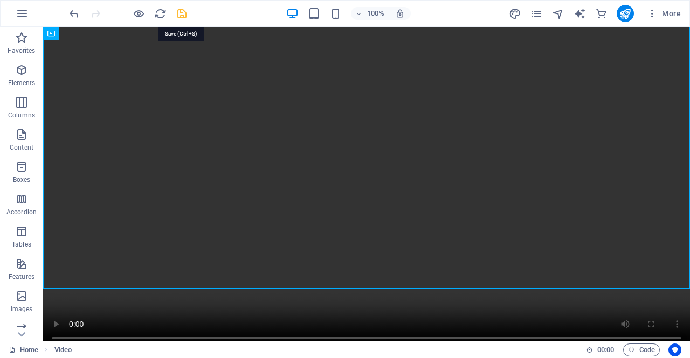
click at [185, 17] on icon "save" at bounding box center [182, 14] width 12 height 12
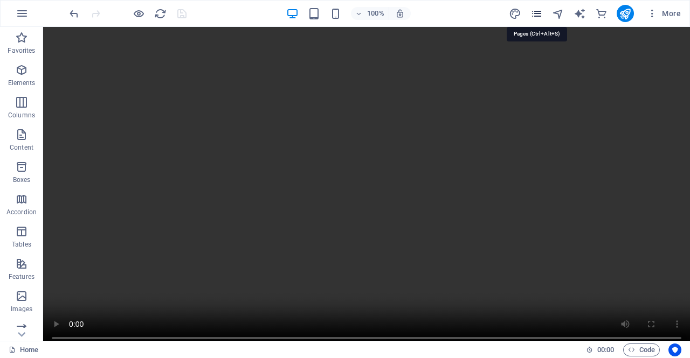
click at [536, 13] on icon "pages" at bounding box center [536, 14] width 12 height 12
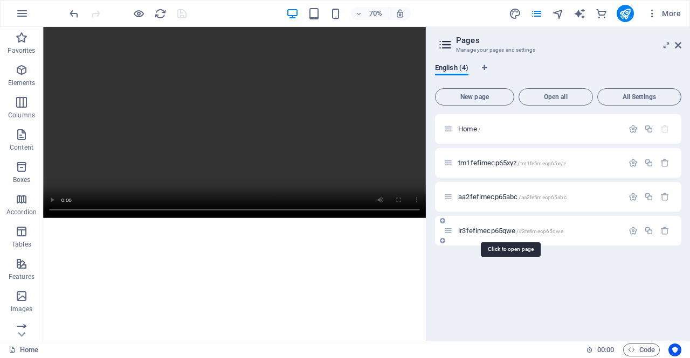
click at [470, 231] on span "ir3fefimecp65qwe /ir3fefimecp65qwe" at bounding box center [510, 231] width 105 height 8
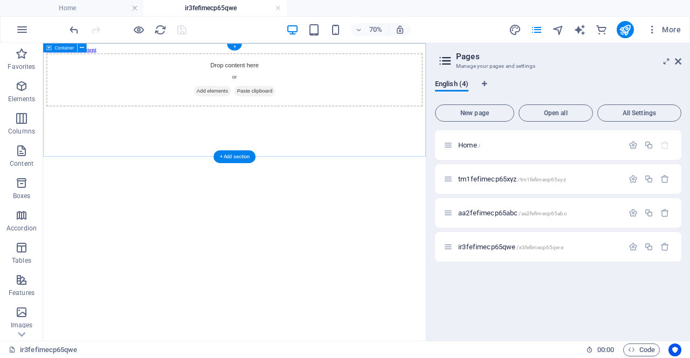
scroll to position [0, 0]
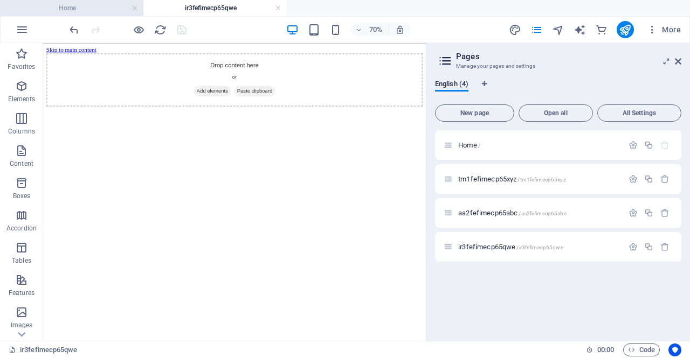
click at [96, 6] on h4 "Home" at bounding box center [71, 8] width 143 height 12
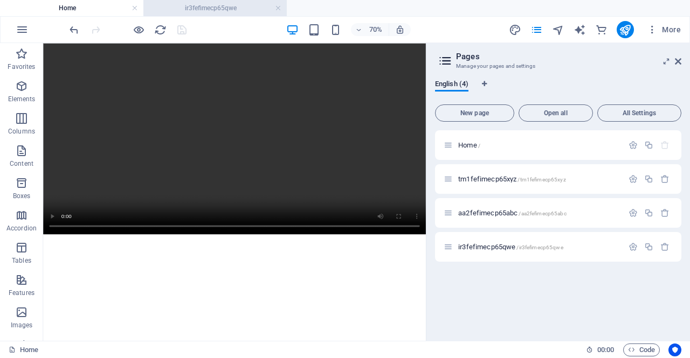
click at [195, 9] on h4 "ir3fefimecp65qwe" at bounding box center [214, 8] width 143 height 12
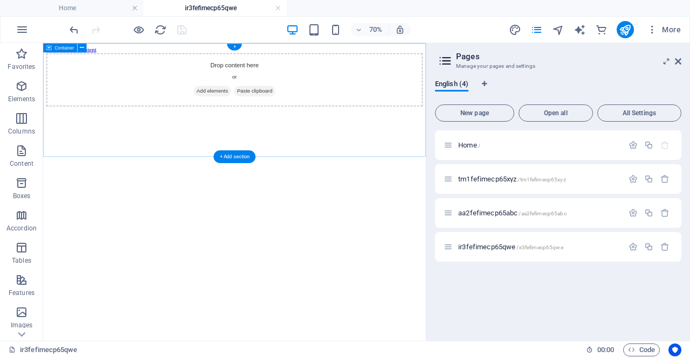
click at [288, 119] on span "Add elements" at bounding box center [284, 111] width 53 height 15
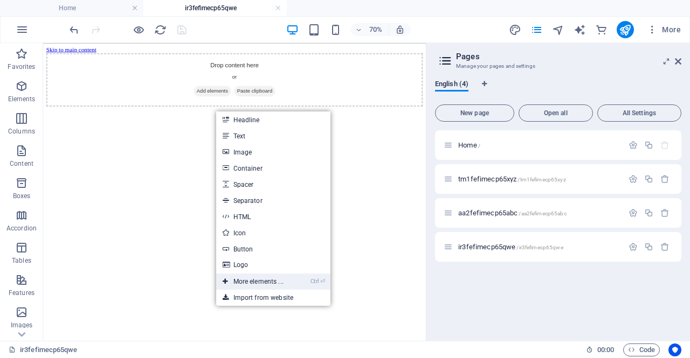
click at [260, 279] on link "Ctrl ⏎ More elements ..." at bounding box center [253, 282] width 74 height 16
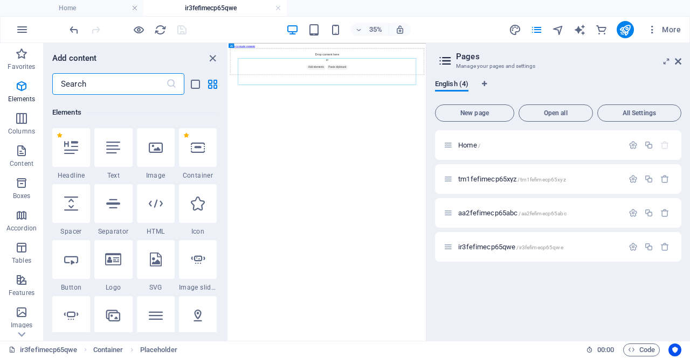
scroll to position [115, 0]
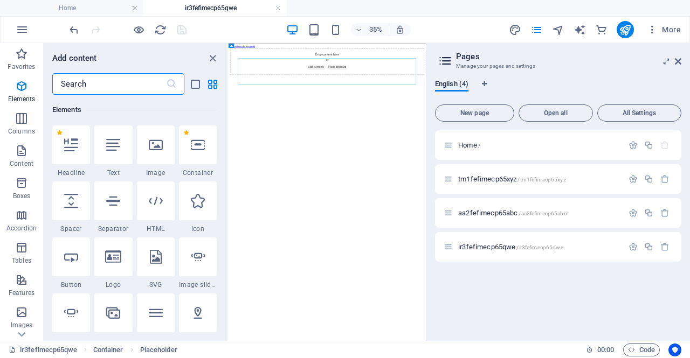
click at [80, 84] on input "text" at bounding box center [109, 84] width 114 height 22
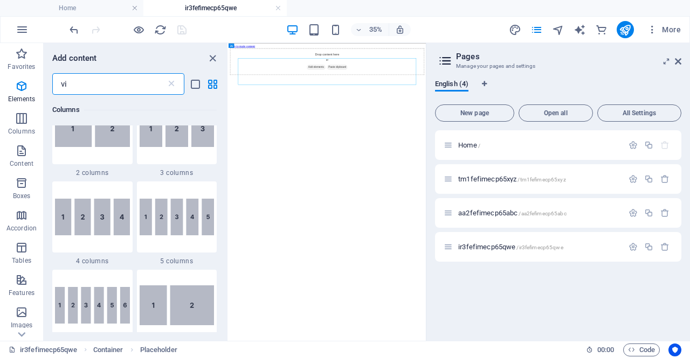
scroll to position [0, 0]
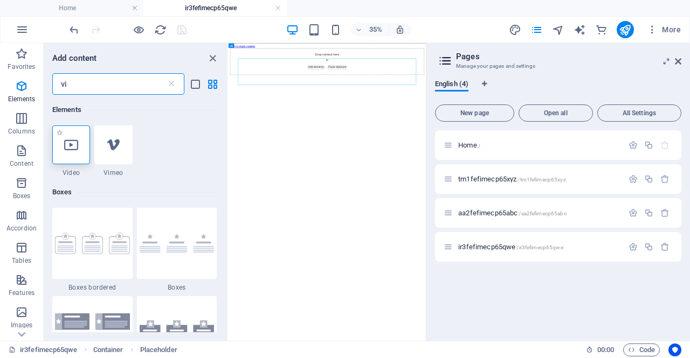
type input "vi"
click at [72, 156] on div at bounding box center [71, 145] width 38 height 39
select select "%"
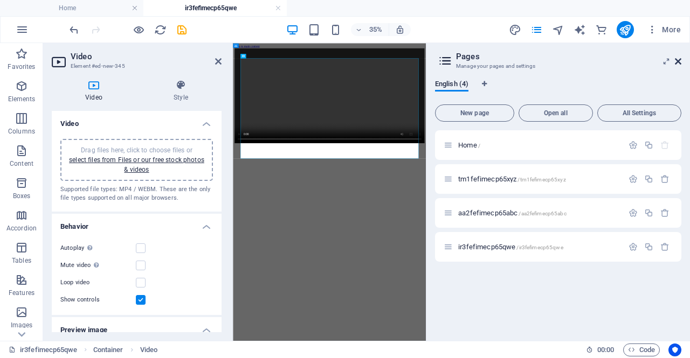
click at [677, 61] on icon at bounding box center [678, 61] width 6 height 9
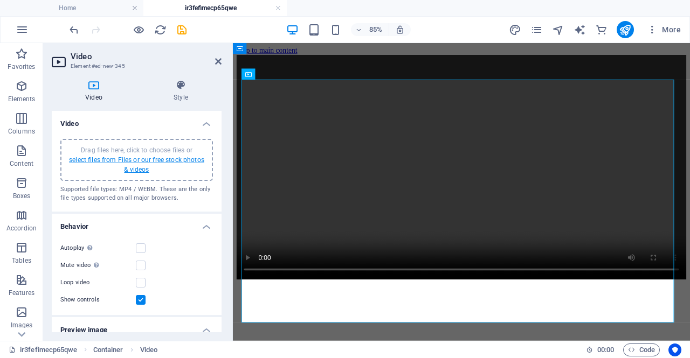
click at [106, 157] on link "select files from Files or our free stock photos & videos" at bounding box center [136, 164] width 135 height 17
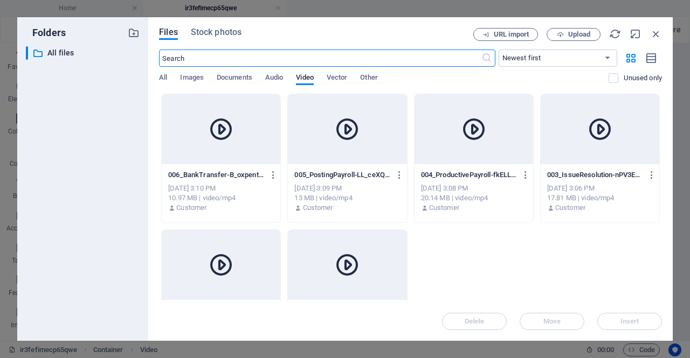
click at [594, 152] on div at bounding box center [599, 129] width 119 height 70
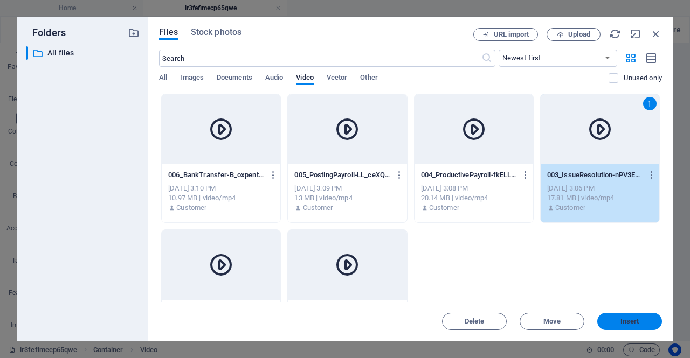
click at [620, 321] on span "Insert" at bounding box center [629, 321] width 19 height 6
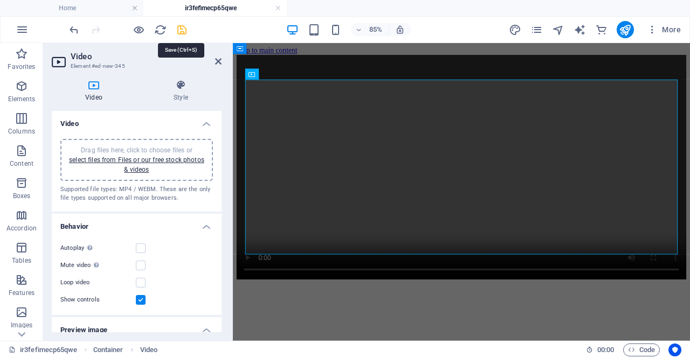
click at [184, 26] on icon "save" at bounding box center [182, 30] width 12 height 12
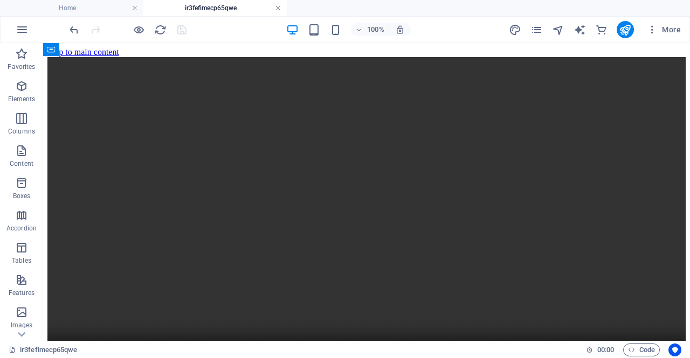
click at [278, 8] on link at bounding box center [278, 8] width 6 height 10
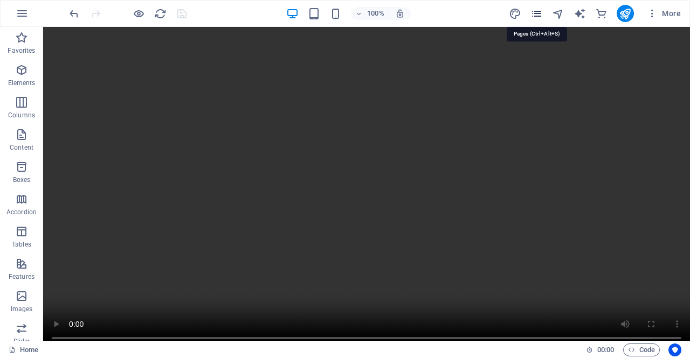
click at [538, 13] on icon "pages" at bounding box center [536, 14] width 12 height 12
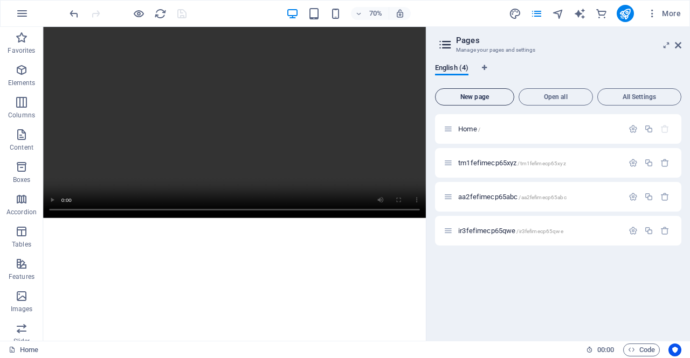
click at [485, 96] on span "New page" at bounding box center [475, 97] width 70 height 6
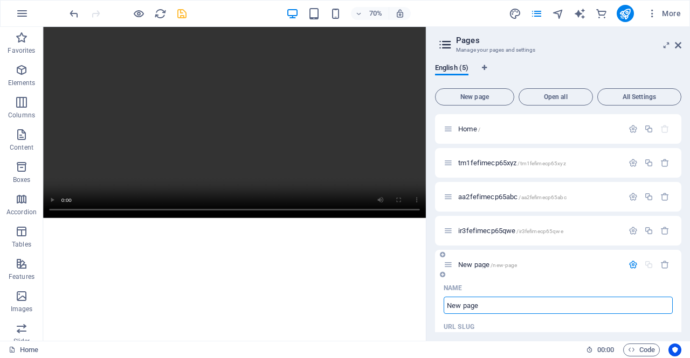
paste input "pp4fefimecp65tyr"
type input "pp4fefimecp65tyr"
type input "/pp4fefimecp65tyr"
type input "pp4fefimecp65tyr"
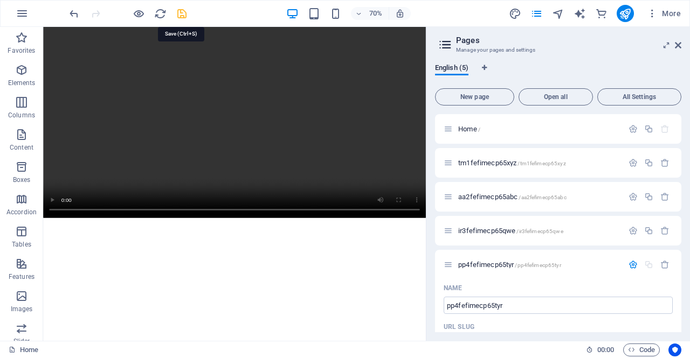
click at [183, 12] on icon "save" at bounding box center [182, 14] width 12 height 12
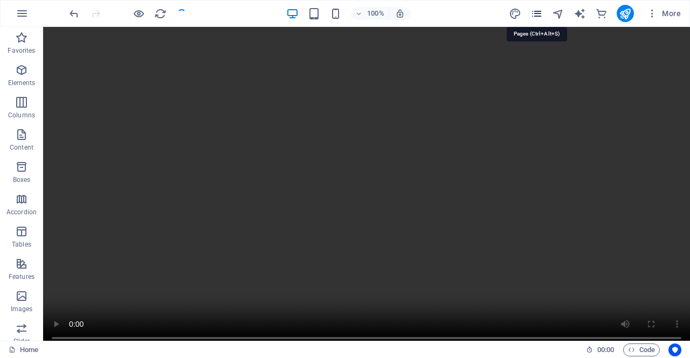
click at [534, 14] on icon "pages" at bounding box center [536, 14] width 12 height 12
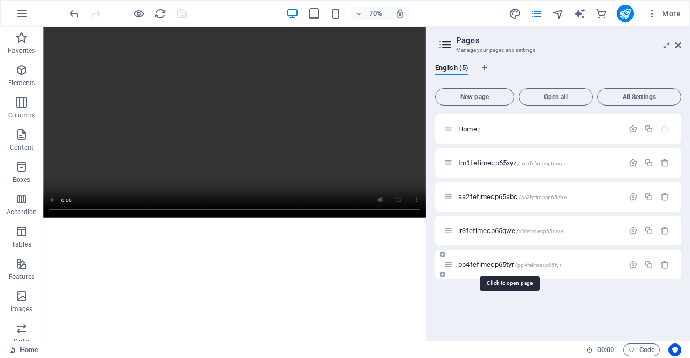
click at [465, 265] on span "pp4fefimecp65tyr /pp4fefimecp65tyr" at bounding box center [509, 265] width 103 height 8
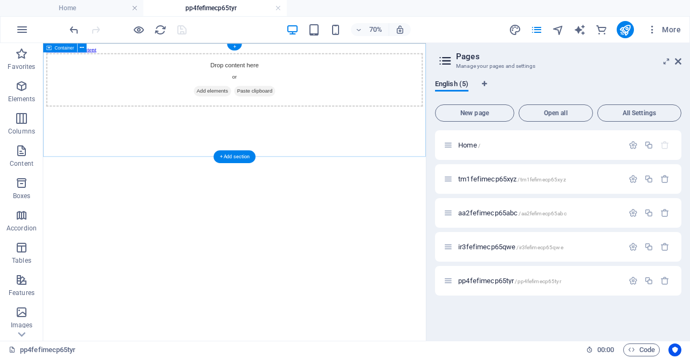
click at [276, 119] on span "Add elements" at bounding box center [284, 111] width 53 height 15
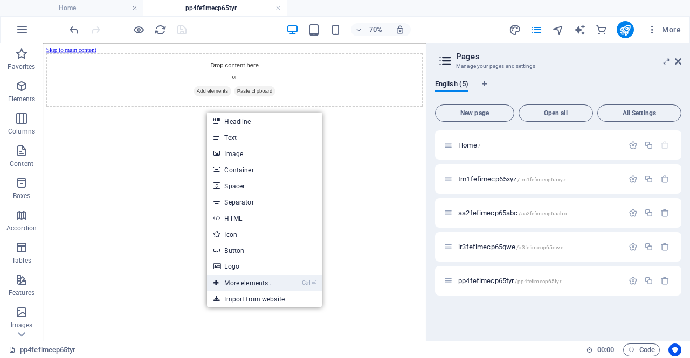
click at [258, 277] on link "Ctrl ⏎ More elements ..." at bounding box center [244, 283] width 74 height 16
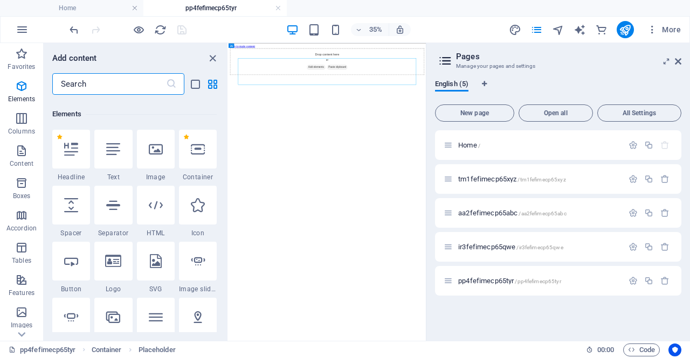
scroll to position [115, 0]
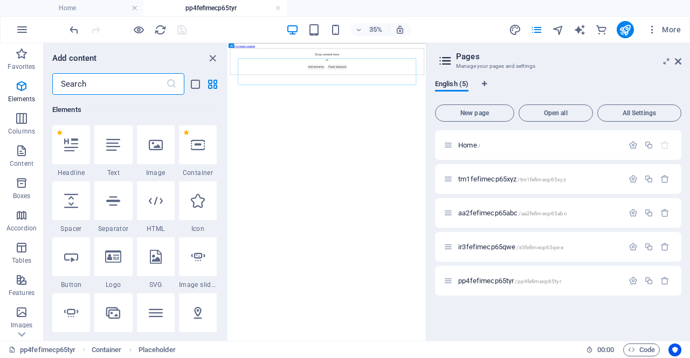
click at [109, 88] on input "text" at bounding box center [109, 84] width 114 height 22
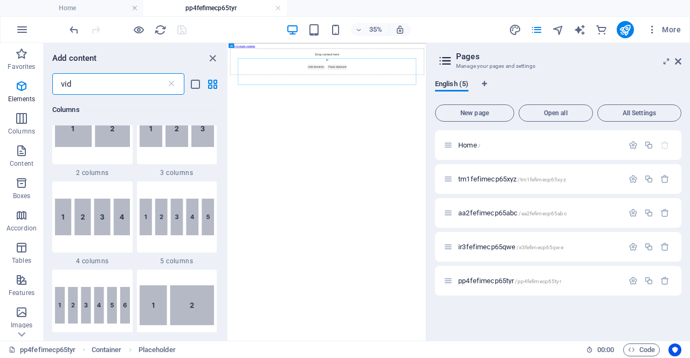
scroll to position [0, 0]
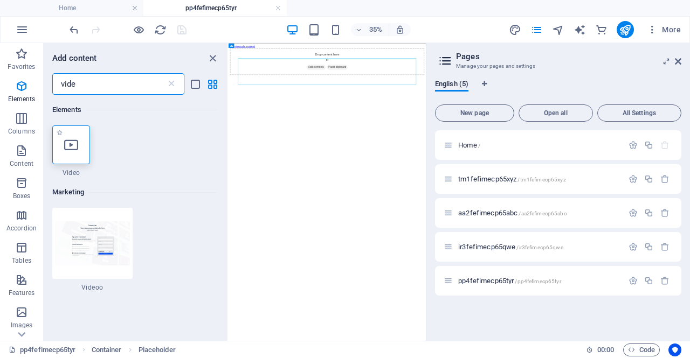
type input "vide"
click at [80, 158] on div at bounding box center [71, 145] width 38 height 39
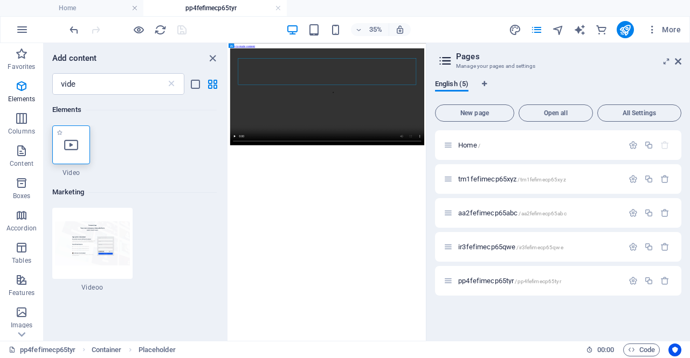
select select "%"
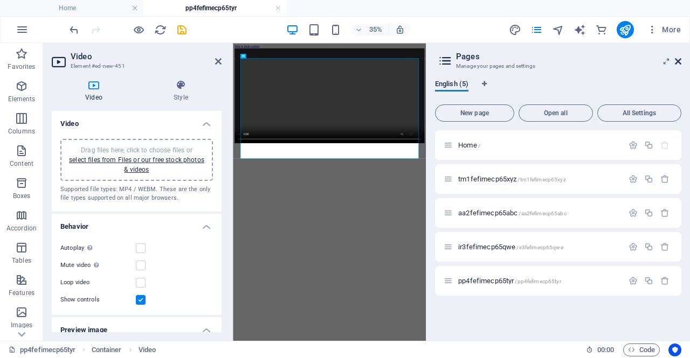
drag, startPoint x: 680, startPoint y: 61, endPoint x: 369, endPoint y: 110, distance: 314.7
click at [680, 61] on icon at bounding box center [678, 61] width 6 height 9
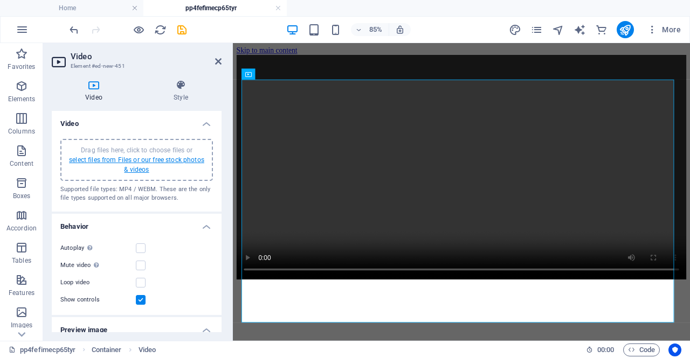
click at [99, 161] on link "select files from Files or our free stock photos & videos" at bounding box center [136, 164] width 135 height 17
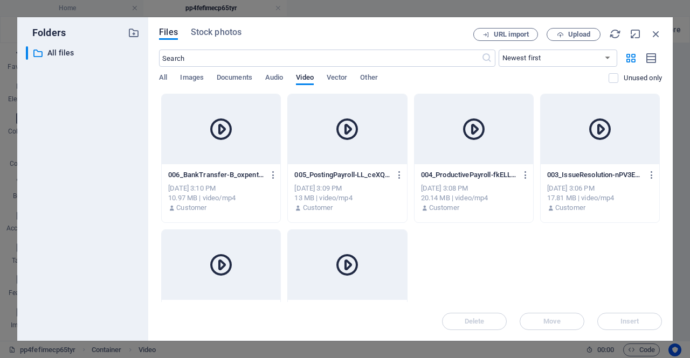
click at [453, 139] on div at bounding box center [473, 129] width 119 height 70
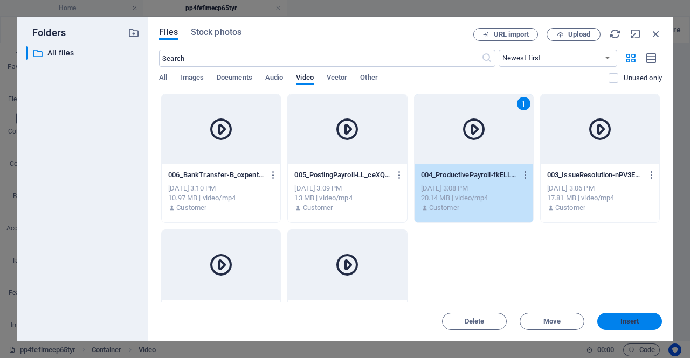
click at [621, 321] on span "Insert" at bounding box center [629, 321] width 19 height 6
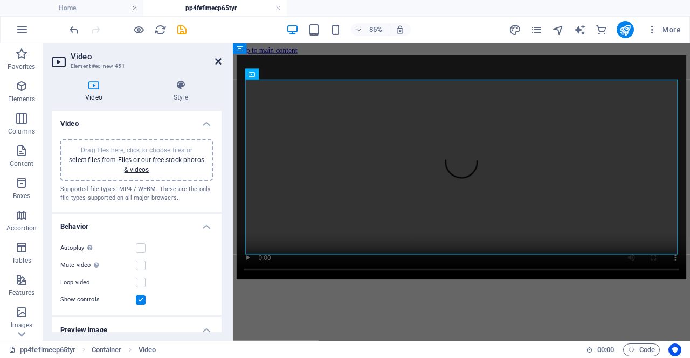
click at [217, 61] on icon at bounding box center [218, 61] width 6 height 9
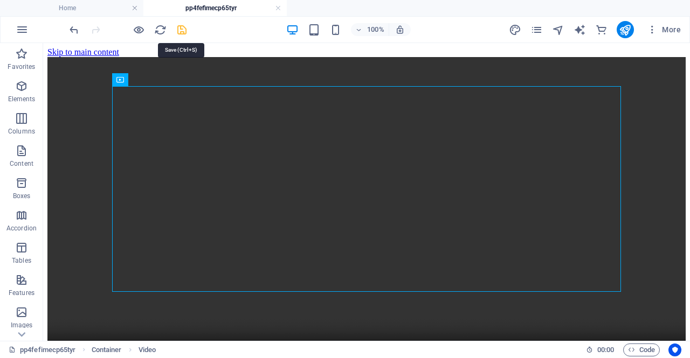
click at [180, 31] on icon "save" at bounding box center [182, 30] width 12 height 12
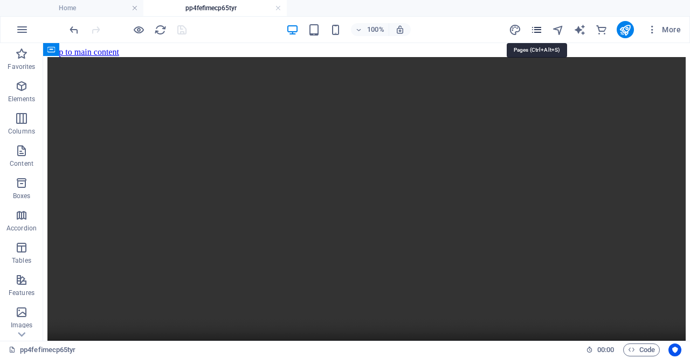
click at [538, 28] on icon "pages" at bounding box center [536, 30] width 12 height 12
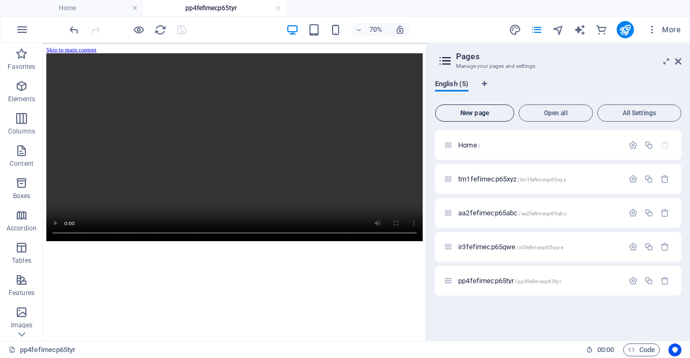
click at [476, 112] on span "New page" at bounding box center [475, 113] width 70 height 6
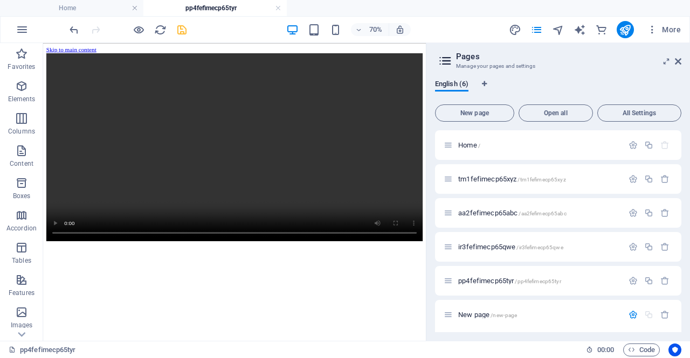
scroll to position [124, 0]
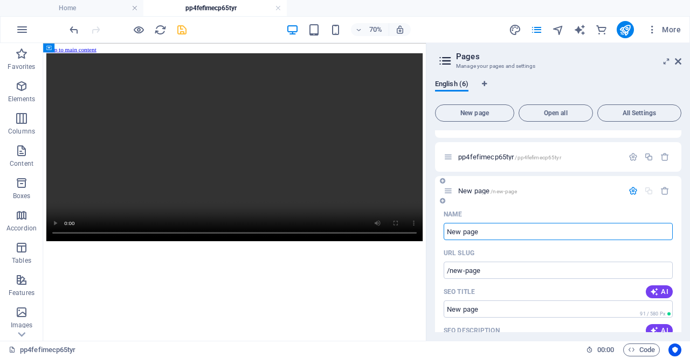
paste input "pp5fefimecp65oiu"
type input "pp5fefimecp65oiu"
type input "/pp5fefimecp65oiu"
type input "pp5fefimecp65oiu"
click at [185, 29] on icon "save" at bounding box center [182, 30] width 12 height 12
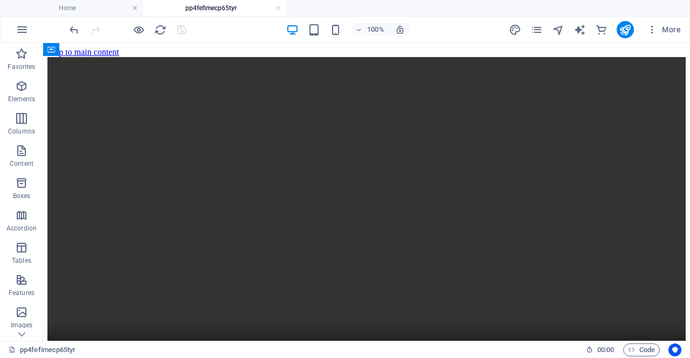
click at [279, 9] on link at bounding box center [278, 8] width 6 height 10
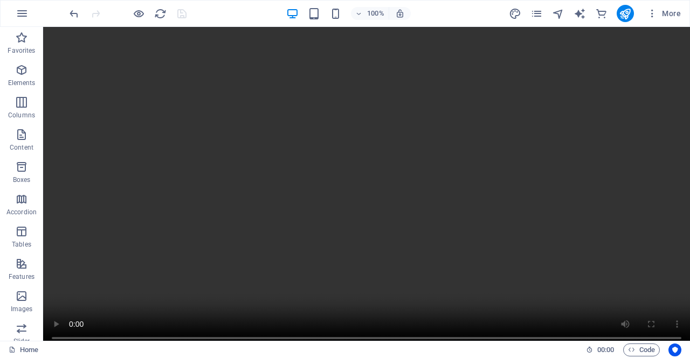
click at [544, 11] on div "More" at bounding box center [597, 13] width 176 height 17
click at [538, 13] on icon "pages" at bounding box center [536, 14] width 12 height 12
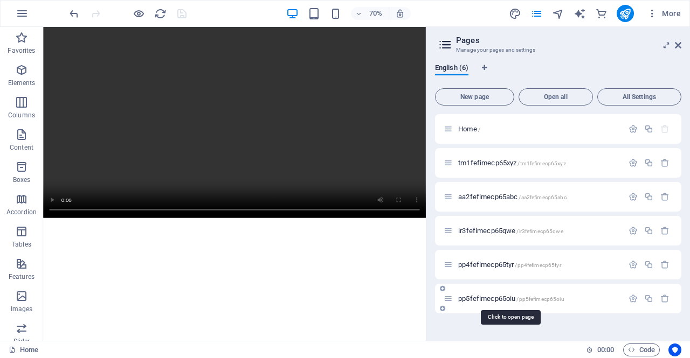
click at [459, 300] on span "pp5fefimecp65oiu /pp5fefimecp65oiu" at bounding box center [511, 299] width 106 height 8
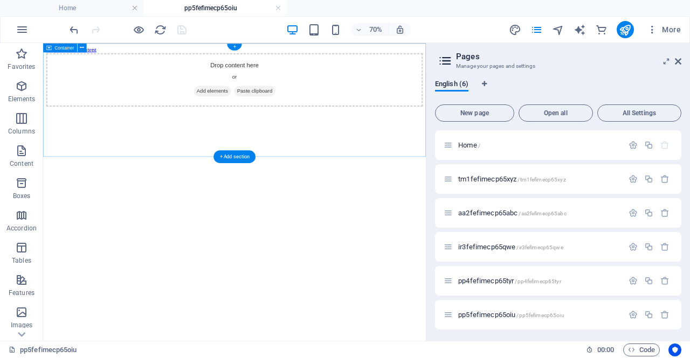
scroll to position [0, 0]
click at [282, 119] on span "Add elements" at bounding box center [284, 111] width 53 height 15
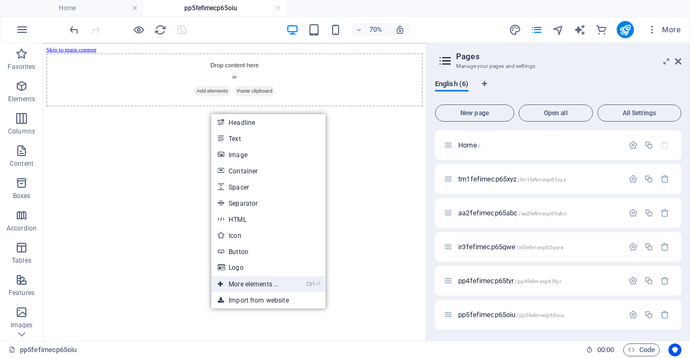
click at [252, 280] on link "Ctrl ⏎ More elements ..." at bounding box center [248, 284] width 74 height 16
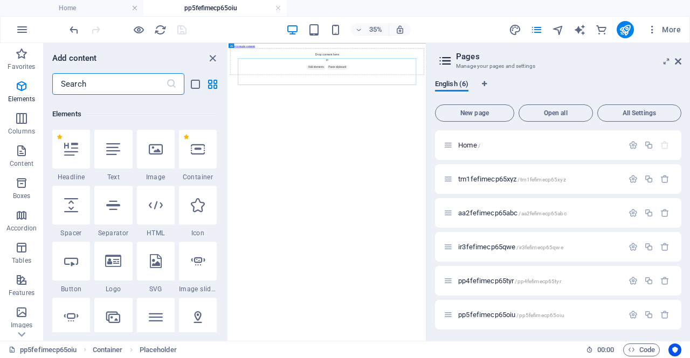
scroll to position [115, 0]
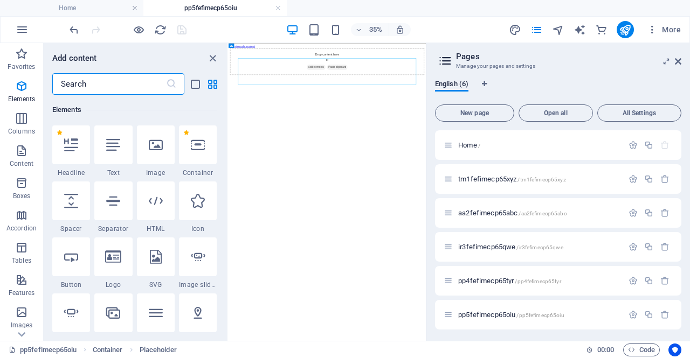
click at [137, 87] on input "text" at bounding box center [109, 84] width 114 height 22
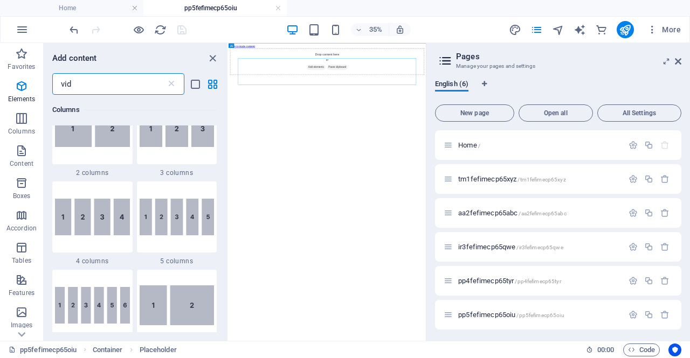
scroll to position [0, 0]
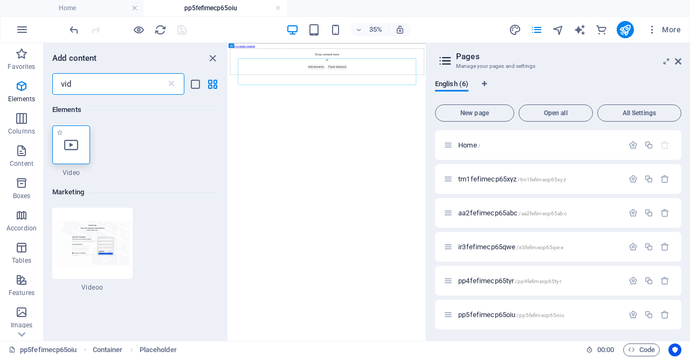
type input "vid"
click at [66, 140] on icon at bounding box center [71, 145] width 14 height 14
select select "%"
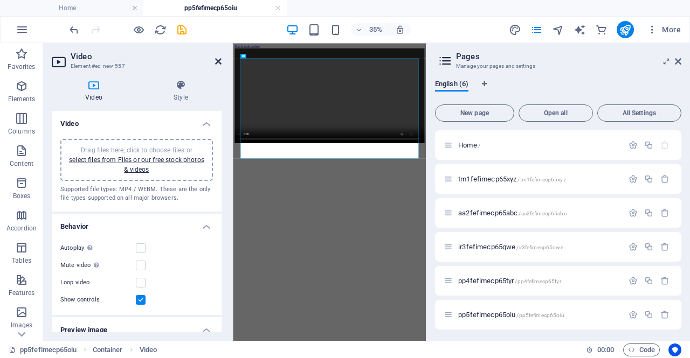
click at [217, 60] on icon at bounding box center [218, 61] width 6 height 9
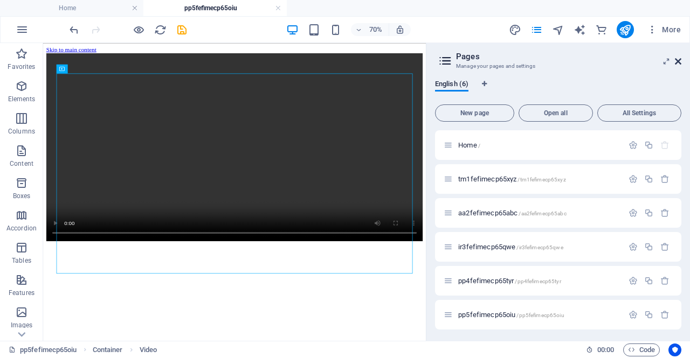
drag, startPoint x: 677, startPoint y: 61, endPoint x: 572, endPoint y: 61, distance: 105.1
click at [677, 61] on icon at bounding box center [678, 61] width 6 height 9
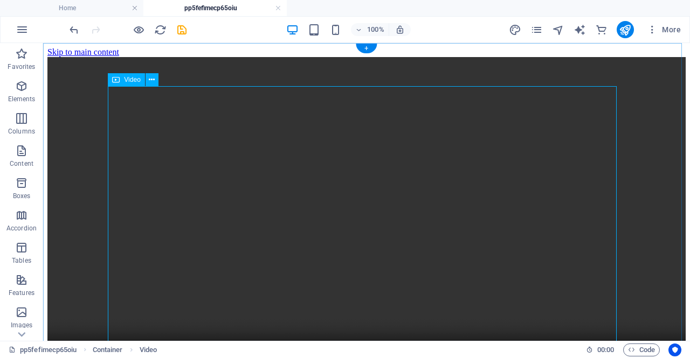
click at [320, 166] on figure at bounding box center [366, 217] width 638 height 321
click at [208, 157] on figure at bounding box center [366, 217] width 638 height 321
select select "%"
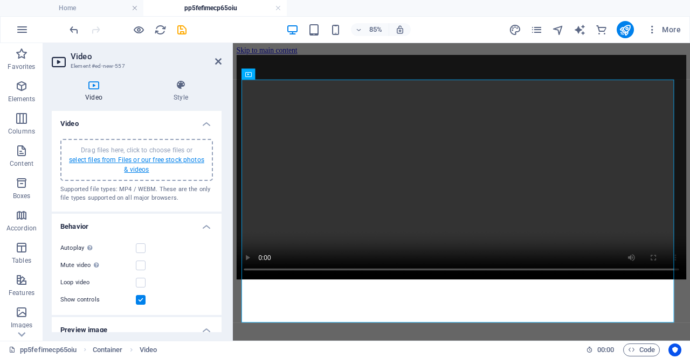
click at [86, 159] on link "select files from Files or our free stock photos & videos" at bounding box center [136, 164] width 135 height 17
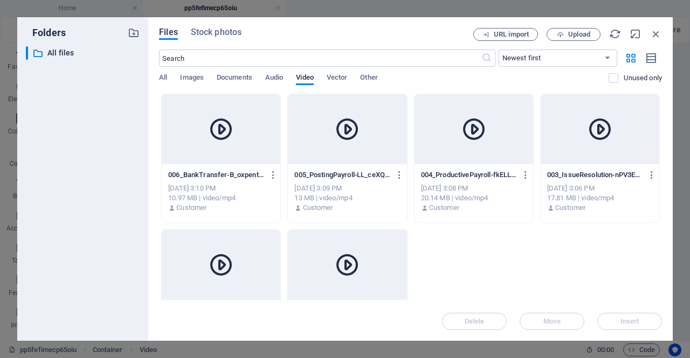
click at [385, 144] on div at bounding box center [347, 129] width 119 height 70
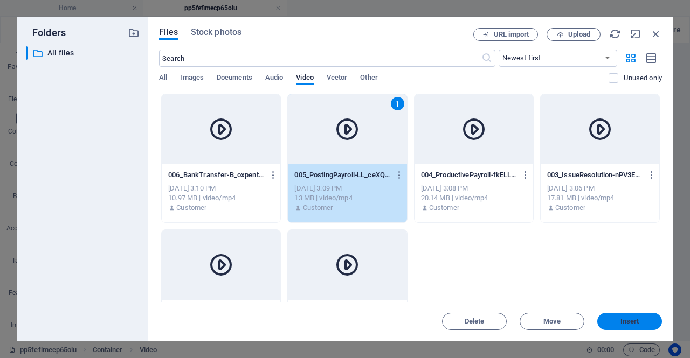
click at [626, 320] on span "Insert" at bounding box center [629, 321] width 19 height 6
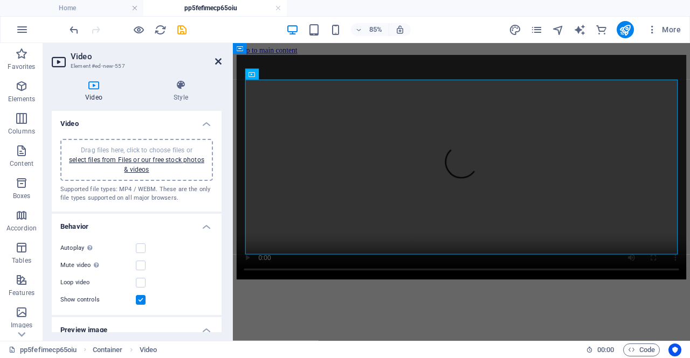
click at [216, 60] on icon at bounding box center [218, 61] width 6 height 9
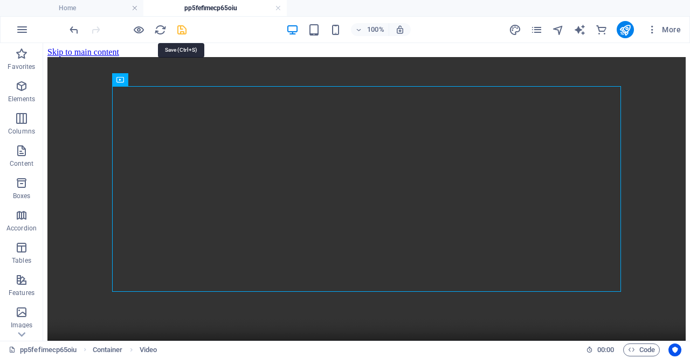
click at [183, 31] on icon "save" at bounding box center [182, 30] width 12 height 12
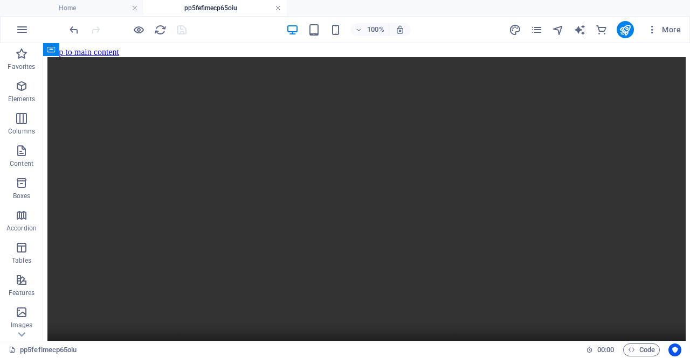
click at [278, 8] on link at bounding box center [278, 8] width 6 height 10
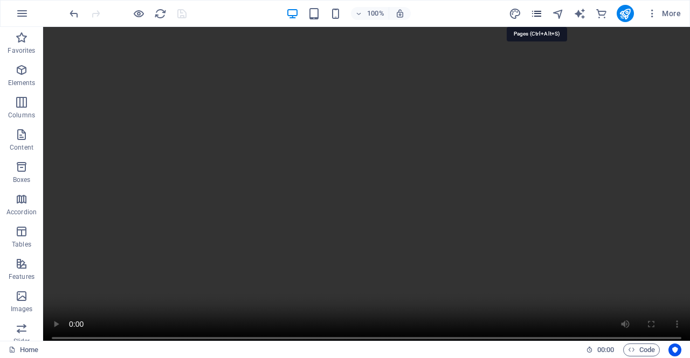
click at [538, 11] on icon "pages" at bounding box center [536, 14] width 12 height 12
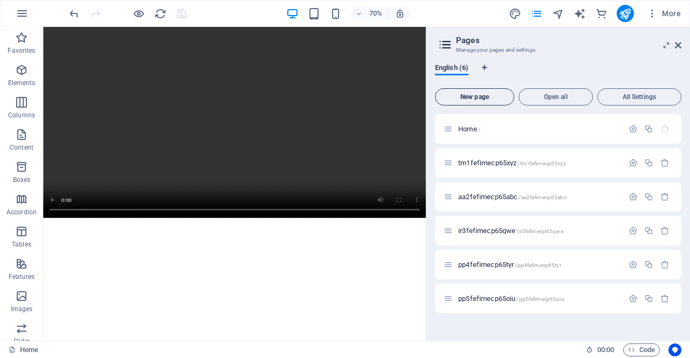
click at [470, 94] on span "New page" at bounding box center [475, 97] width 70 height 6
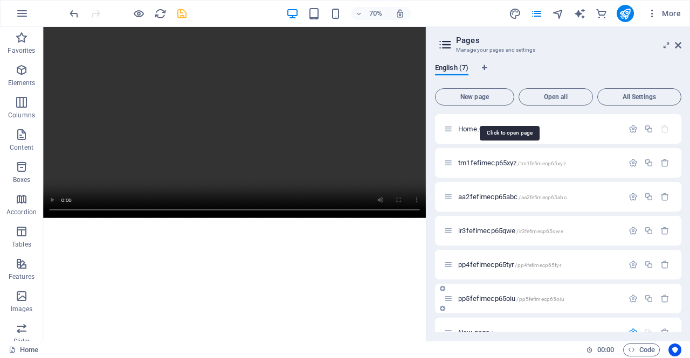
scroll to position [150, 0]
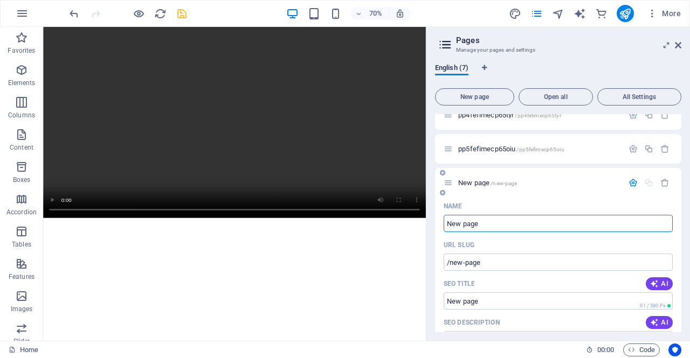
paste input "bt6fefimecp65zs"
type input "bt6fefimecp65zse"
type input "/bt6fefimecp65zse"
type input "bt6fefimecp65zse"
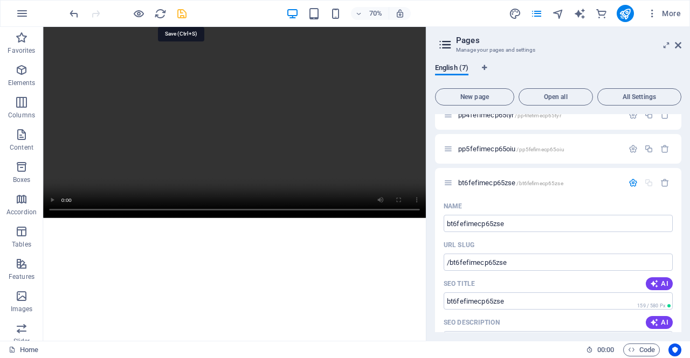
click at [181, 13] on icon "save" at bounding box center [182, 14] width 12 height 12
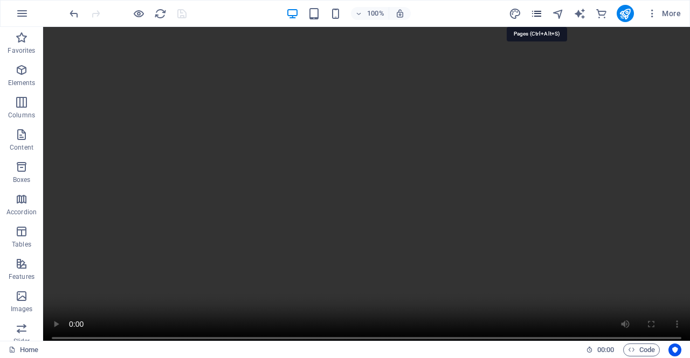
click at [537, 13] on icon "pages" at bounding box center [536, 14] width 12 height 12
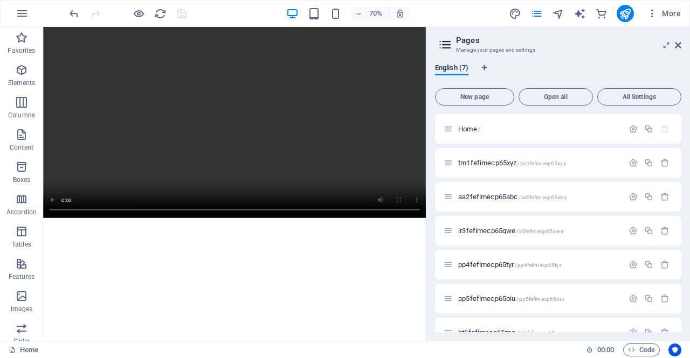
scroll to position [19, 0]
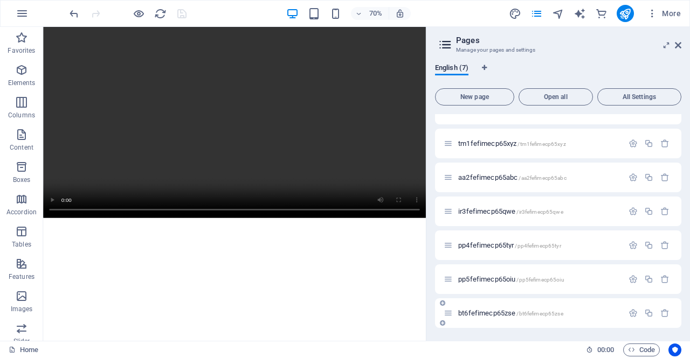
click at [452, 313] on icon at bounding box center [447, 313] width 9 height 9
click at [465, 316] on span "bt6fefimecp65zse /bt6fefimecp65zse" at bounding box center [510, 313] width 105 height 8
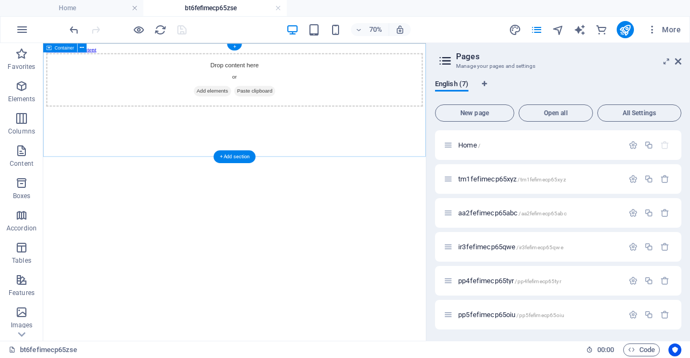
scroll to position [0, 0]
click at [273, 119] on span "Add elements" at bounding box center [284, 111] width 53 height 15
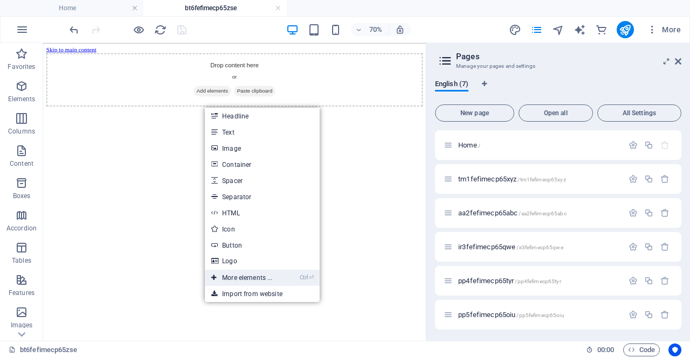
click at [256, 276] on link "Ctrl ⏎ More elements ..." at bounding box center [242, 278] width 74 height 16
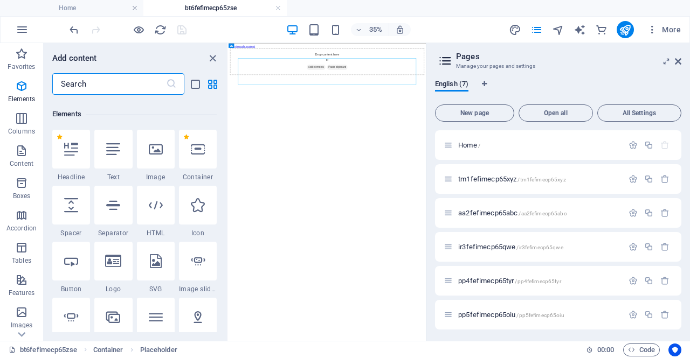
scroll to position [115, 0]
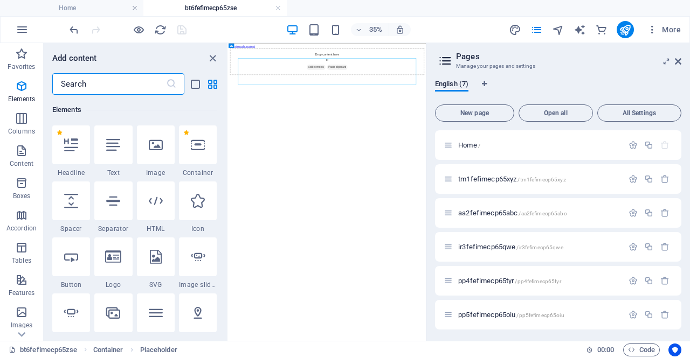
click at [102, 87] on input "text" at bounding box center [109, 84] width 114 height 22
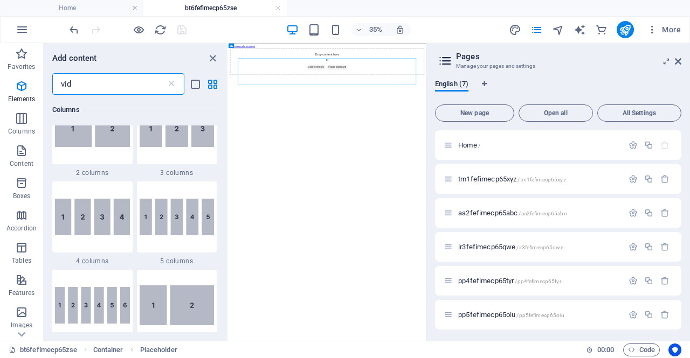
scroll to position [0, 0]
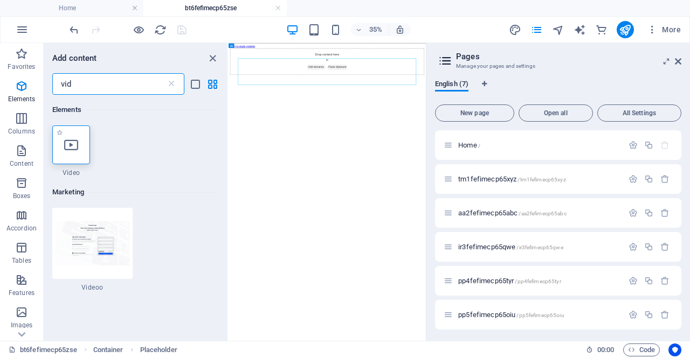
type input "vid"
click at [74, 153] on div at bounding box center [71, 145] width 38 height 39
select select "%"
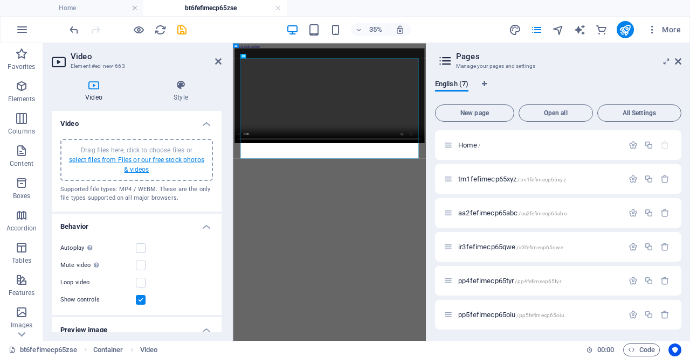
click at [96, 163] on link "select files from Files or our free stock photos & videos" at bounding box center [136, 164] width 135 height 17
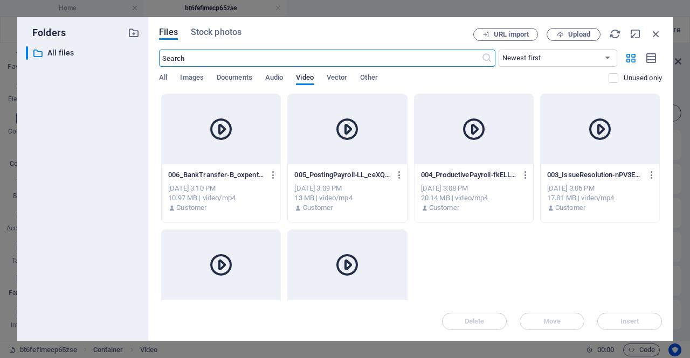
click at [209, 159] on div at bounding box center [221, 129] width 119 height 70
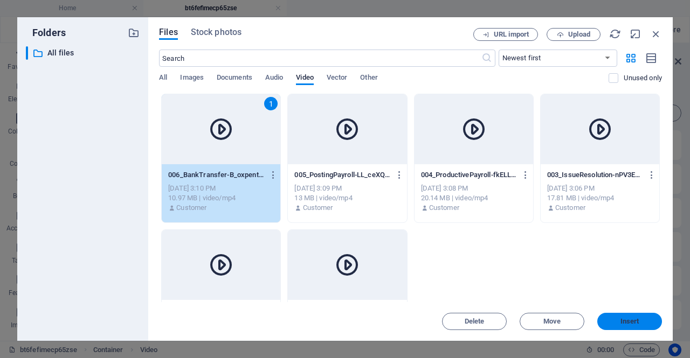
click at [643, 328] on button "Insert" at bounding box center [629, 321] width 65 height 17
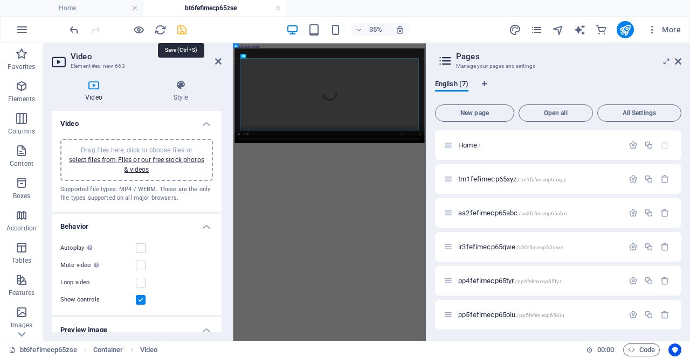
click at [180, 27] on icon "save" at bounding box center [182, 30] width 12 height 12
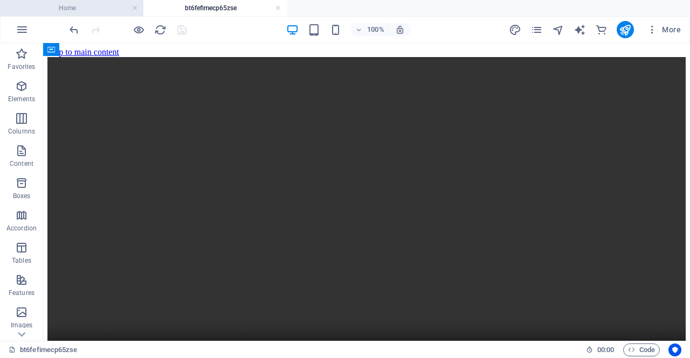
click at [73, 9] on h4 "Home" at bounding box center [71, 8] width 143 height 12
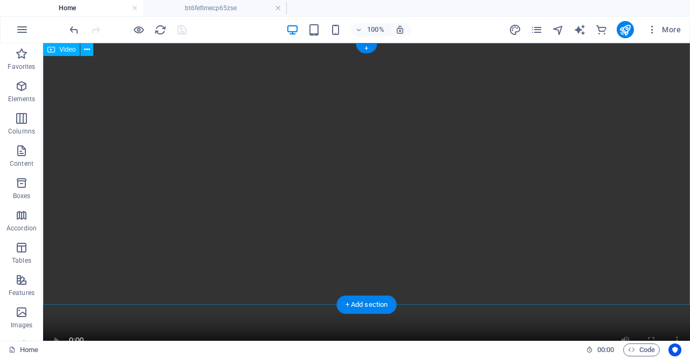
click at [375, 106] on figure at bounding box center [366, 204] width 647 height 323
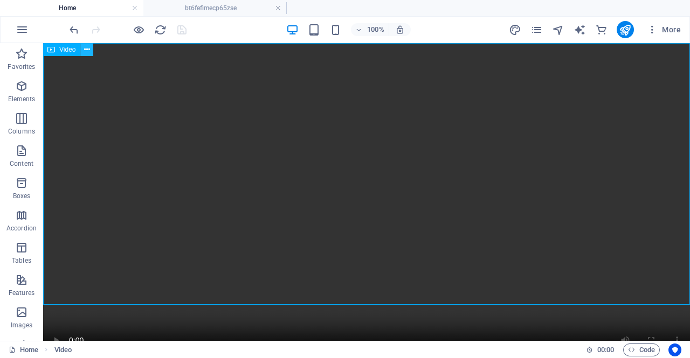
click at [91, 47] on button at bounding box center [86, 49] width 13 height 13
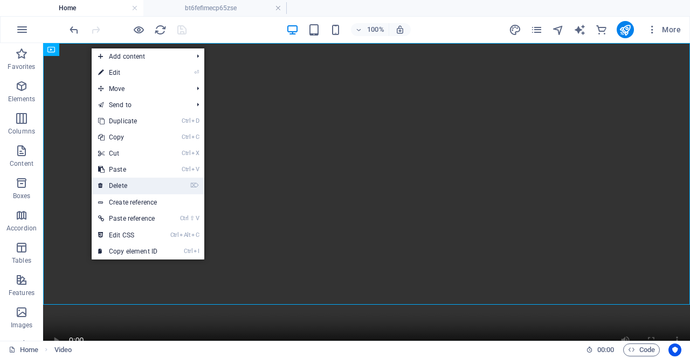
click at [145, 183] on link "⌦ Delete" at bounding box center [128, 186] width 72 height 16
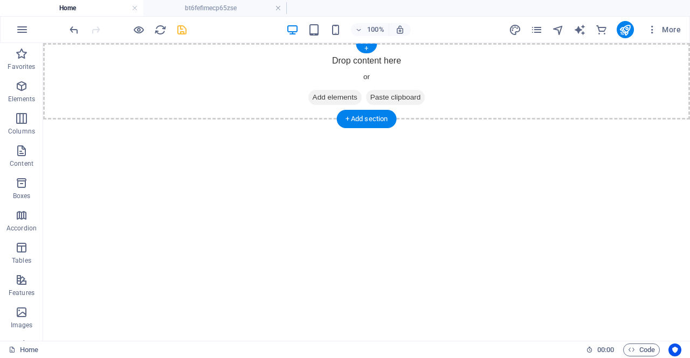
click at [324, 96] on span "Add elements" at bounding box center [334, 97] width 53 height 15
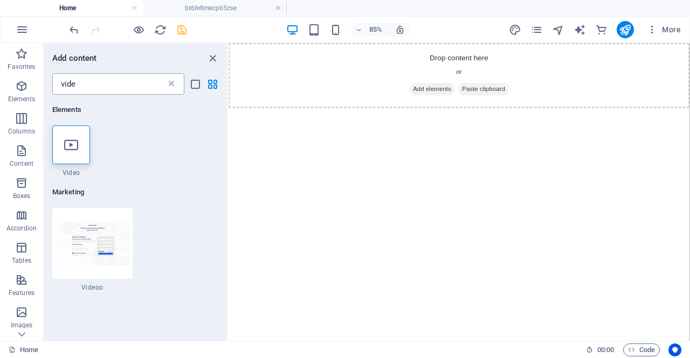
click at [170, 83] on icon at bounding box center [171, 84] width 11 height 11
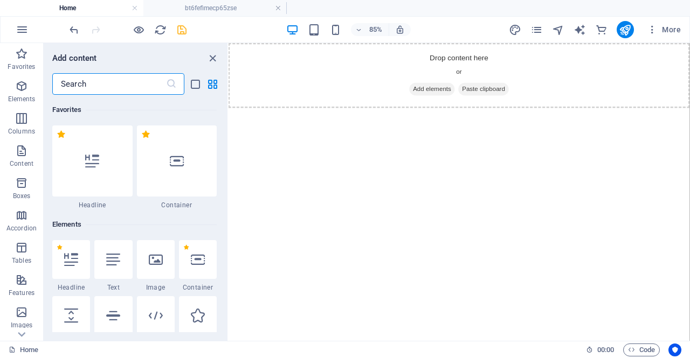
click at [124, 83] on input "text" at bounding box center [109, 84] width 114 height 22
click at [70, 259] on icon at bounding box center [71, 260] width 14 height 14
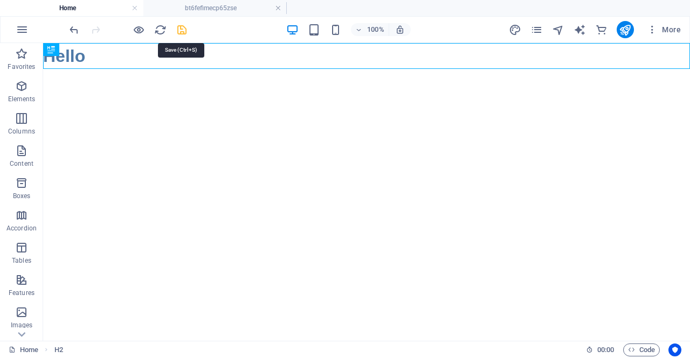
click at [178, 30] on icon "save" at bounding box center [182, 30] width 12 height 12
click at [86, 54] on div "H2" at bounding box center [67, 49] width 49 height 13
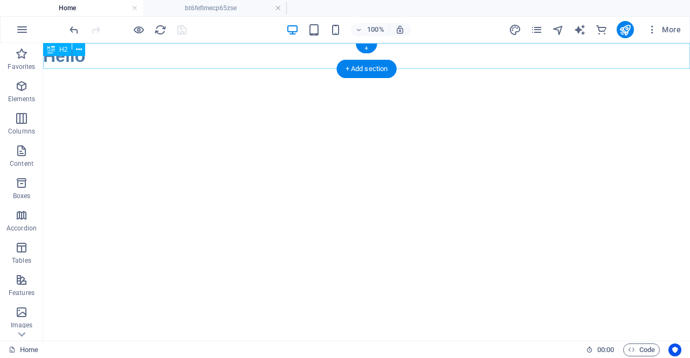
click at [95, 59] on div "Hello" at bounding box center [366, 56] width 647 height 26
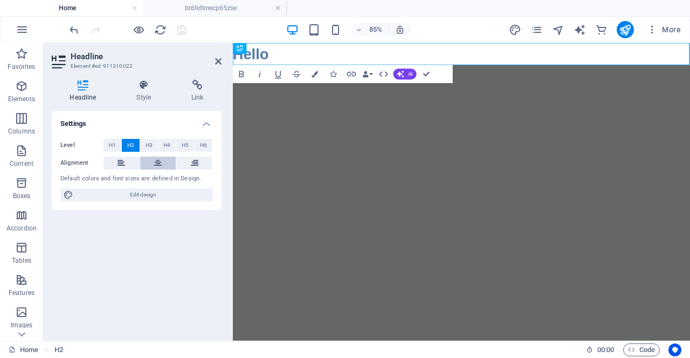
click at [154, 160] on icon at bounding box center [158, 163] width 8 height 13
drag, startPoint x: 479, startPoint y: 56, endPoint x: 469, endPoint y: 50, distance: 11.7
click at [469, 50] on h2 "Hello" at bounding box center [502, 56] width 538 height 26
click at [532, 55] on h2 "Hello" at bounding box center [502, 56] width 538 height 26
drag, startPoint x: 532, startPoint y: 55, endPoint x: 469, endPoint y: 51, distance: 63.7
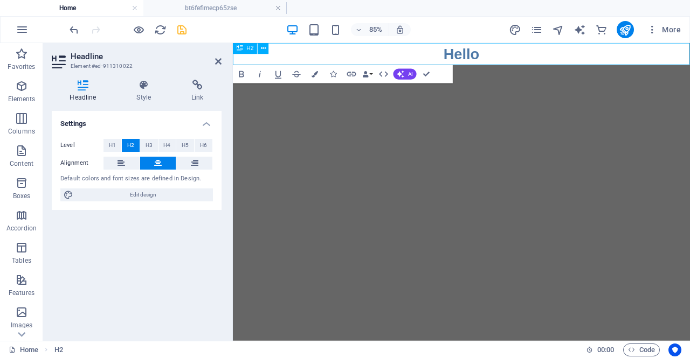
click at [469, 51] on h2 "Hello" at bounding box center [502, 56] width 538 height 26
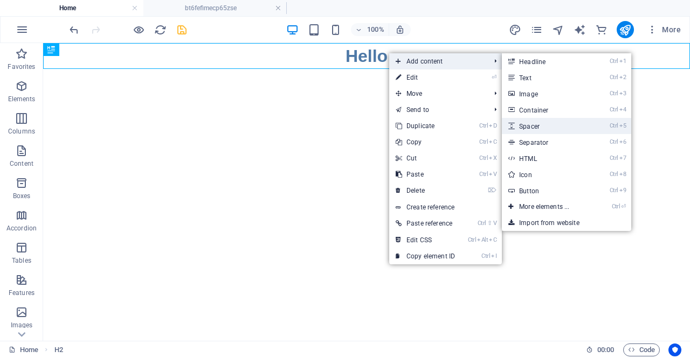
click at [529, 127] on link "Ctrl 5 Spacer" at bounding box center [546, 126] width 89 height 16
select select "px"
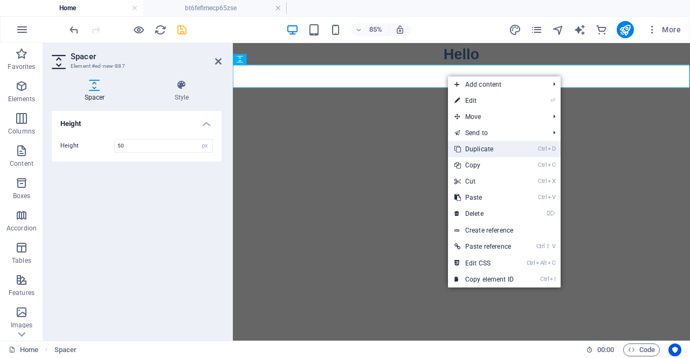
drag, startPoint x: 482, startPoint y: 146, endPoint x: 286, endPoint y: 106, distance: 200.7
click at [482, 146] on link "Ctrl D Duplicate" at bounding box center [484, 149] width 72 height 16
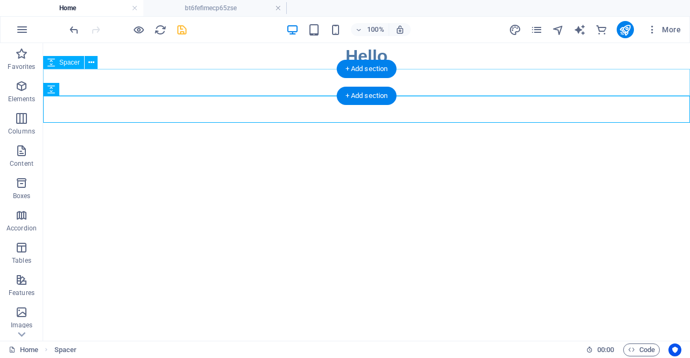
click at [422, 86] on div at bounding box center [366, 82] width 647 height 27
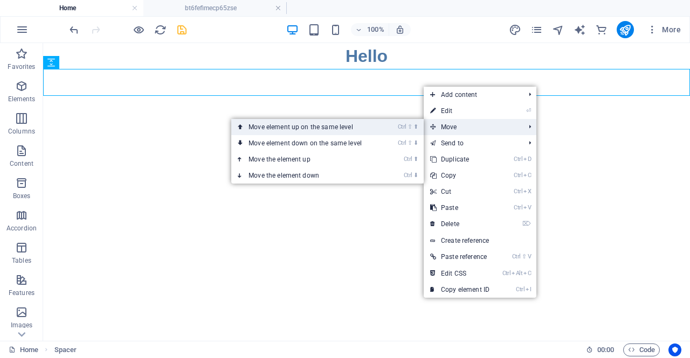
click at [362, 124] on link "Ctrl ⇧ ⬆ Move element up on the same level" at bounding box center [307, 127] width 152 height 16
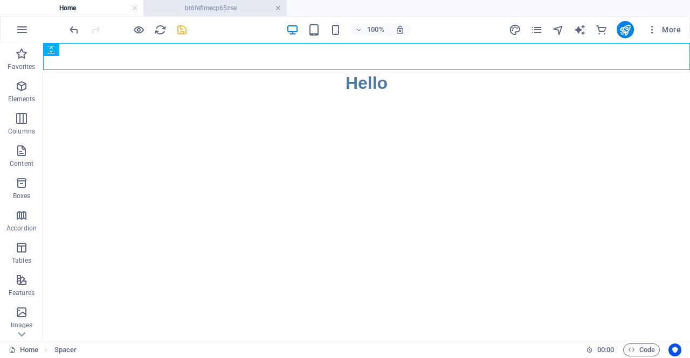
click at [278, 9] on link at bounding box center [278, 8] width 6 height 10
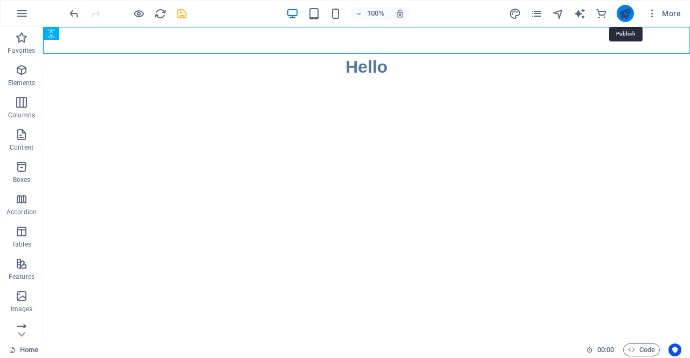
click at [624, 13] on icon "publish" at bounding box center [625, 14] width 12 height 12
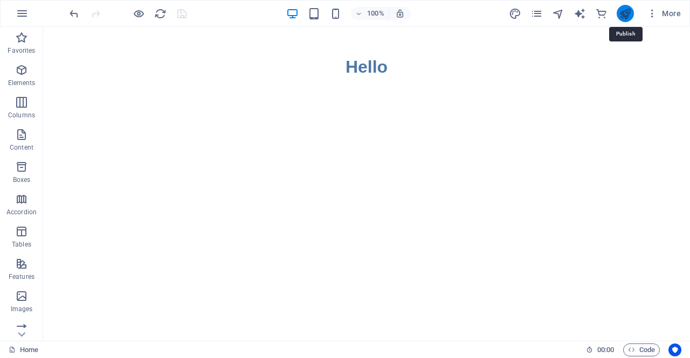
click at [624, 14] on icon "publish" at bounding box center [625, 14] width 12 height 12
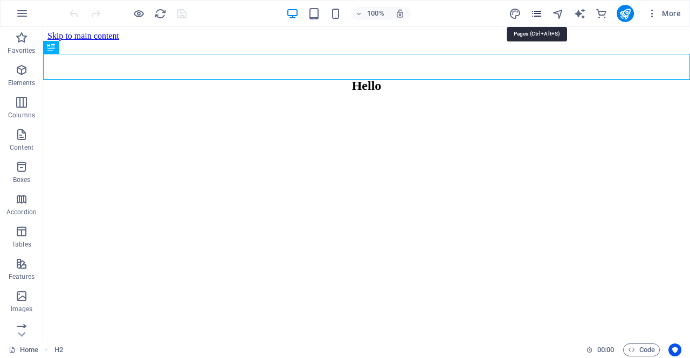
click at [539, 15] on icon "pages" at bounding box center [536, 14] width 12 height 12
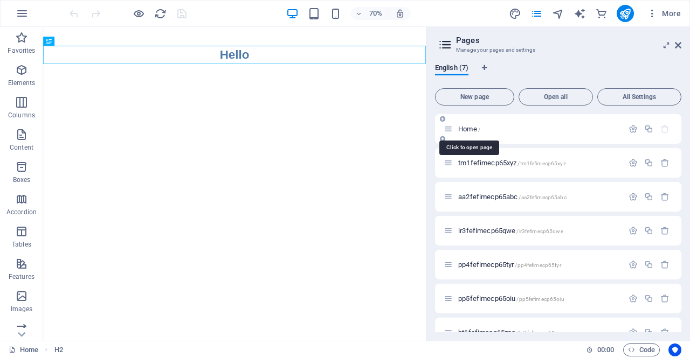
click at [461, 131] on span "Home /" at bounding box center [469, 129] width 22 height 8
click at [626, 11] on icon "publish" at bounding box center [625, 14] width 12 height 12
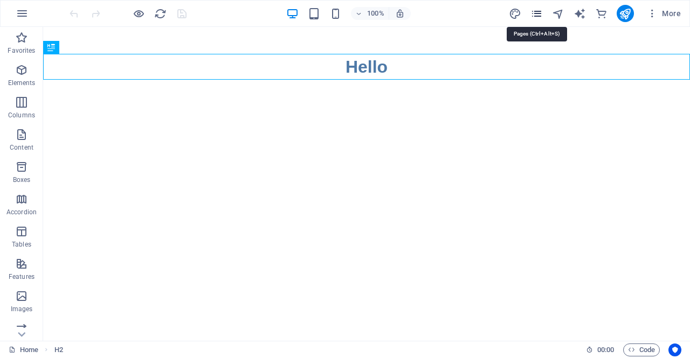
click at [537, 13] on icon "pages" at bounding box center [536, 14] width 12 height 12
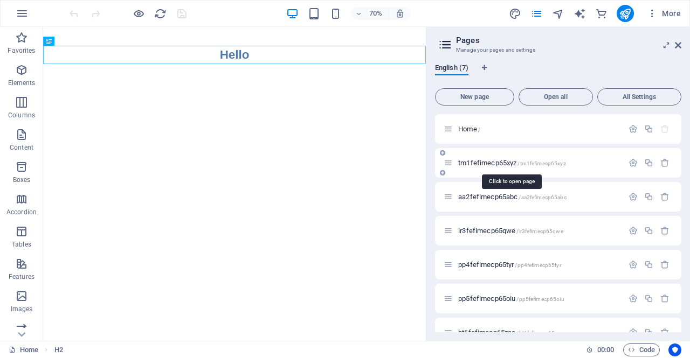
click at [468, 164] on span "tm1fefimecp65xyz /tm1fefimecp65xyz" at bounding box center [512, 163] width 108 height 8
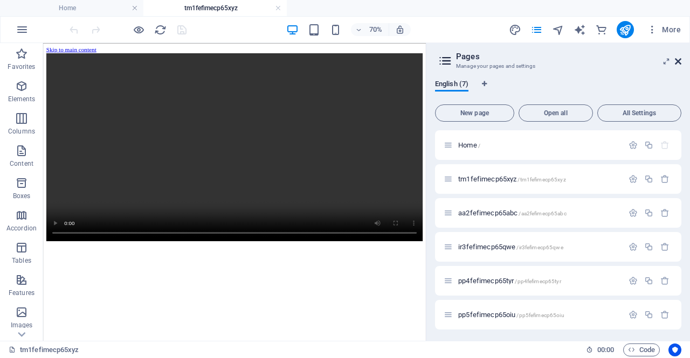
click at [678, 58] on icon at bounding box center [678, 61] width 6 height 9
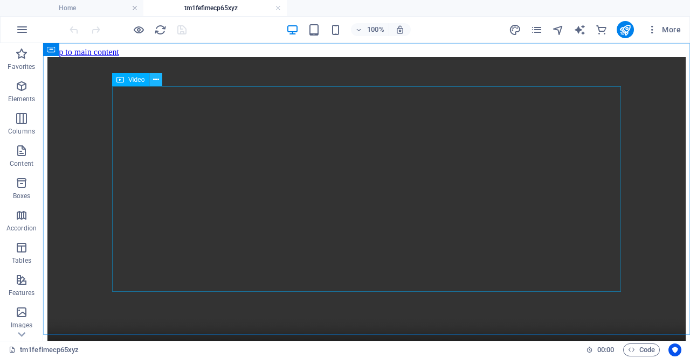
click at [154, 79] on icon at bounding box center [156, 79] width 6 height 11
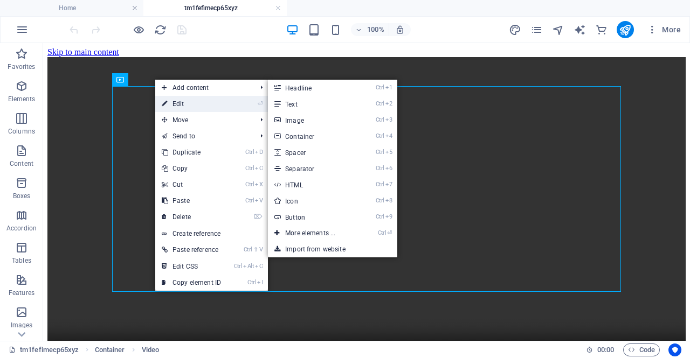
click at [170, 100] on link "⏎ Edit" at bounding box center [191, 104] width 72 height 16
select select "%"
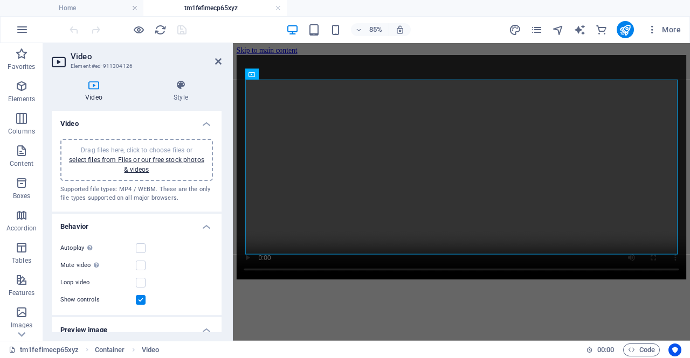
drag, startPoint x: 221, startPoint y: 169, endPoint x: 220, endPoint y: 177, distance: 8.8
click at [220, 177] on div "Video Style Video Drag files here, click to choose files or select files from F…" at bounding box center [136, 206] width 187 height 270
click at [140, 300] on label at bounding box center [141, 300] width 10 height 10
click at [0, 0] on input "Show controls" at bounding box center [0, 0] width 0 height 0
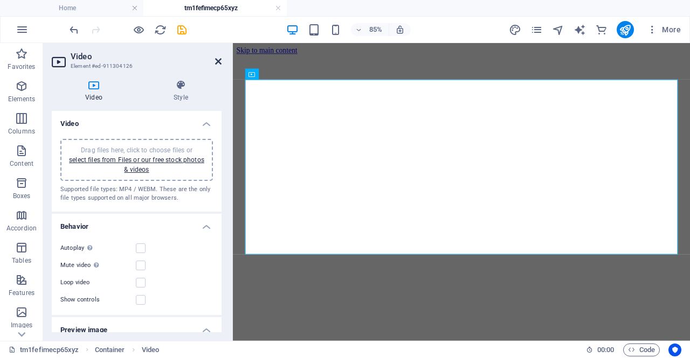
click at [217, 60] on icon at bounding box center [218, 61] width 6 height 9
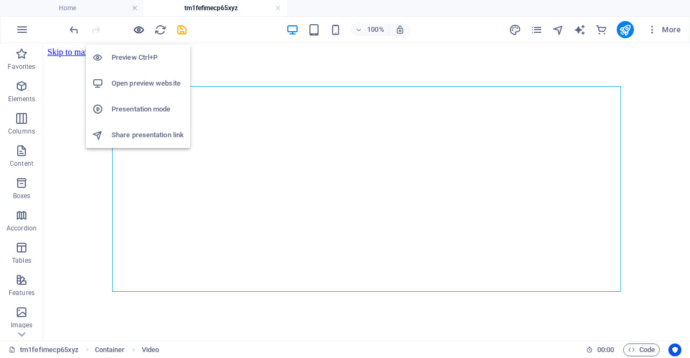
click at [136, 30] on icon "button" at bounding box center [139, 30] width 12 height 12
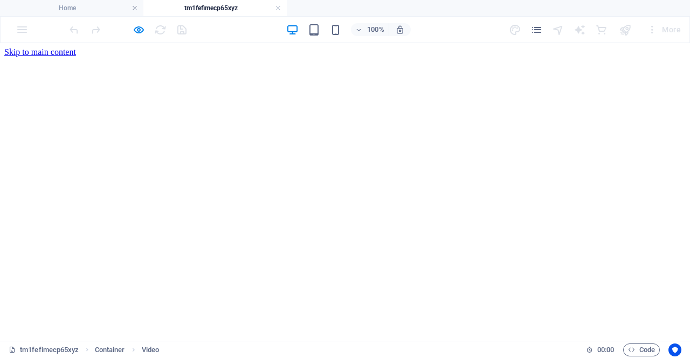
click at [215, 259] on video at bounding box center [344, 227] width 681 height 341
click at [595, 223] on video at bounding box center [344, 227] width 681 height 341
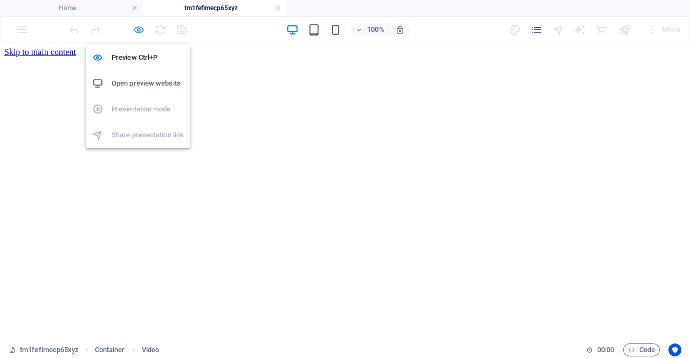
click at [134, 30] on icon "button" at bounding box center [139, 30] width 12 height 12
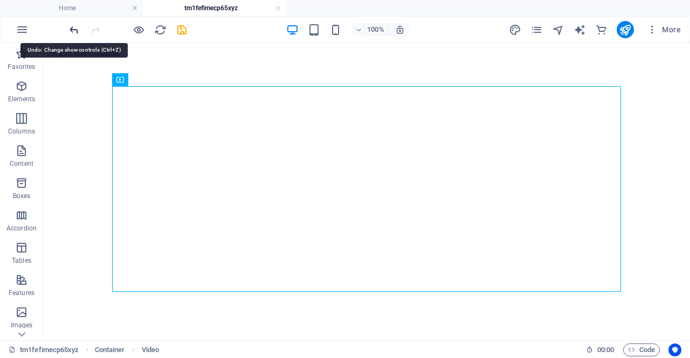
click at [75, 29] on icon "undo" at bounding box center [74, 30] width 12 height 12
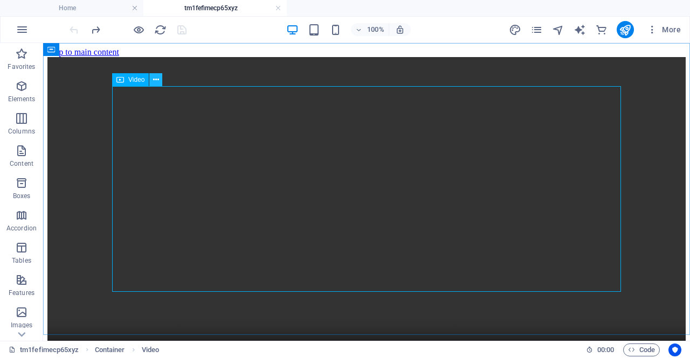
click at [158, 82] on icon at bounding box center [156, 79] width 6 height 11
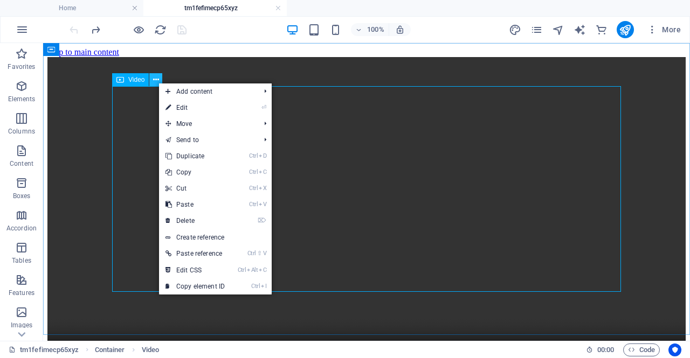
click at [158, 80] on icon at bounding box center [156, 79] width 6 height 11
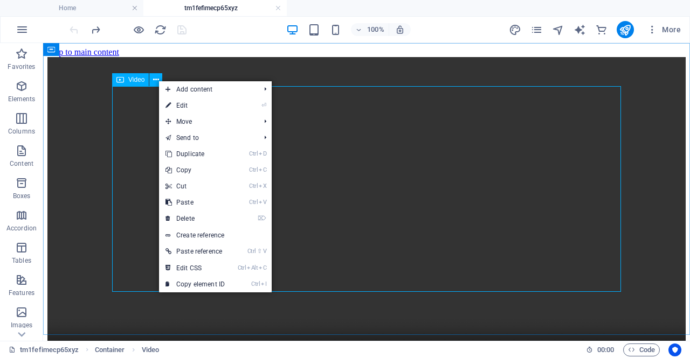
click at [138, 80] on span "Video" at bounding box center [136, 80] width 16 height 6
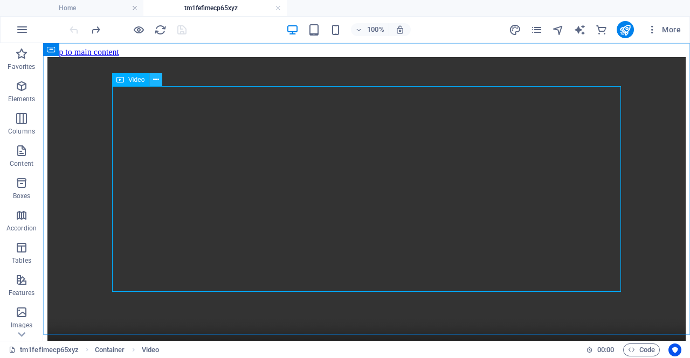
click at [157, 81] on icon at bounding box center [156, 79] width 6 height 11
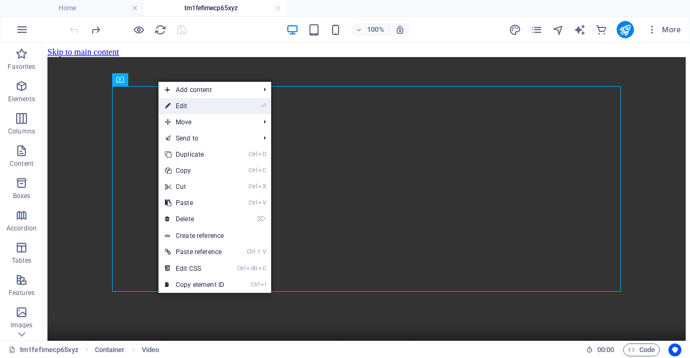
click at [176, 106] on link "⏎ Edit" at bounding box center [194, 106] width 72 height 16
select select "%"
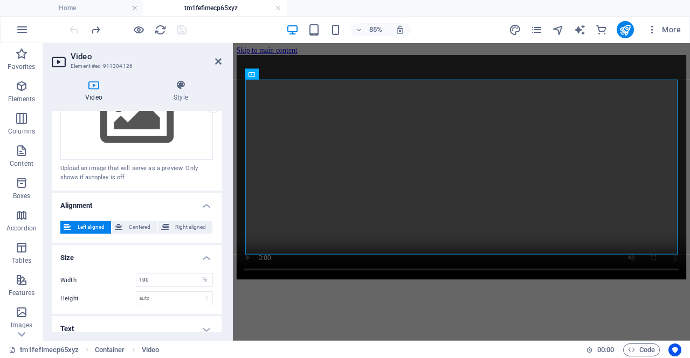
scroll to position [281, 0]
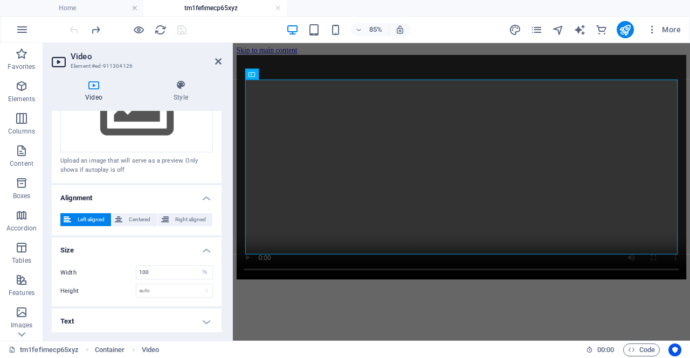
click at [207, 318] on h4 "Text" at bounding box center [137, 322] width 170 height 26
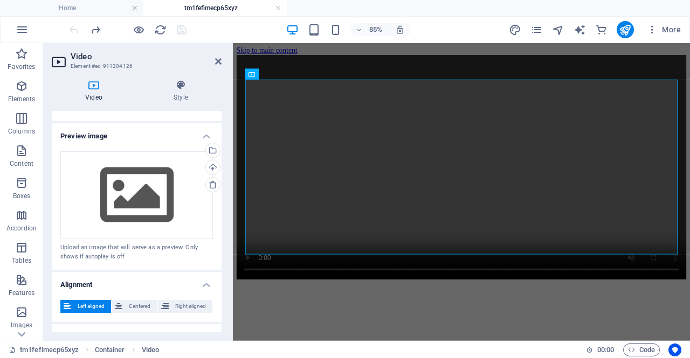
scroll to position [0, 0]
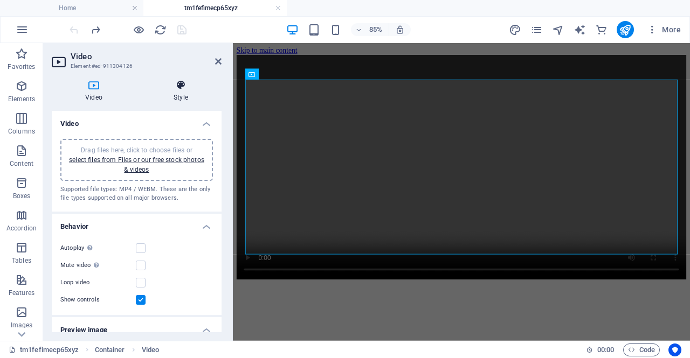
click at [187, 82] on icon at bounding box center [180, 85] width 81 height 11
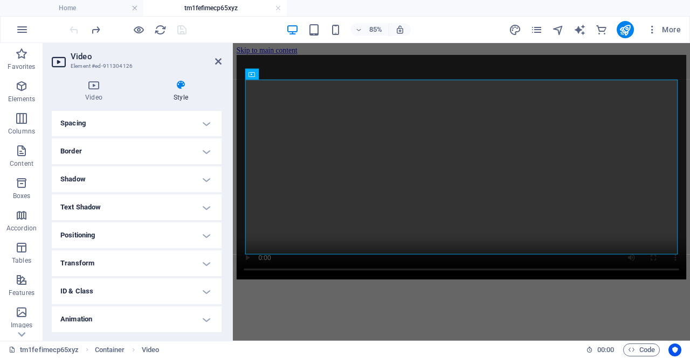
scroll to position [233, 0]
click at [207, 269] on h4 "ID & Class" at bounding box center [137, 265] width 170 height 26
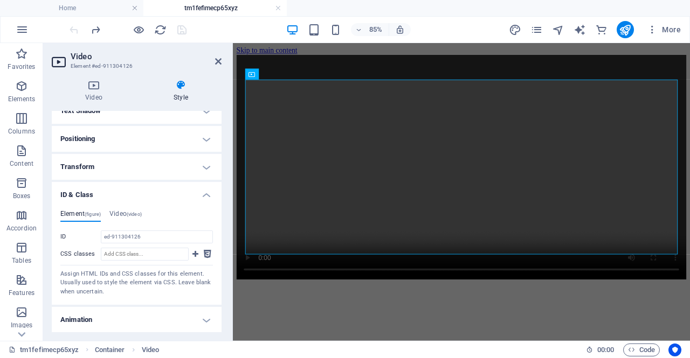
scroll to position [330, 0]
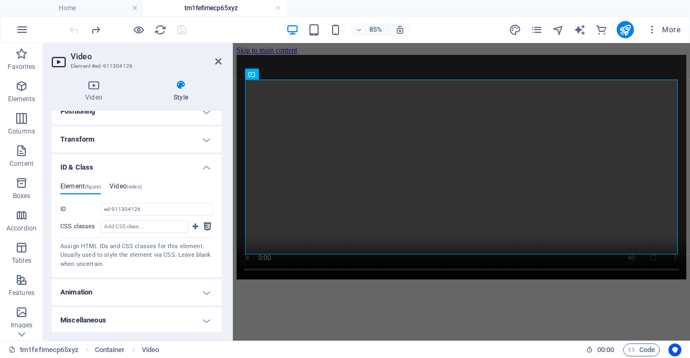
click at [126, 188] on h4 "Video (video)" at bounding box center [125, 189] width 32 height 12
click at [117, 222] on input "CSS classes" at bounding box center [145, 226] width 88 height 13
paste input "nodownload"
type input "nodownload"
click at [192, 223] on icon at bounding box center [195, 226] width 6 height 13
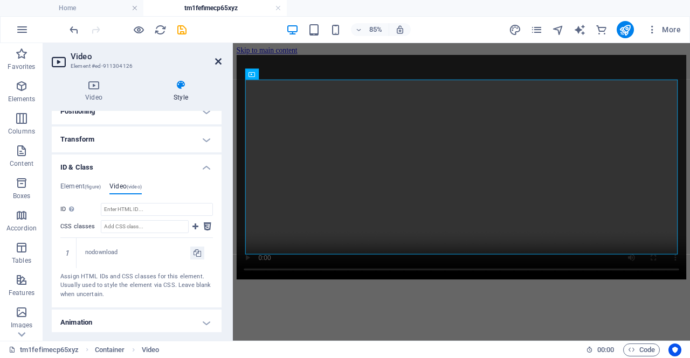
click at [219, 58] on icon at bounding box center [218, 61] width 6 height 9
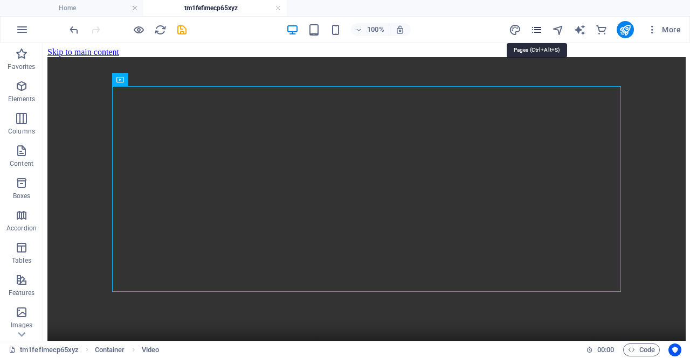
click at [536, 31] on icon "pages" at bounding box center [536, 30] width 12 height 12
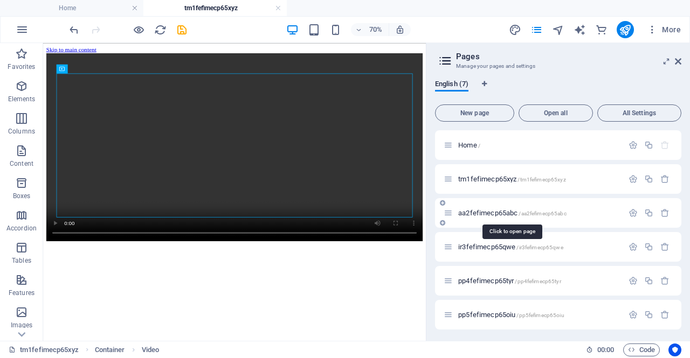
click at [462, 212] on span "aa2fefimecp65abc /aa2fefimecp65abc" at bounding box center [512, 213] width 108 height 8
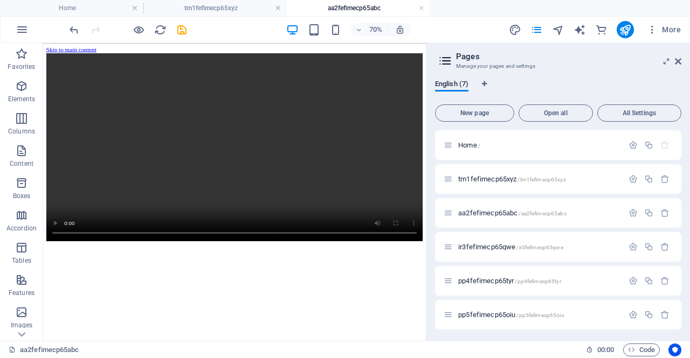
scroll to position [0, 0]
click at [675, 62] on icon at bounding box center [678, 61] width 6 height 9
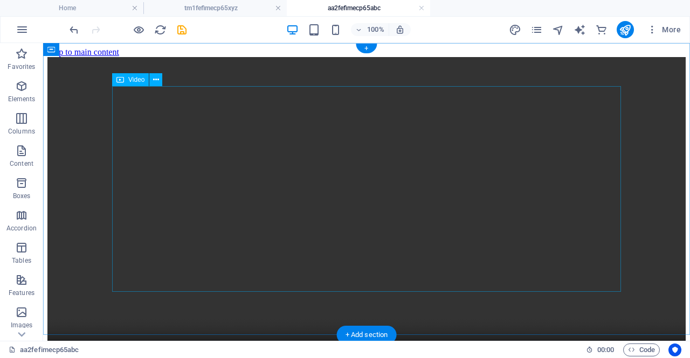
click at [163, 151] on figure at bounding box center [366, 217] width 638 height 321
select select "%"
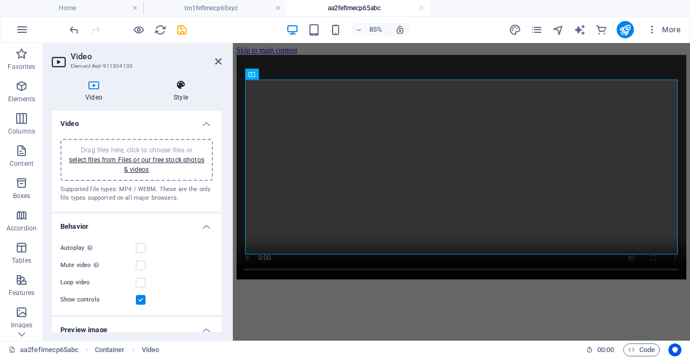
click at [177, 90] on icon at bounding box center [180, 85] width 81 height 11
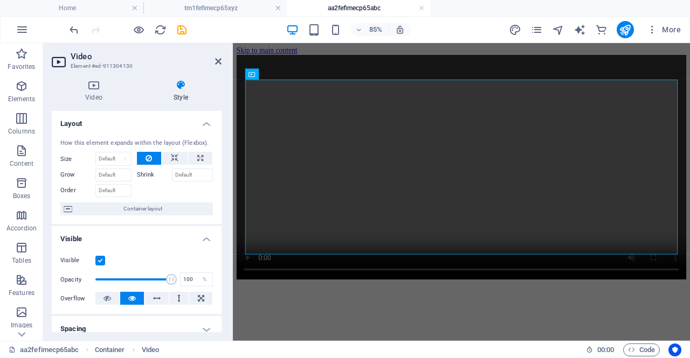
drag, startPoint x: 221, startPoint y: 140, endPoint x: 222, endPoint y: 184, distance: 44.2
click at [222, 184] on div "Video Style Video Drag files here, click to choose files or select files from F…" at bounding box center [136, 206] width 187 height 270
drag, startPoint x: 219, startPoint y: 185, endPoint x: 223, endPoint y: 231, distance: 46.5
click at [223, 231] on div "Video Style Video Drag files here, click to choose files or select files from F…" at bounding box center [136, 206] width 187 height 270
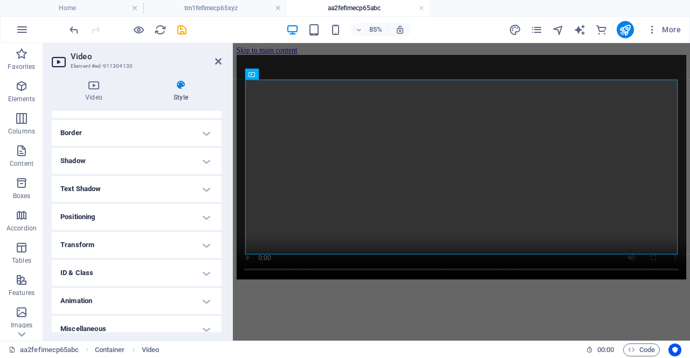
scroll to position [232, 0]
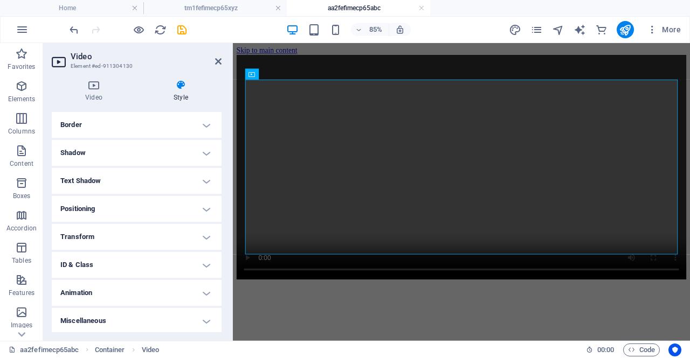
click at [209, 264] on h4 "ID & Class" at bounding box center [137, 265] width 170 height 26
click at [126, 282] on h4 "Video (video)" at bounding box center [125, 286] width 32 height 12
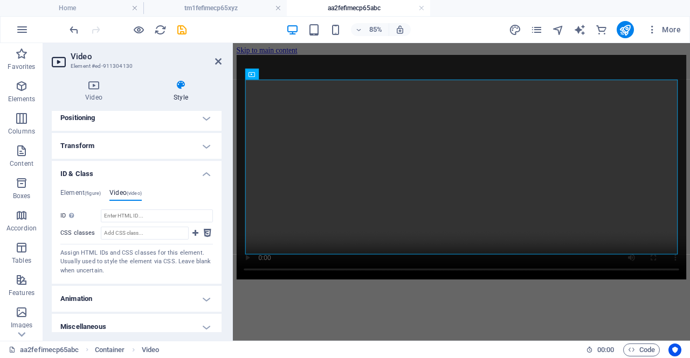
scroll to position [325, 0]
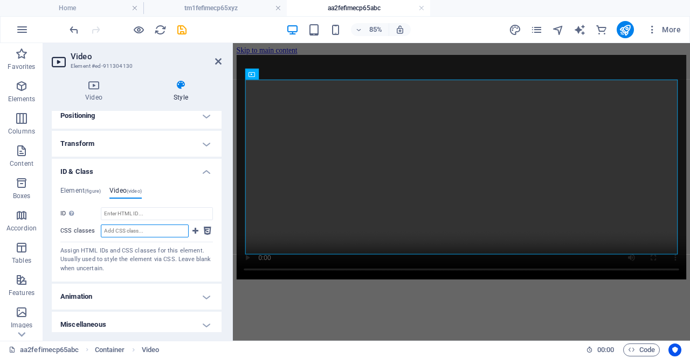
click at [130, 231] on input "CSS classes" at bounding box center [145, 231] width 88 height 13
paste input "nodownload"
type input "nodownload"
click at [192, 231] on icon at bounding box center [195, 231] width 6 height 13
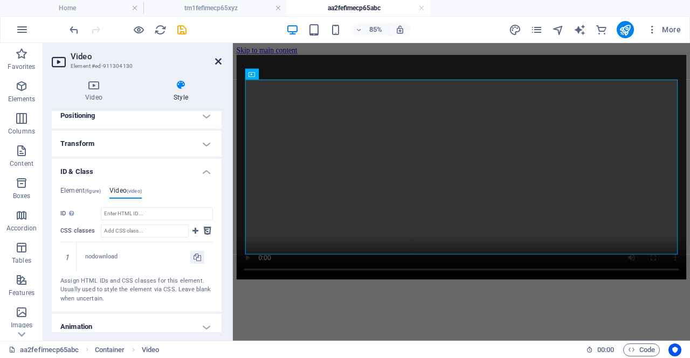
click at [218, 64] on icon at bounding box center [218, 61] width 6 height 9
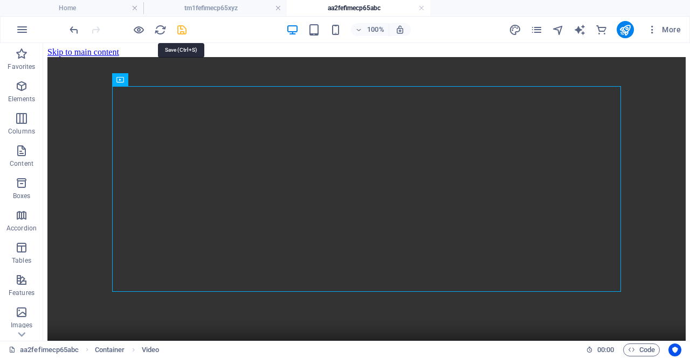
click at [177, 30] on icon "save" at bounding box center [182, 30] width 12 height 12
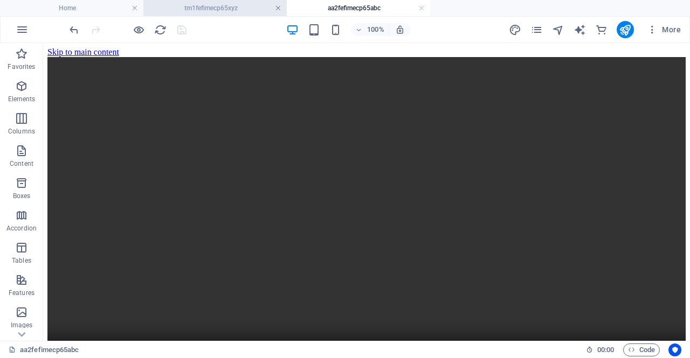
click at [277, 10] on link at bounding box center [278, 8] width 6 height 10
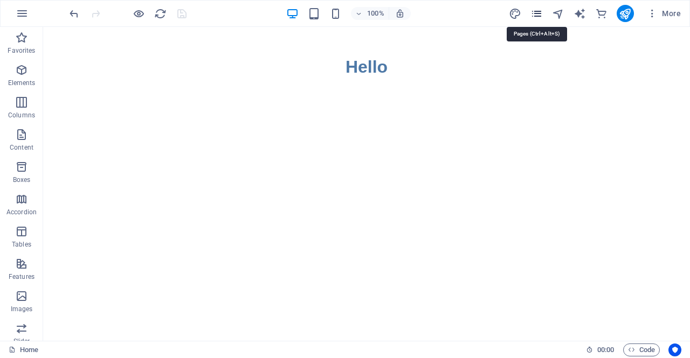
click at [541, 11] on icon "pages" at bounding box center [536, 14] width 12 height 12
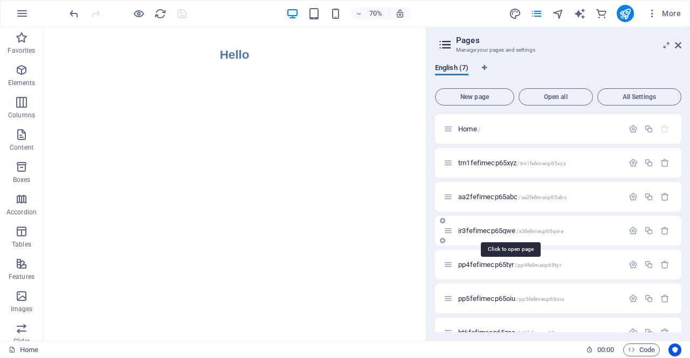
click at [465, 228] on span "ir3fefimecp65qwe /ir3fefimecp65qwe" at bounding box center [510, 231] width 105 height 8
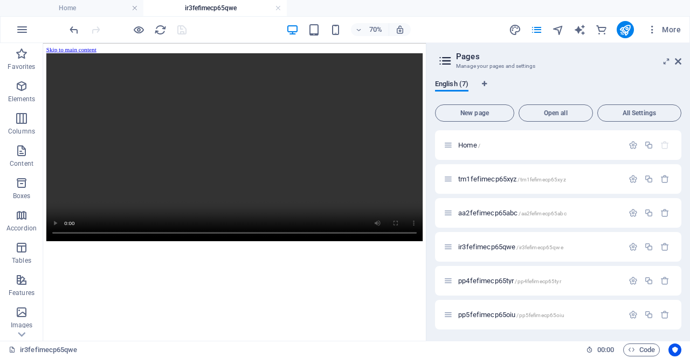
scroll to position [0, 0]
click at [677, 37] on button "More" at bounding box center [663, 29] width 43 height 17
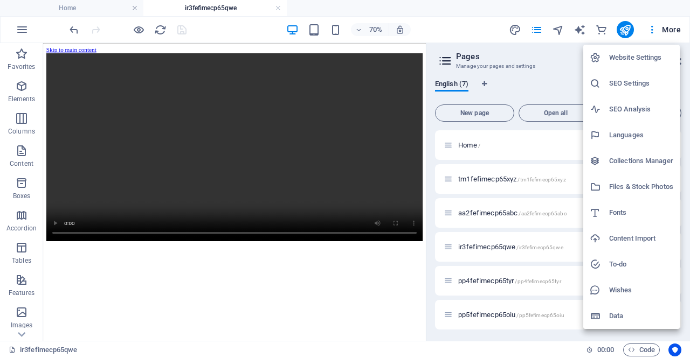
click at [409, 9] on div at bounding box center [345, 179] width 690 height 358
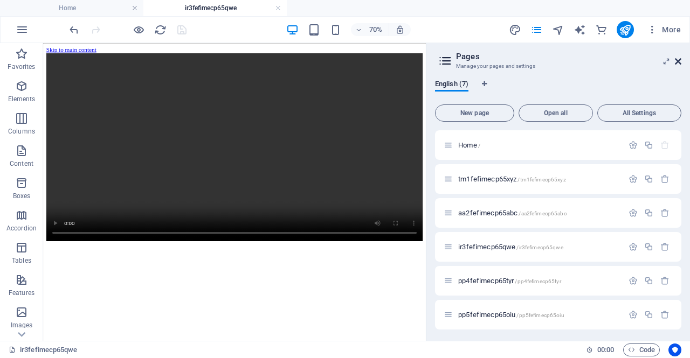
click at [677, 63] on icon at bounding box center [678, 61] width 6 height 9
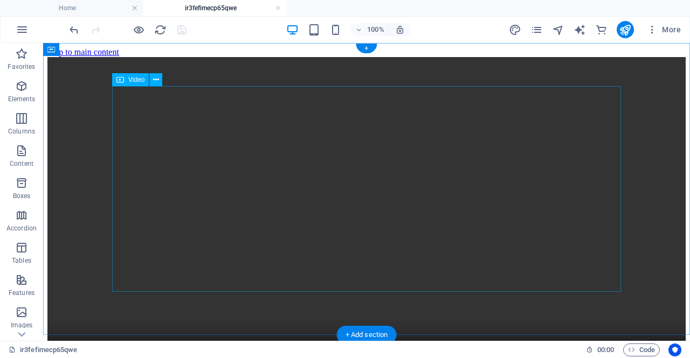
click at [195, 172] on figure at bounding box center [366, 217] width 638 height 321
select select "%"
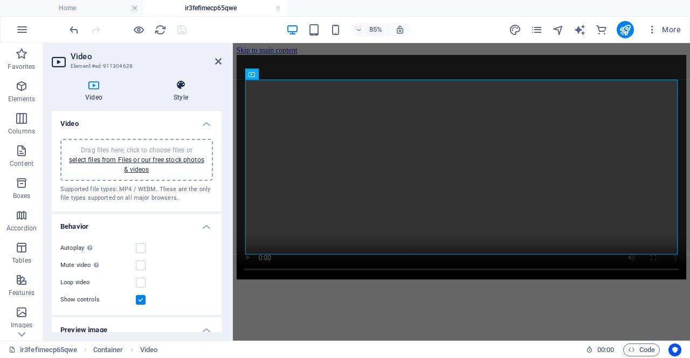
click at [181, 87] on icon at bounding box center [180, 85] width 81 height 11
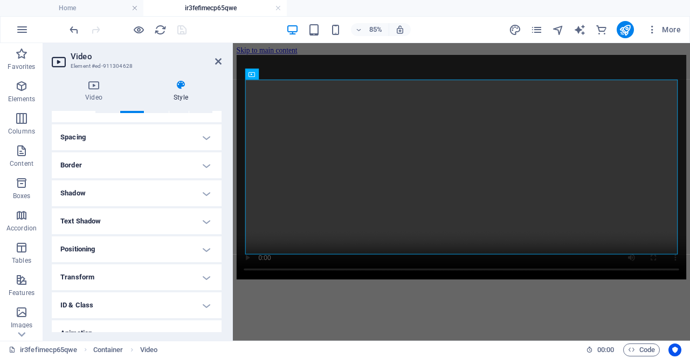
scroll to position [194, 0]
click at [203, 304] on h4 "ID & Class" at bounding box center [137, 303] width 170 height 26
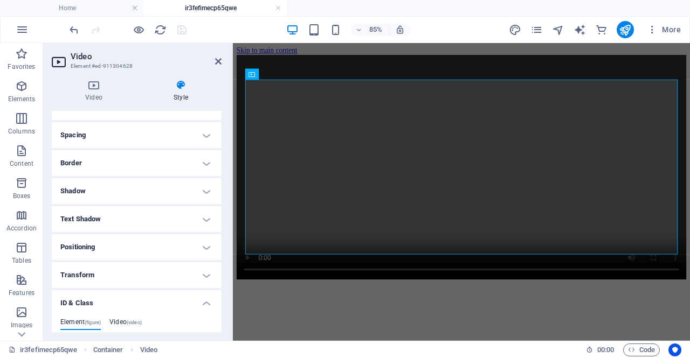
click at [129, 320] on h4 "Video (video)" at bounding box center [125, 324] width 32 height 12
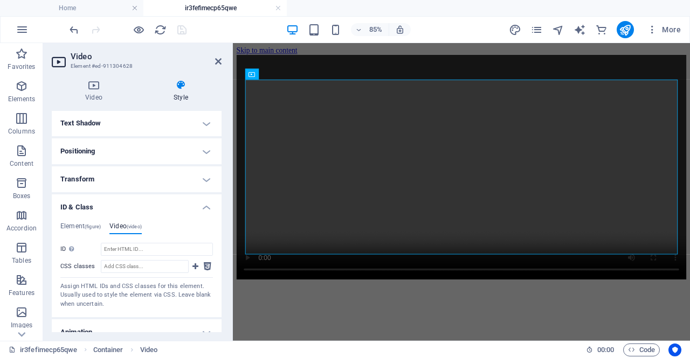
scroll to position [298, 0]
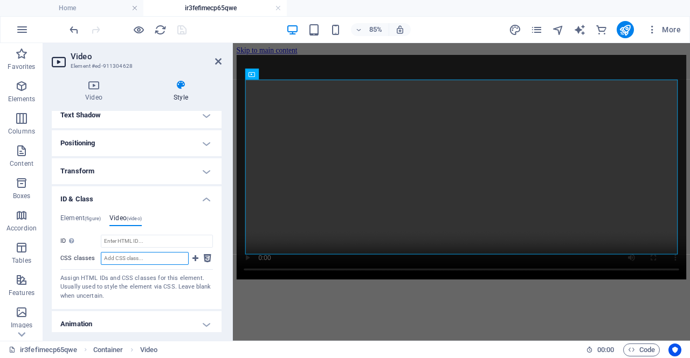
click at [142, 264] on input "CSS classes" at bounding box center [145, 258] width 88 height 13
paste input "nodownload"
type input "nodownload"
click at [192, 256] on icon at bounding box center [195, 258] width 6 height 13
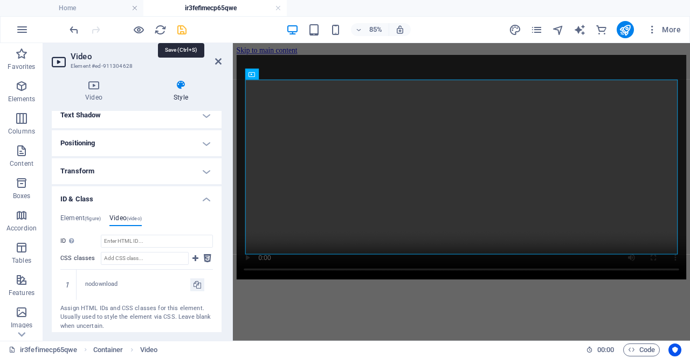
click at [178, 34] on icon "save" at bounding box center [182, 30] width 12 height 12
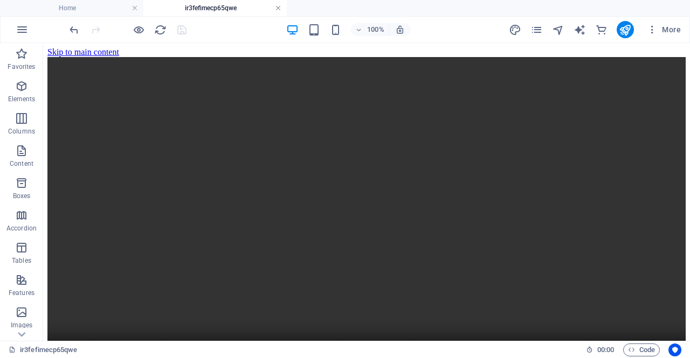
click at [278, 9] on link at bounding box center [278, 8] width 6 height 10
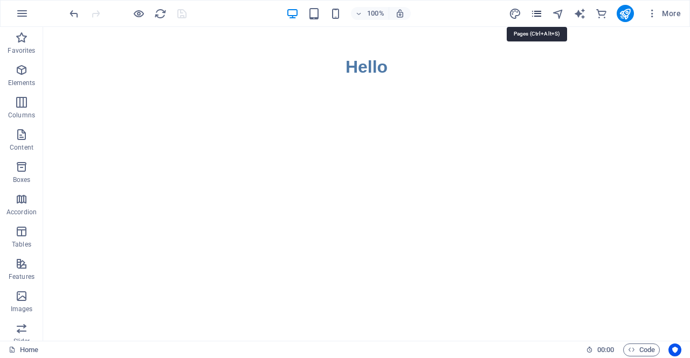
click at [537, 16] on icon "pages" at bounding box center [536, 14] width 12 height 12
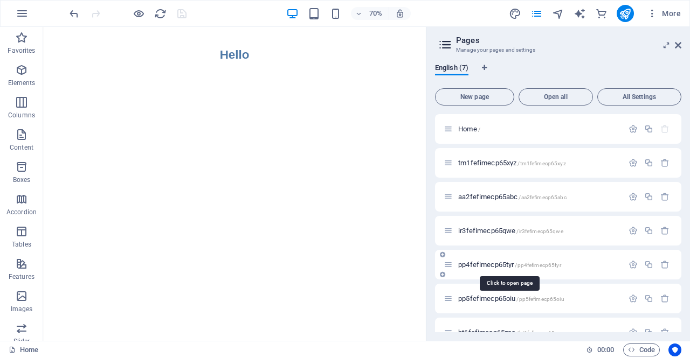
click at [464, 265] on span "pp4fefimecp65tyr /pp4fefimecp65tyr" at bounding box center [509, 265] width 103 height 8
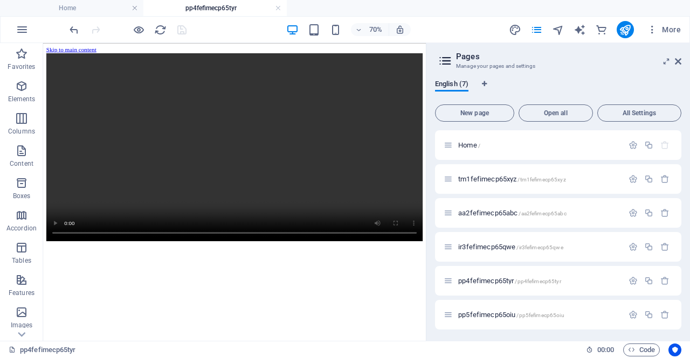
scroll to position [0, 0]
click at [679, 60] on icon at bounding box center [678, 61] width 6 height 9
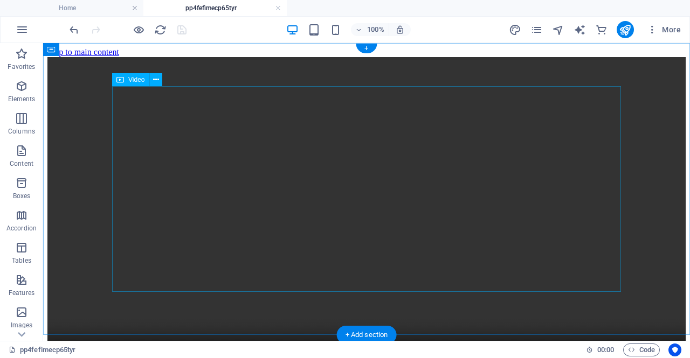
click at [208, 159] on figure at bounding box center [366, 217] width 638 height 321
select select "%"
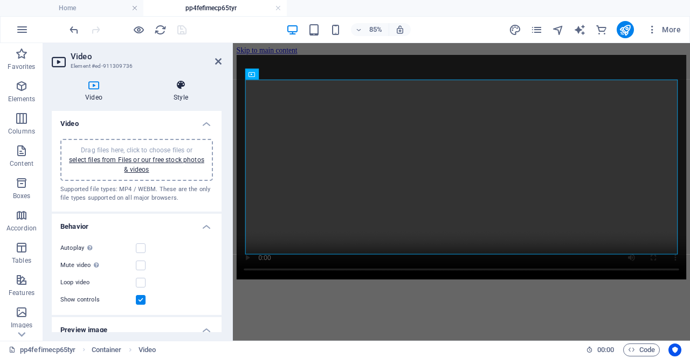
click at [173, 93] on h4 "Style" at bounding box center [180, 91] width 81 height 23
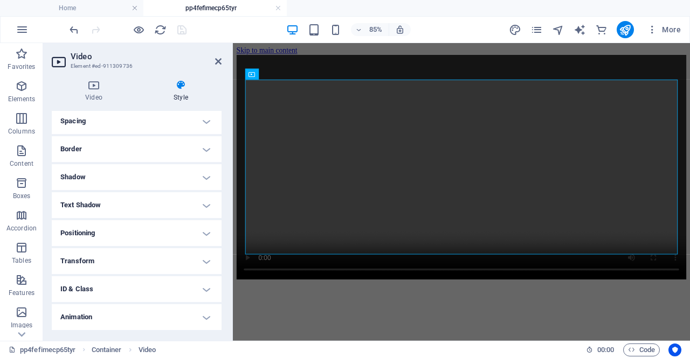
scroll to position [230, 0]
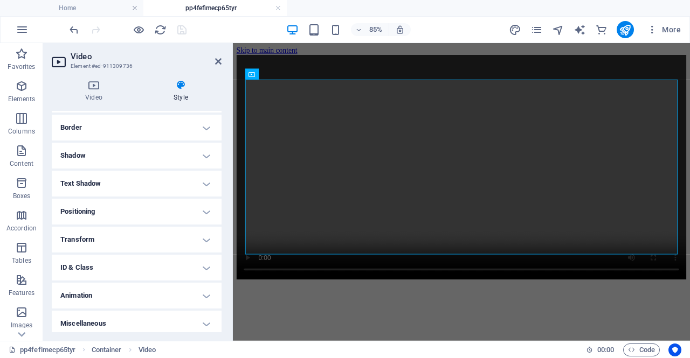
click at [204, 263] on h4 "ID & Class" at bounding box center [137, 268] width 170 height 26
click at [123, 287] on h4 "Video (video)" at bounding box center [125, 289] width 32 height 12
click at [127, 324] on input "CSS classes" at bounding box center [145, 327] width 88 height 13
paste input "nodownload"
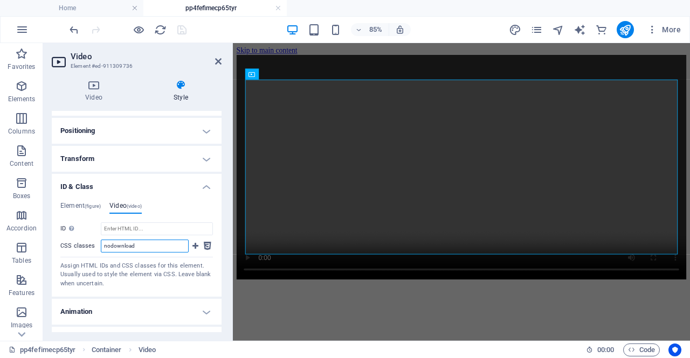
scroll to position [321, 0]
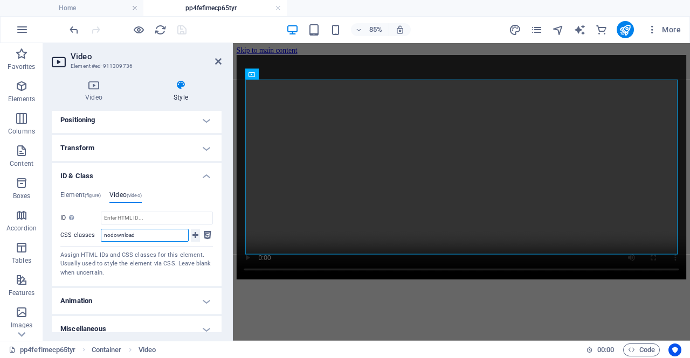
type input "nodownload"
click at [193, 233] on icon at bounding box center [195, 235] width 6 height 13
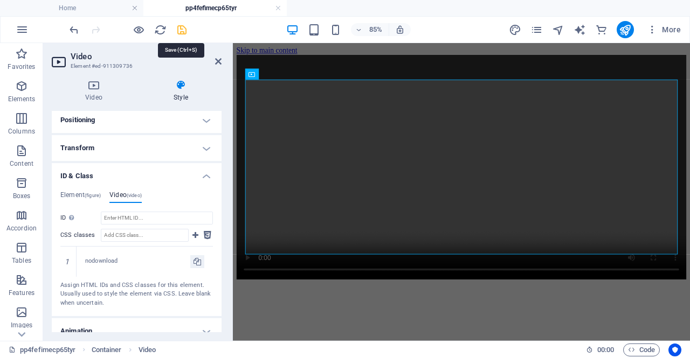
click at [178, 26] on icon "save" at bounding box center [182, 30] width 12 height 12
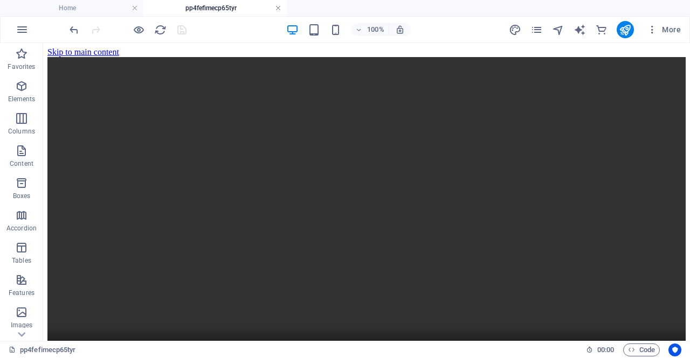
click at [279, 7] on link at bounding box center [278, 8] width 6 height 10
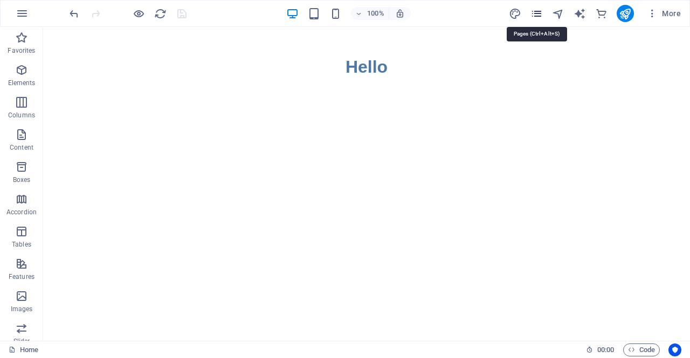
click at [536, 15] on icon "pages" at bounding box center [536, 14] width 12 height 12
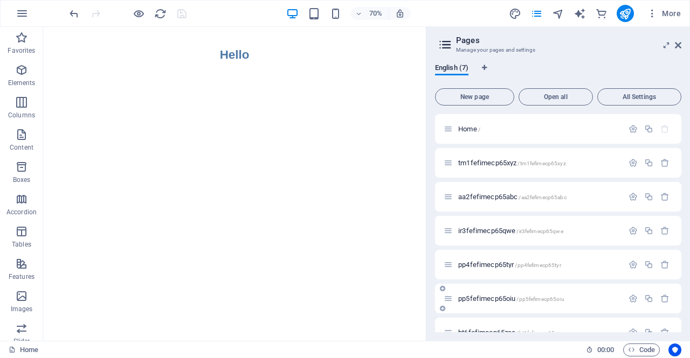
click at [466, 301] on span "pp5fefimecp65oiu /pp5fefimecp65oiu" at bounding box center [511, 299] width 106 height 8
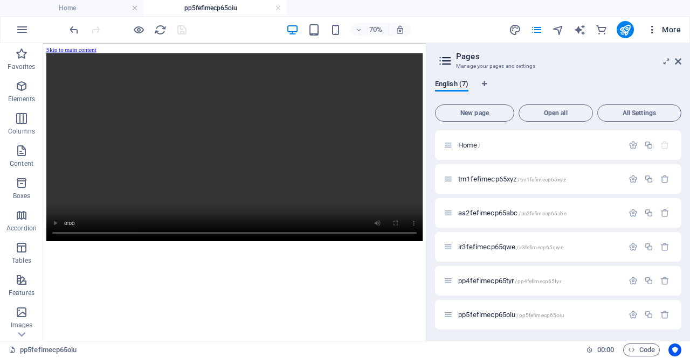
scroll to position [0, 0]
click at [678, 60] on icon at bounding box center [678, 61] width 6 height 9
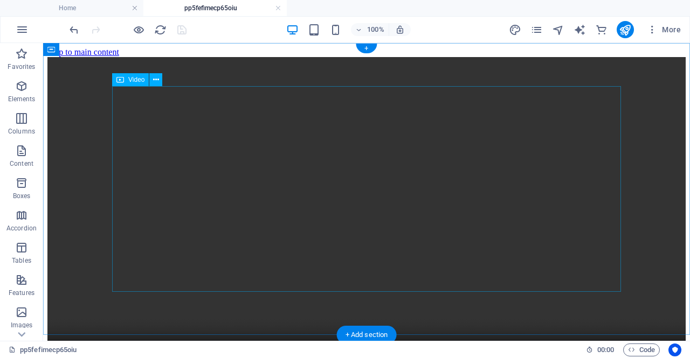
click at [231, 155] on figure at bounding box center [366, 217] width 638 height 321
select select "%"
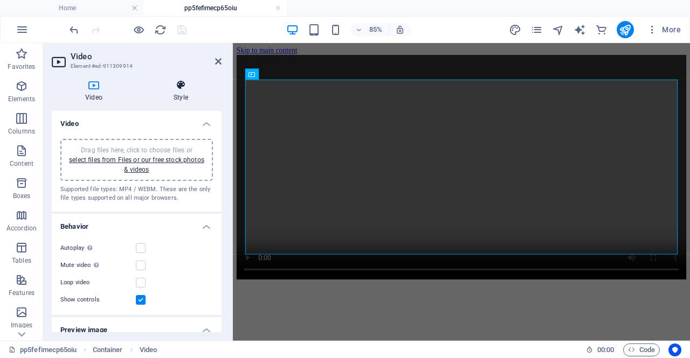
click at [183, 88] on icon at bounding box center [180, 85] width 81 height 11
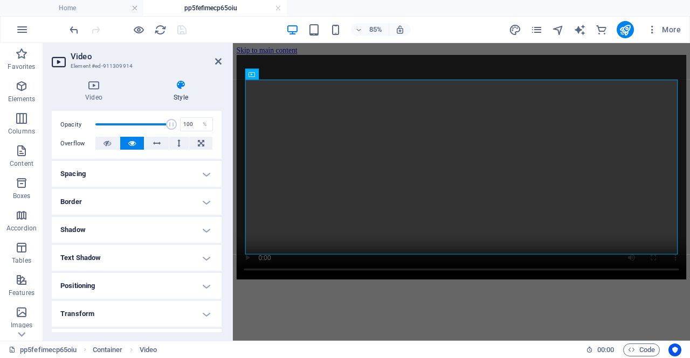
scroll to position [233, 0]
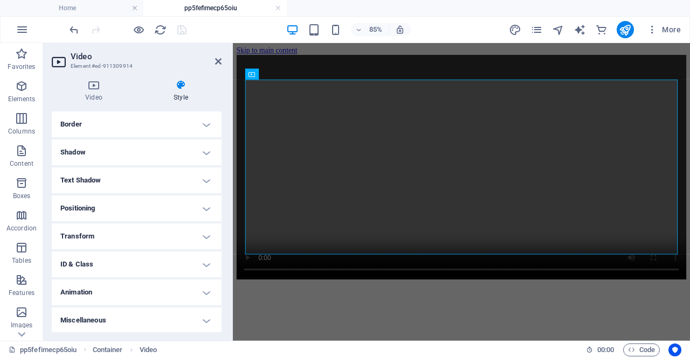
click at [205, 264] on h4 "ID & Class" at bounding box center [137, 265] width 170 height 26
click at [142, 286] on span "(video)" at bounding box center [134, 283] width 15 height 5
click at [127, 315] on div "ID Space and special character (except "-" or "_") are not accepted CSS classes…" at bounding box center [136, 333] width 152 height 66
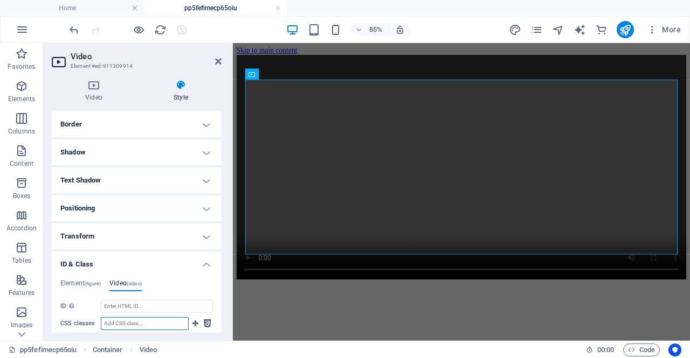
click at [127, 321] on input "CSS classes" at bounding box center [145, 323] width 88 height 13
paste input "nodownload"
type input "nodownload"
click at [195, 323] on icon at bounding box center [195, 323] width 6 height 13
click at [178, 33] on icon "save" at bounding box center [182, 30] width 12 height 12
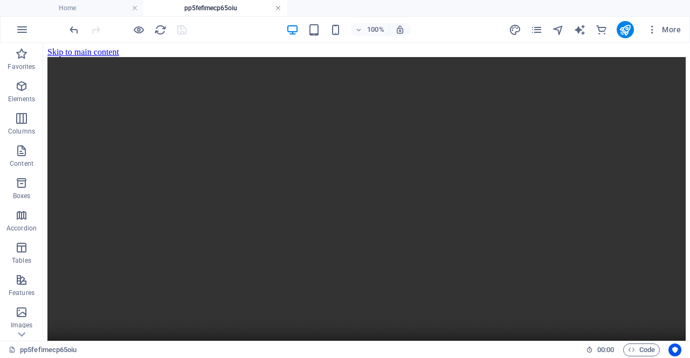
click at [276, 6] on link at bounding box center [278, 8] width 6 height 10
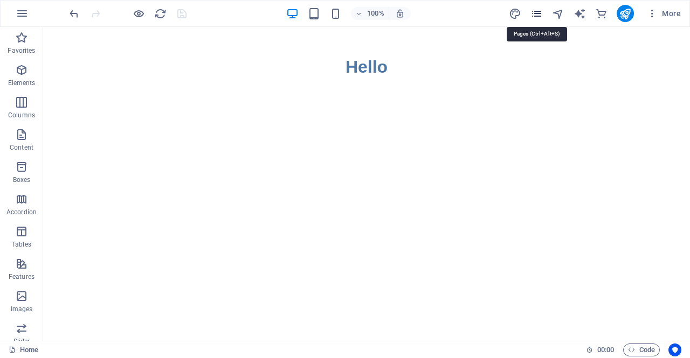
click at [534, 15] on icon "pages" at bounding box center [536, 14] width 12 height 12
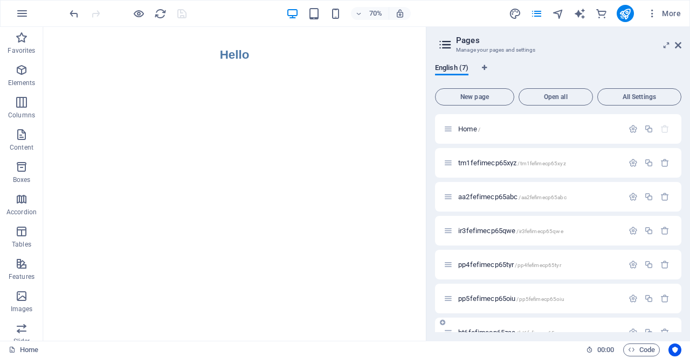
click at [470, 328] on div "bt6fefimecp65zse /bt6fefimecp65zse" at bounding box center [532, 333] width 179 height 12
click at [469, 332] on span "bt6fefimecp65zse /bt6fefimecp65zse" at bounding box center [510, 333] width 105 height 8
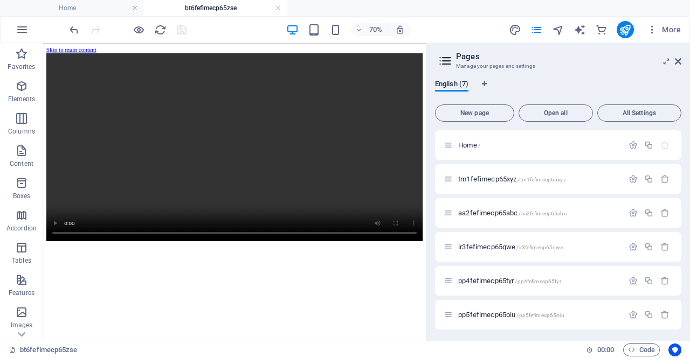
scroll to position [0, 0]
drag, startPoint x: 678, startPoint y: 59, endPoint x: 487, endPoint y: 90, distance: 193.3
click at [678, 59] on icon at bounding box center [678, 61] width 6 height 9
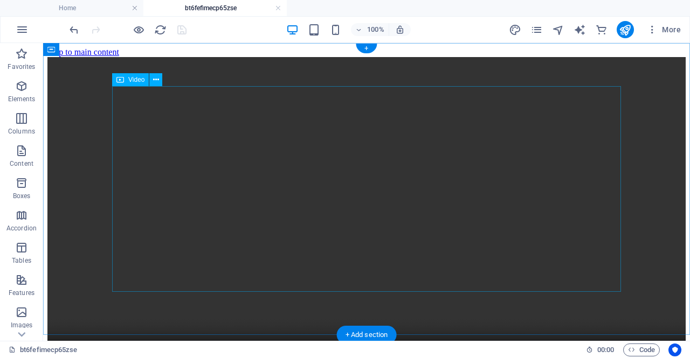
click at [240, 164] on figure at bounding box center [366, 217] width 638 height 321
select select "%"
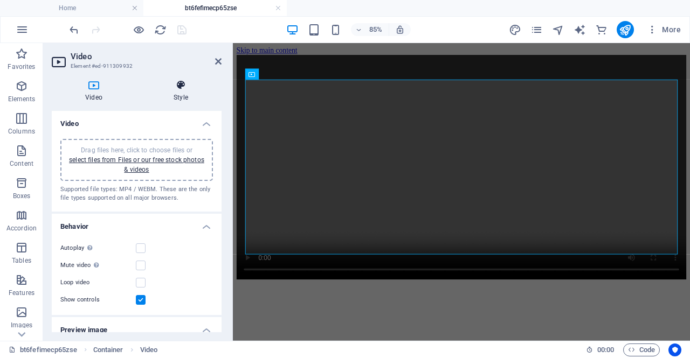
click at [180, 92] on h4 "Style" at bounding box center [180, 91] width 81 height 23
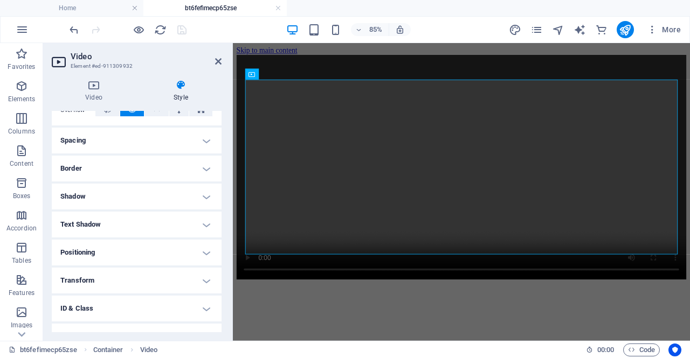
scroll to position [233, 0]
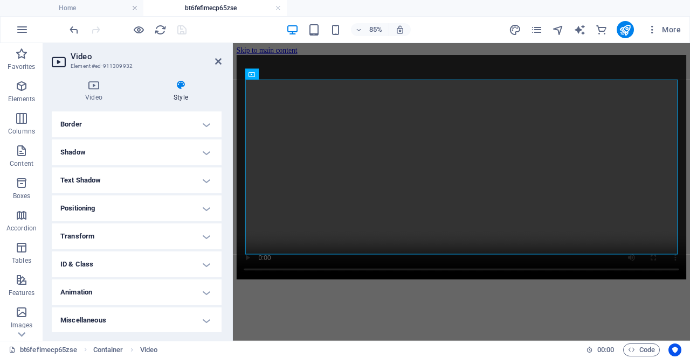
drag, startPoint x: 220, startPoint y: 129, endPoint x: 2, endPoint y: 270, distance: 260.2
click at [201, 262] on h4 "ID & Class" at bounding box center [137, 265] width 170 height 26
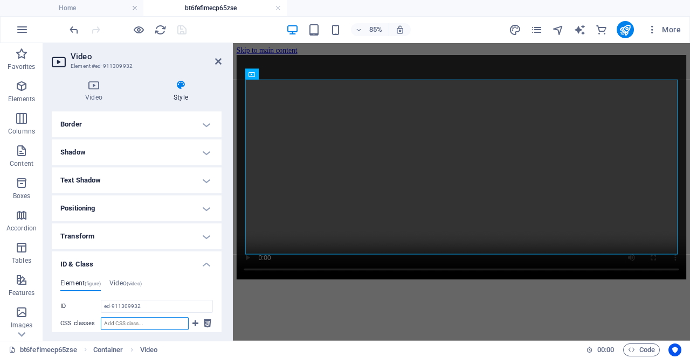
click at [127, 322] on input "CSS classes" at bounding box center [145, 323] width 88 height 13
paste input "nodownload"
type input "nodownload"
click at [196, 320] on icon at bounding box center [195, 323] width 6 height 13
click at [183, 28] on icon "save" at bounding box center [182, 30] width 12 height 12
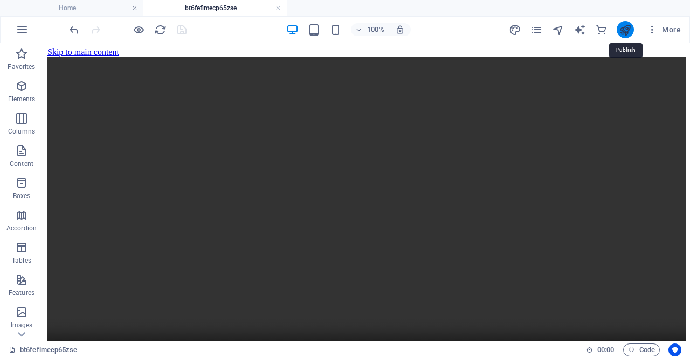
click at [626, 28] on icon "publish" at bounding box center [625, 30] width 12 height 12
